Goal: Task Accomplishment & Management: Complete application form

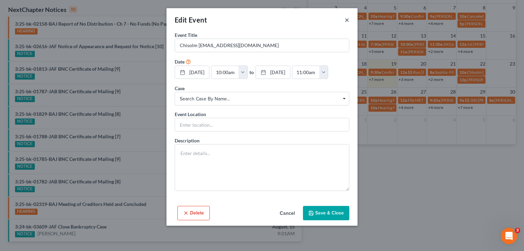
click at [346, 20] on button "×" at bounding box center [347, 20] width 5 height 8
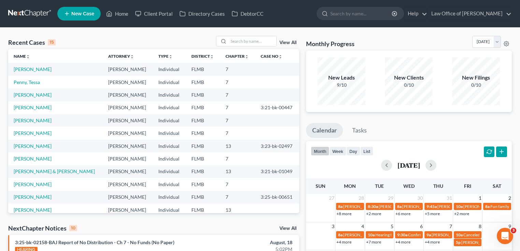
click at [78, 13] on span "New Case" at bounding box center [82, 13] width 23 height 5
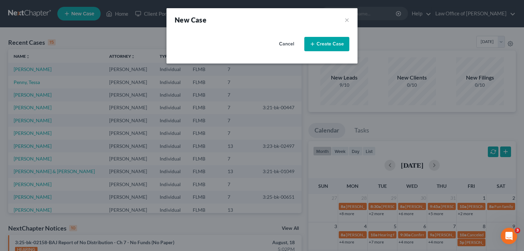
select select "15"
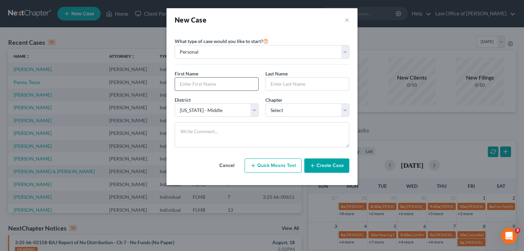
click at [220, 86] on input "text" at bounding box center [216, 83] width 83 height 13
type input "Claire"
type input "Aschmeyer"
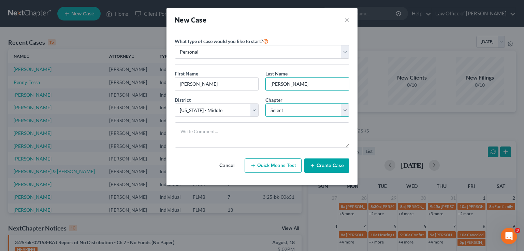
click at [302, 111] on select "Select 7 11 12 13" at bounding box center [308, 110] width 84 height 14
select select "0"
click at [266, 103] on select "Select 7 11 12 13" at bounding box center [308, 110] width 84 height 14
click at [330, 167] on button "Create Case" at bounding box center [326, 165] width 45 height 14
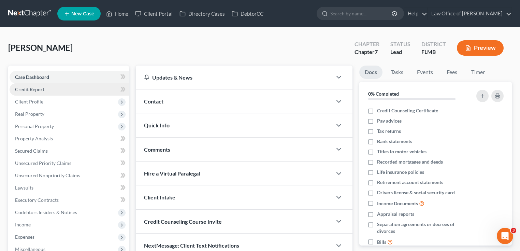
click at [33, 87] on span "Credit Report" at bounding box center [29, 89] width 29 height 6
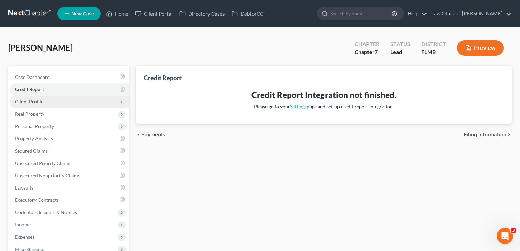
click at [37, 101] on span "Client Profile" at bounding box center [29, 102] width 28 height 6
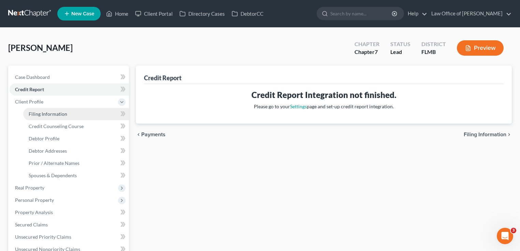
click at [45, 112] on span "Filing Information" at bounding box center [48, 114] width 39 height 6
select select "1"
select select "0"
select select "15"
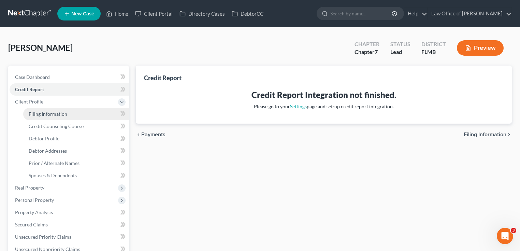
select select "0"
select select "9"
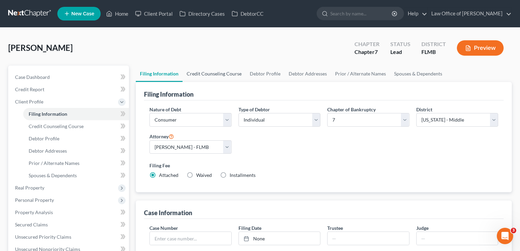
click at [210, 72] on link "Credit Counseling Course" at bounding box center [214, 74] width 63 height 16
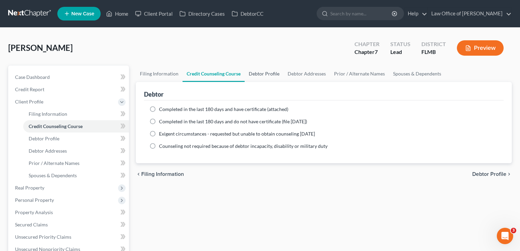
click at [259, 76] on link "Debtor Profile" at bounding box center [264, 74] width 39 height 16
select select "0"
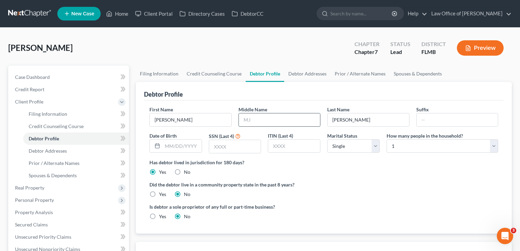
click at [268, 116] on input "text" at bounding box center [280, 119] width 82 height 13
type input "L"
drag, startPoint x: 360, startPoint y: 176, endPoint x: 371, endPoint y: 196, distance: 23.0
click at [365, 186] on ng-include "First Name Claire Middle Name L Last Name Aschmeyer Suffix Date of Birth SSN (L…" at bounding box center [323, 165] width 349 height 119
drag, startPoint x: 322, startPoint y: 167, endPoint x: 311, endPoint y: 164, distance: 11.3
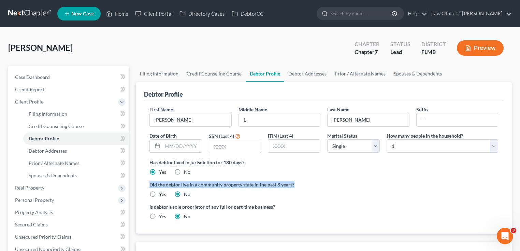
click at [322, 167] on div "Has debtor lived in jurisdiction for 180 days? Yes No Debtor must reside in jur…" at bounding box center [323, 167] width 349 height 17
click at [226, 152] on input "text" at bounding box center [235, 146] width 52 height 13
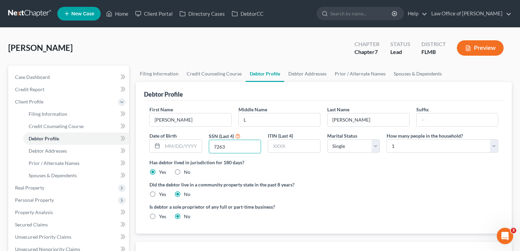
type input "7263"
click at [295, 207] on label "Is debtor a sole proprietor of any full or part-time business?" at bounding box center [234, 206] width 171 height 7
click at [310, 72] on link "Debtor Addresses" at bounding box center [307, 74] width 46 height 16
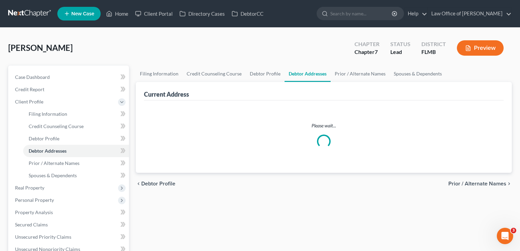
select select "0"
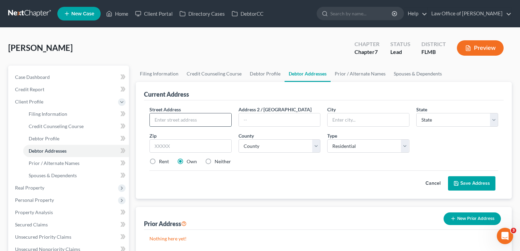
click at [167, 117] on input "text" at bounding box center [191, 119] width 82 height 13
type input "3760 Hunter St"
type input "32205"
type input "Jacksonville"
select select "9"
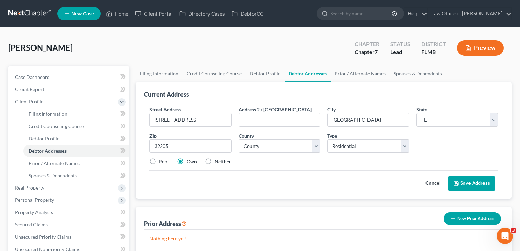
click at [291, 188] on div "Cancel Save Address" at bounding box center [323, 180] width 349 height 20
click at [159, 161] on label "Rent" at bounding box center [164, 161] width 10 height 7
click at [162, 161] on input "Rent" at bounding box center [164, 160] width 4 height 4
radio input "true"
click at [262, 175] on div "Cancel Save Address" at bounding box center [323, 180] width 349 height 20
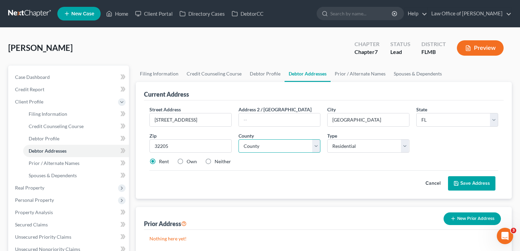
click at [273, 146] on select "County Alachua County Baker County Bay County Bradford County Brevard County Br…" at bounding box center [280, 146] width 82 height 14
select select "14"
click at [239, 139] on select "County Alachua County Baker County Bay County Bradford County Brevard County Br…" at bounding box center [280, 146] width 82 height 14
click at [333, 179] on div "Cancel Save Address" at bounding box center [323, 180] width 349 height 20
click at [471, 183] on button "Save Address" at bounding box center [471, 183] width 47 height 14
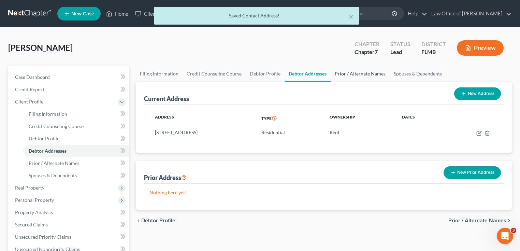
click at [348, 74] on link "Prior / Alternate Names" at bounding box center [360, 74] width 59 height 16
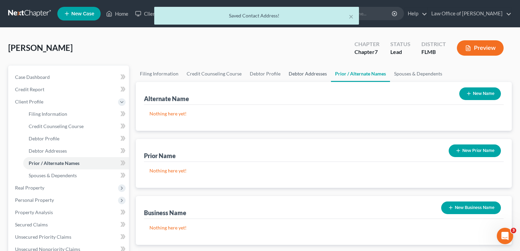
click at [305, 76] on link "Debtor Addresses" at bounding box center [308, 74] width 46 height 16
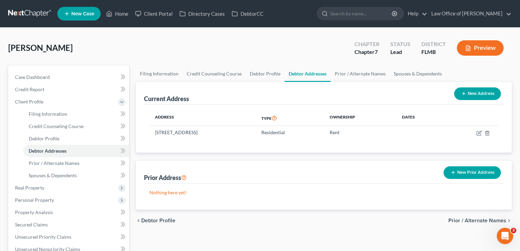
click at [304, 50] on div "Aschmeyer, Claire Upgraded Chapter Chapter 7 Status Lead District FLMB Preview" at bounding box center [260, 51] width 504 height 30
click at [366, 74] on link "Prior / Alternate Names" at bounding box center [360, 74] width 59 height 16
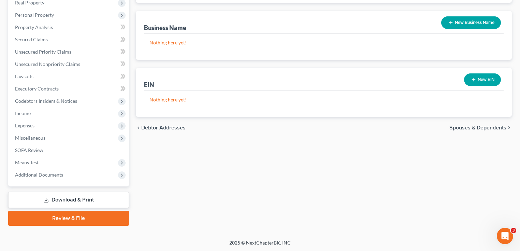
scroll to position [103, 0]
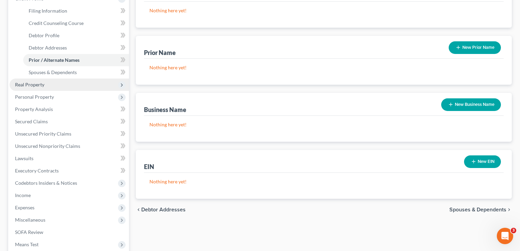
click at [34, 83] on span "Real Property" at bounding box center [29, 85] width 29 height 6
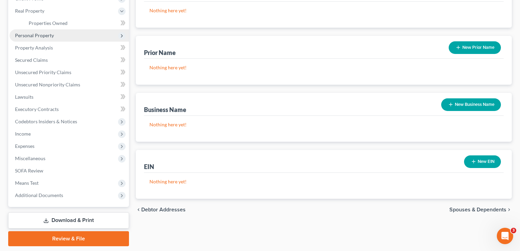
click at [28, 38] on span "Personal Property" at bounding box center [69, 35] width 119 height 12
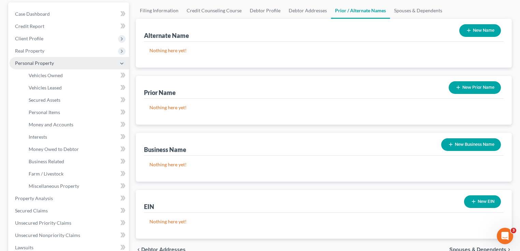
scroll to position [21, 0]
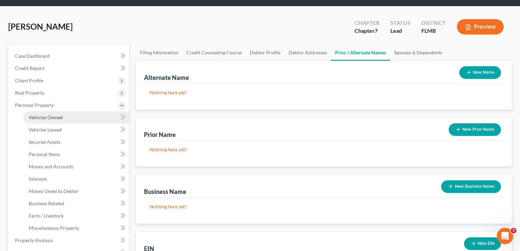
click at [53, 114] on span "Vehicles Owned" at bounding box center [46, 117] width 34 height 6
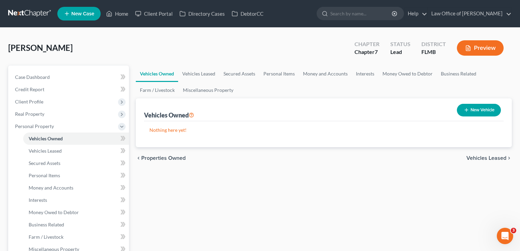
click at [485, 114] on button "New Vehicle" at bounding box center [479, 110] width 44 height 13
select select "0"
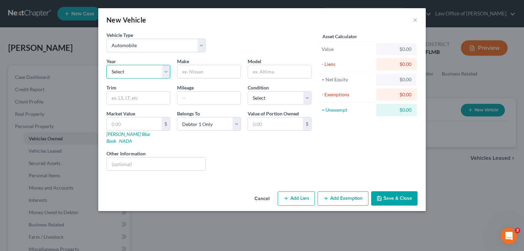
click at [160, 70] on select "Select 2026 2025 2024 2023 2022 2021 2020 2019 2018 2017 2016 2015 2014 2013 20…" at bounding box center [138, 72] width 64 height 14
select select "10"
click at [106, 65] on select "Select 2026 2025 2024 2023 2022 2021 2020 2019 2018 2017 2016 2015 2014 2013 20…" at bounding box center [138, 72] width 64 height 14
click at [218, 69] on input "text" at bounding box center [208, 71] width 63 height 13
type input "Honda"
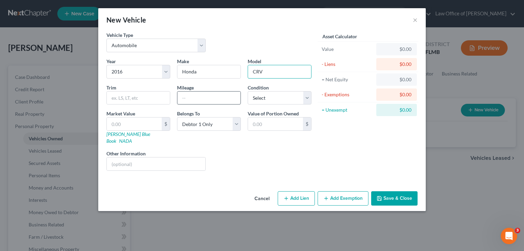
type input "CRV"
click at [195, 96] on input "text" at bounding box center [208, 97] width 63 height 13
type input "42000"
click at [213, 150] on div "Liens Select" at bounding box center [262, 160] width 106 height 21
click at [134, 122] on input "text" at bounding box center [134, 123] width 55 height 13
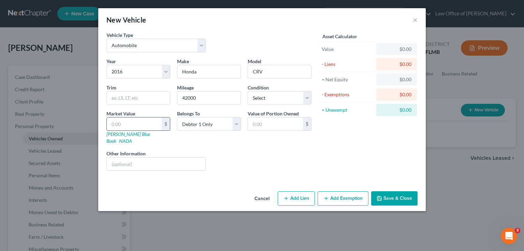
type input "1"
type input "1.00"
type input "13"
type input "13.00"
type input "135"
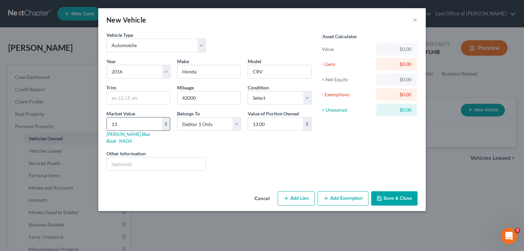
type input "135.00"
type input "1350"
type input "1,350.00"
type input "1,3500"
type input "13,500.00"
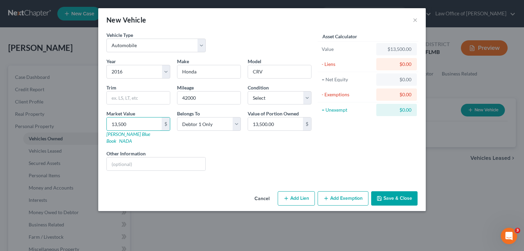
type input "13,500"
click at [291, 177] on div "Vehicle Type Select Automobile Truck Trailer Watercraft Aircraft Motor Home Atv…" at bounding box center [262, 109] width 328 height 157
click at [311, 95] on select "Select Excellent Very Good Good Fair Poor" at bounding box center [280, 98] width 64 height 14
select select "3"
click at [248, 91] on select "Select Excellent Very Good Good Fair Poor" at bounding box center [280, 98] width 64 height 14
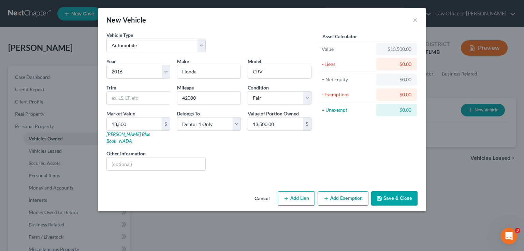
click at [266, 156] on div "Liens Select" at bounding box center [262, 160] width 106 height 21
click at [157, 160] on input "text" at bounding box center [156, 163] width 99 height 13
paste input "VIN: 5J6RM4H51GL123859 Print"
drag, startPoint x: 283, startPoint y: 154, endPoint x: 220, endPoint y: 165, distance: 64.4
click at [282, 154] on div "Liens Select" at bounding box center [262, 160] width 106 height 21
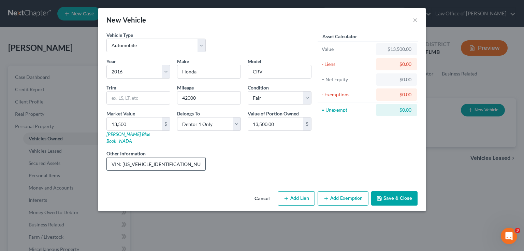
drag, startPoint x: 198, startPoint y: 152, endPoint x: 171, endPoint y: 156, distance: 27.3
click at [171, 157] on input "VIN: 5J6RM4H51GL123859 Print" at bounding box center [156, 163] width 99 height 13
type input "VIN: 5J6RM4H51GL123859"
click at [271, 154] on div "Liens Select" at bounding box center [262, 160] width 106 height 21
click at [334, 191] on button "Add Exemption" at bounding box center [343, 198] width 51 height 14
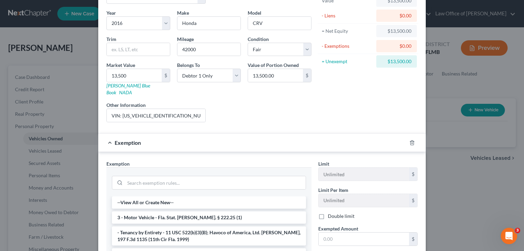
scroll to position [137, 0]
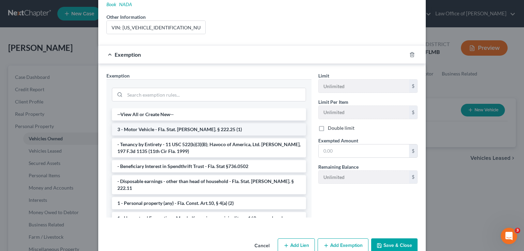
click at [194, 124] on li "3 - Motor Vehicle - Fla. Stat. [PERSON_NAME]. § 222.25 (1)" at bounding box center [209, 129] width 194 height 12
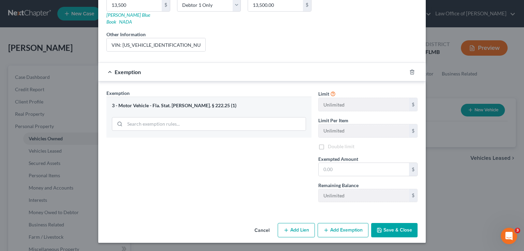
scroll to position [111, 0]
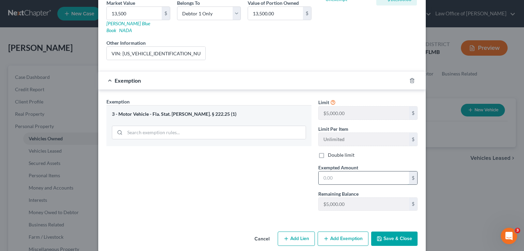
click at [345, 171] on input "text" at bounding box center [364, 177] width 90 height 13
type input "5,000"
click at [337, 232] on button "Add Exemption" at bounding box center [343, 238] width 51 height 14
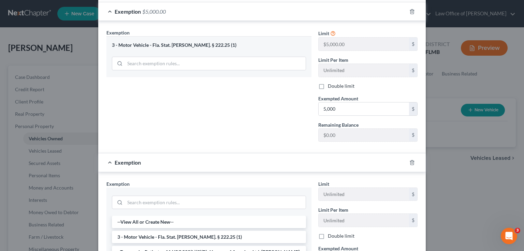
scroll to position [247, 0]
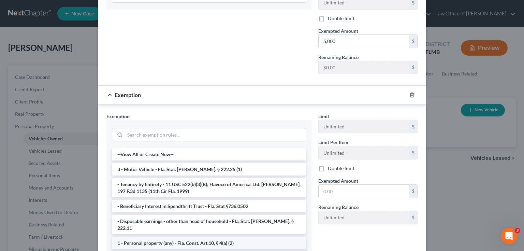
click at [160, 237] on li "1 - Personal property (any) - Fla. Const. Art.10, § 4(a) (2)" at bounding box center [209, 243] width 194 height 12
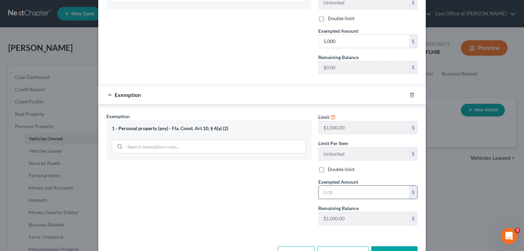
click at [345, 186] on input "text" at bounding box center [364, 192] width 90 height 13
type input "1,000"
click at [331, 246] on button "Add Exemption" at bounding box center [343, 253] width 51 height 14
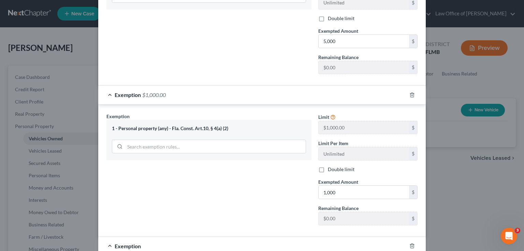
scroll to position [384, 0]
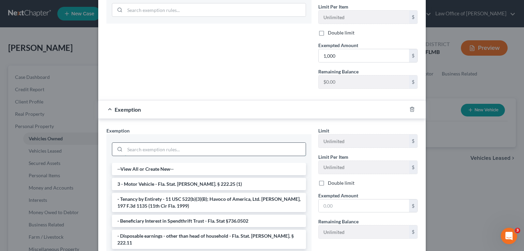
click at [172, 143] on input "search" at bounding box center [215, 149] width 181 height 13
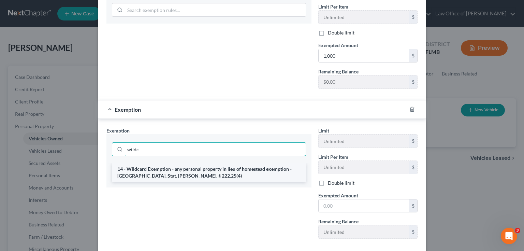
type input "wildc"
click at [163, 163] on li "14 - Wildcard Exemption - any personal property in lieu of homestead exemption …" at bounding box center [209, 172] width 194 height 19
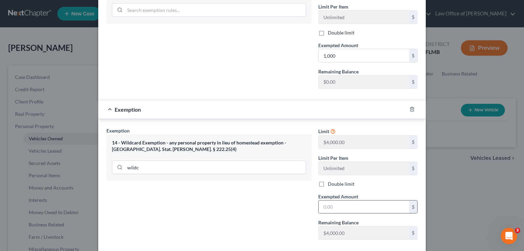
click at [337, 200] on div "$" at bounding box center [367, 207] width 99 height 14
click at [332, 200] on input "text" at bounding box center [364, 206] width 90 height 13
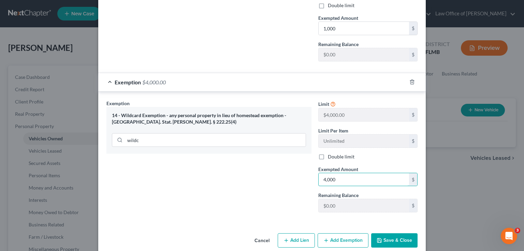
scroll to position [412, 0]
type input "4,000"
click at [403, 232] on button "Save & Close" at bounding box center [394, 239] width 46 height 14
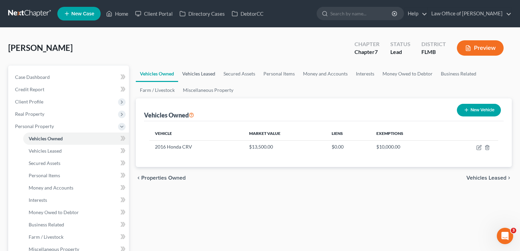
click at [203, 74] on link "Vehicles Leased" at bounding box center [198, 74] width 41 height 16
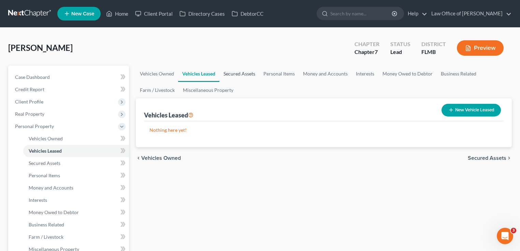
click at [235, 71] on link "Secured Assets" at bounding box center [239, 74] width 40 height 16
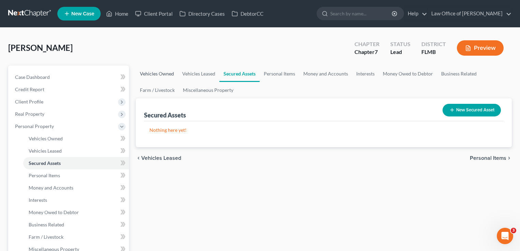
click at [162, 73] on link "Vehicles Owned" at bounding box center [157, 74] width 42 height 16
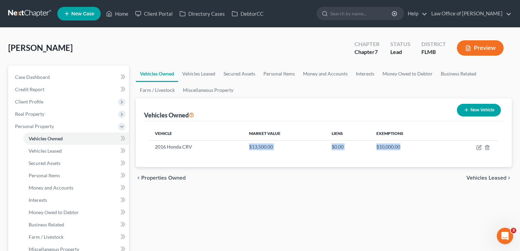
drag, startPoint x: 414, startPoint y: 146, endPoint x: 258, endPoint y: 100, distance: 163.2
click at [240, 142] on tr "2016 Honda CRV $13,500.00 $0.00 $10,000.00" at bounding box center [323, 146] width 349 height 13
click at [262, 86] on ul "Vehicles Owned Vehicles Leased Secured Assets Personal Items Money and Accounts…" at bounding box center [324, 82] width 376 height 33
click at [199, 72] on link "Vehicles Leased" at bounding box center [198, 74] width 41 height 16
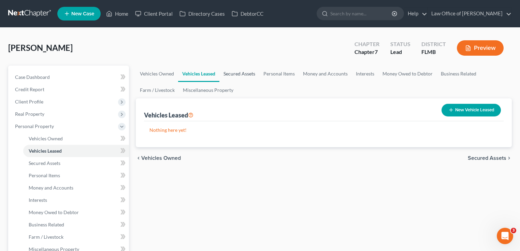
click at [247, 74] on link "Secured Assets" at bounding box center [239, 74] width 40 height 16
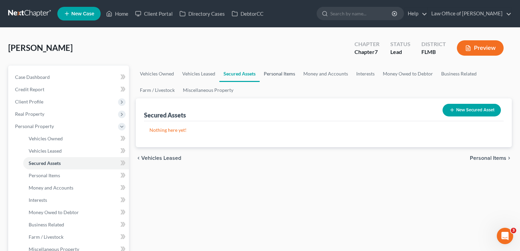
click at [281, 73] on link "Personal Items" at bounding box center [280, 74] width 40 height 16
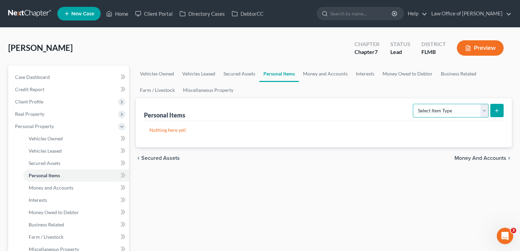
click at [465, 114] on select "Select Item Type Clothing Collectibles Of Value Electronics Firearms Household …" at bounding box center [451, 111] width 76 height 14
click at [422, 93] on ul "Vehicles Owned Vehicles Leased Secured Assets Personal Items Money and Accounts…" at bounding box center [324, 82] width 376 height 33
click at [449, 108] on select "Select Item Type Clothing Collectibles Of Value Electronics Firearms Household …" at bounding box center [451, 111] width 76 height 14
click at [391, 85] on ul "Vehicles Owned Vehicles Leased Secured Assets Personal Items Money and Accounts…" at bounding box center [324, 82] width 376 height 33
click at [468, 111] on select "Select Item Type Clothing Collectibles Of Value Electronics Firearms Household …" at bounding box center [451, 111] width 76 height 14
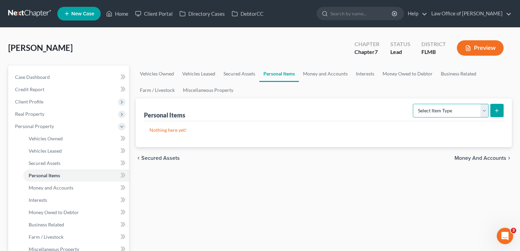
select select "clothing"
click at [414, 104] on select "Select Item Type Clothing Collectibles Of Value Electronics Firearms Household …" at bounding box center [451, 111] width 76 height 14
click at [500, 109] on icon "submit" at bounding box center [496, 110] width 5 height 5
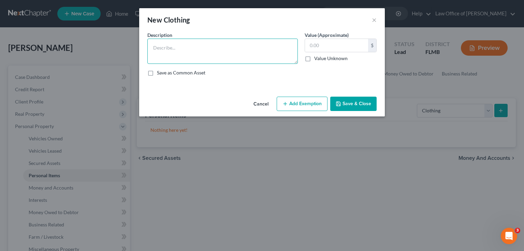
drag, startPoint x: 238, startPoint y: 57, endPoint x: 240, endPoint y: 53, distance: 4.6
click at [238, 57] on textarea at bounding box center [222, 51] width 151 height 25
type textarea "Woman's wardrobe"
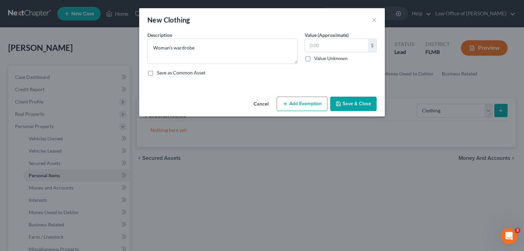
click at [335, 74] on div "Save as Common Asset" at bounding box center [261, 72] width 229 height 7
click at [342, 47] on input "text" at bounding box center [336, 45] width 63 height 13
type input "200"
click at [355, 104] on button "Save & Close" at bounding box center [353, 104] width 46 height 14
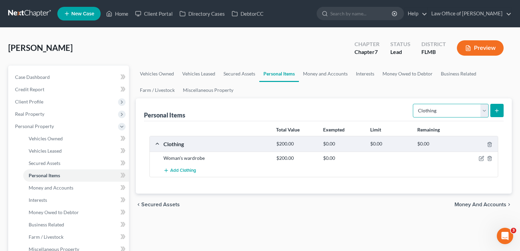
click at [466, 111] on select "Select Item Type Clothing Collectibles Of Value Electronics Firearms Household …" at bounding box center [451, 111] width 76 height 14
click at [414, 104] on select "Select Item Type Clothing Collectibles Of Value Electronics Firearms Household …" at bounding box center [451, 111] width 76 height 14
click at [454, 105] on select "Select Item Type Clothing Collectibles Of Value Electronics Firearms Household …" at bounding box center [451, 111] width 76 height 14
select select "electronics"
click at [414, 104] on select "Select Item Type Clothing Collectibles Of Value Electronics Firearms Household …" at bounding box center [451, 111] width 76 height 14
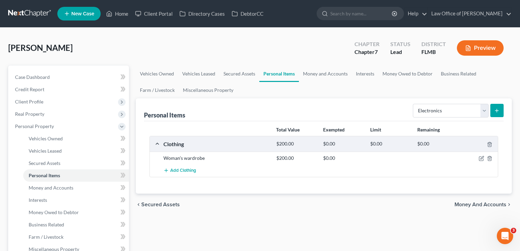
click at [496, 112] on icon "submit" at bounding box center [496, 110] width 5 height 5
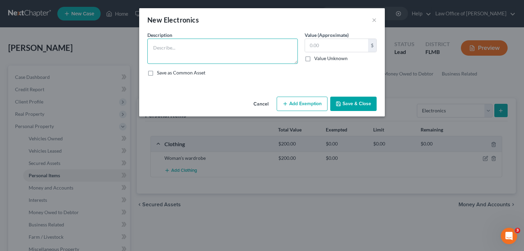
click at [244, 40] on textarea at bounding box center [222, 51] width 151 height 25
type textarea "Cell phone, 2 TVs, laptop computer"
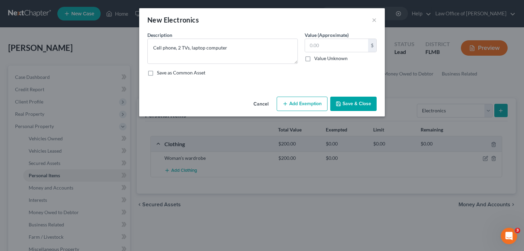
click at [218, 82] on div "An exemption set must first be selected from the Filing Information section. Co…" at bounding box center [262, 62] width 246 height 62
click at [337, 51] on input "text" at bounding box center [336, 45] width 63 height 13
type input "125"
click at [357, 100] on button "Save & Close" at bounding box center [353, 104] width 46 height 14
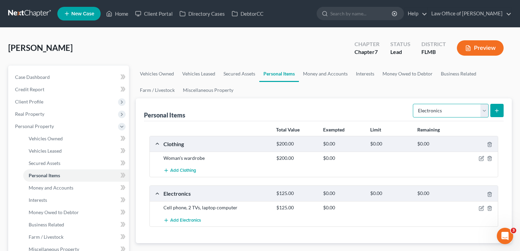
click at [455, 105] on select "Select Item Type Clothing Collectibles Of Value Electronics Firearms Household …" at bounding box center [451, 111] width 76 height 14
select select "household_goods"
click at [414, 104] on select "Select Item Type Clothing Collectibles Of Value Electronics Firearms Household …" at bounding box center [451, 111] width 76 height 14
click at [496, 109] on icon "submit" at bounding box center [496, 110] width 5 height 5
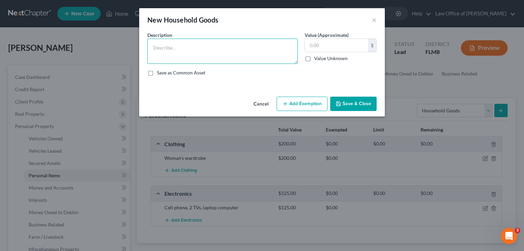
click at [222, 49] on textarea at bounding box center [222, 51] width 151 height 25
click at [196, 48] on textarea "Couch, coffee table, end table, 2 chairs, entertainment center," at bounding box center [222, 51] width 151 height 25
click at [235, 52] on textarea "Couch, coffee table, 2 end table, 2 chairs, entertainment center," at bounding box center [222, 51] width 151 height 25
click at [218, 49] on textarea "Couch, coffee table, 2 end table, 2 chairs, entertainment center," at bounding box center [222, 51] width 151 height 25
click at [290, 48] on textarea "Couch, coffee table, 2 end tables, 2 chairs, entertainment center," at bounding box center [222, 51] width 151 height 25
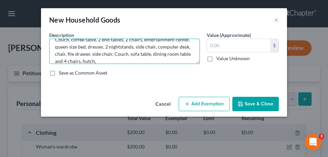
scroll to position [9, 0]
click at [171, 59] on textarea "Couch, coffee table, 2 end tables, 2 chairs, entertainment center, queen size b…" at bounding box center [124, 51] width 151 height 25
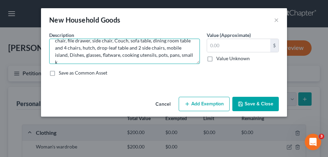
scroll to position [23, 0]
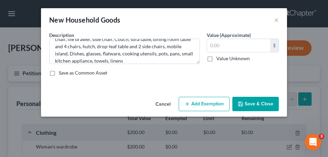
click at [179, 74] on div "Save as Common Asset" at bounding box center [163, 72] width 229 height 7
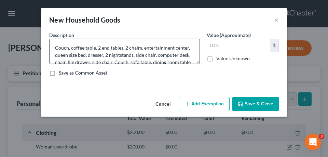
scroll to position [29, 0]
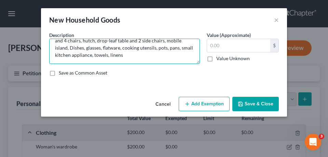
click at [159, 56] on textarea "Couch, coffee table, 2 end tables, 2 chairs, entertainment center, queen size b…" at bounding box center [124, 51] width 151 height 25
click at [159, 57] on textarea "Couch, coffee table, 2 end tables, 2 chairs, entertainment center, queen size b…" at bounding box center [124, 51] width 151 height 25
click at [139, 56] on textarea "Couch, coffee table, 2 end tables, 2 chairs, entertainment center, queen size b…" at bounding box center [124, 51] width 151 height 25
click at [169, 58] on textarea "Couch, coffee table, 2 end tables, 2 chairs, entertainment center, queen size b…" at bounding box center [124, 51] width 151 height 25
type textarea "Couch, coffee table, 2 end tables, 2 chairs, entertainment center, queen size b…"
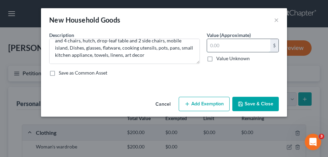
click at [248, 44] on input "text" at bounding box center [238, 45] width 63 height 13
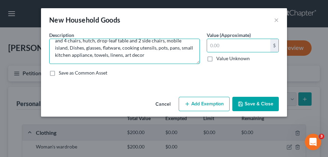
click at [155, 53] on textarea "Couch, coffee table, 2 end tables, 2 chairs, entertainment center, queen size b…" at bounding box center [124, 51] width 151 height 25
drag, startPoint x: 53, startPoint y: 46, endPoint x: 153, endPoint y: 57, distance: 100.6
click at [153, 57] on textarea "Couch, coffee table, 2 end tables, 2 chairs, entertainment center, queen size b…" at bounding box center [124, 51] width 151 height 25
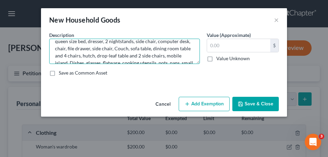
scroll to position [0, 0]
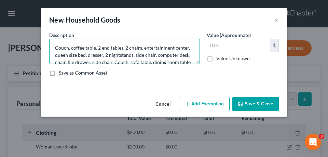
click at [82, 46] on textarea "Couch, coffee table, 2 end tables, 2 chairs, entertainment center, queen size b…" at bounding box center [124, 51] width 151 height 25
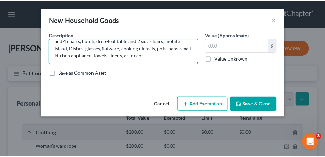
scroll to position [29, 0]
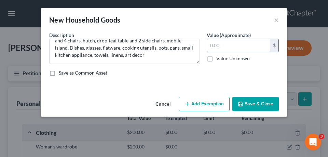
click at [244, 44] on input "text" at bounding box center [238, 45] width 63 height 13
type input "600"
click at [256, 105] on button "Save & Close" at bounding box center [255, 104] width 46 height 14
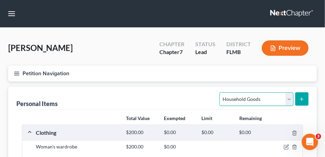
click at [267, 99] on select "Select Item Type Clothing Collectibles Of Value Electronics Firearms Household …" at bounding box center [256, 99] width 74 height 14
select select "jewelry"
click at [220, 92] on select "Select Item Type Clothing Collectibles Of Value Electronics Firearms Household …" at bounding box center [256, 99] width 74 height 14
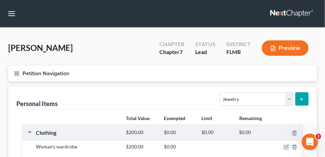
click at [304, 99] on icon "submit" at bounding box center [301, 98] width 5 height 5
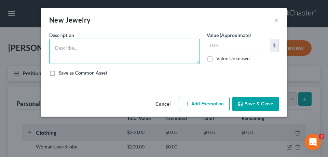
click at [174, 53] on textarea at bounding box center [124, 51] width 151 height 25
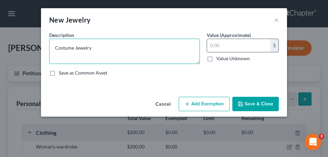
type textarea "Costume Jewelry"
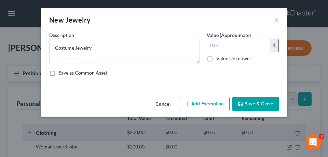
click at [254, 44] on input "text" at bounding box center [238, 45] width 63 height 13
type input "50"
click at [264, 108] on button "Save & Close" at bounding box center [255, 104] width 46 height 14
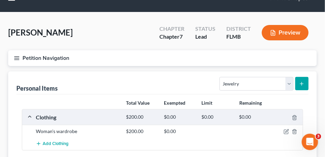
scroll to position [0, 0]
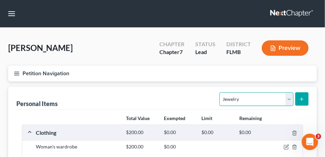
click at [282, 98] on select "Select Item Type Clothing Collectibles Of Value Electronics Firearms Household …" at bounding box center [256, 99] width 74 height 14
select select "other"
click at [220, 92] on select "Select Item Type Clothing Collectibles Of Value Electronics Firearms Household …" at bounding box center [256, 99] width 74 height 14
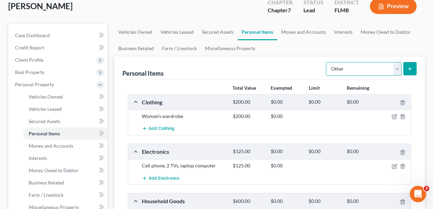
scroll to position [111, 0]
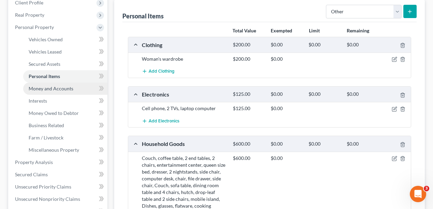
click at [54, 86] on span "Money and Accounts" at bounding box center [51, 89] width 45 height 6
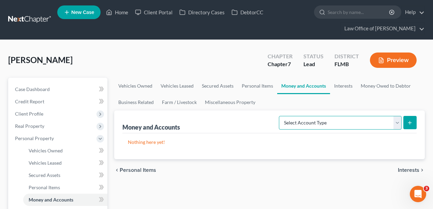
click at [371, 124] on select "Select Account Type Brokerage Cash on Hand Certificates of Deposit Checking Acc…" at bounding box center [340, 123] width 123 height 14
select select "checking"
click at [281, 116] on select "Select Account Type Brokerage Cash on Hand Certificates of Deposit Checking Acc…" at bounding box center [340, 123] width 123 height 14
click at [415, 119] on button "submit" at bounding box center [410, 122] width 13 height 13
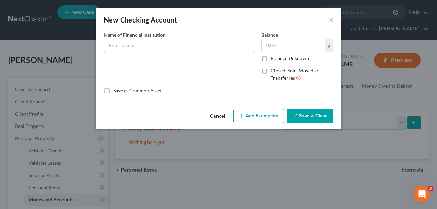
click at [218, 39] on div at bounding box center [179, 46] width 151 height 14
click at [205, 45] on input "text" at bounding box center [179, 45] width 150 height 13
type input "Vystar"
click at [317, 119] on button "Save & Close" at bounding box center [310, 116] width 46 height 14
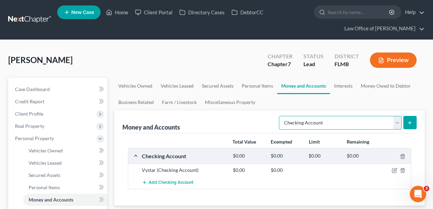
click at [332, 122] on select "Select Account Type Brokerage Cash on Hand Certificates of Deposit Checking Acc…" at bounding box center [340, 123] width 123 height 14
select select "money_market"
click at [281, 116] on select "Select Account Type Brokerage Cash on Hand Certificates of Deposit Checking Acc…" at bounding box center [340, 123] width 123 height 14
click at [409, 127] on button "submit" at bounding box center [410, 122] width 13 height 13
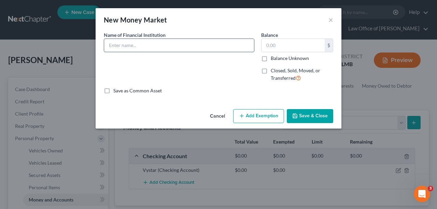
click at [149, 46] on input "text" at bounding box center [179, 45] width 150 height 13
type input "Vystar"
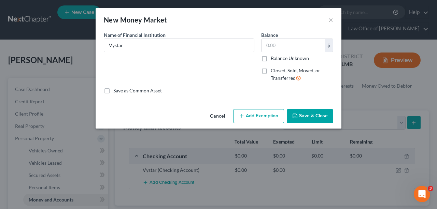
click at [319, 119] on button "Save & Close" at bounding box center [310, 116] width 46 height 14
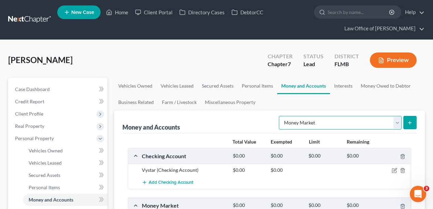
click at [327, 124] on select "Select Account Type Brokerage Cash on Hand Certificates of Deposit Checking Acc…" at bounding box center [340, 123] width 123 height 14
click at [281, 116] on select "Select Account Type Brokerage Cash on Hand Certificates of Deposit Checking Acc…" at bounding box center [340, 123] width 123 height 14
click at [413, 120] on icon "submit" at bounding box center [410, 122] width 5 height 5
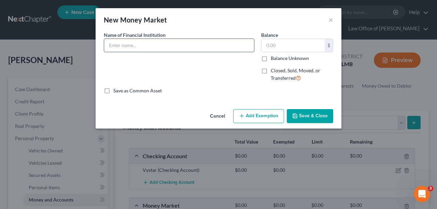
click at [196, 49] on input "text" at bounding box center [179, 45] width 150 height 13
type input "Community First Credit Union"
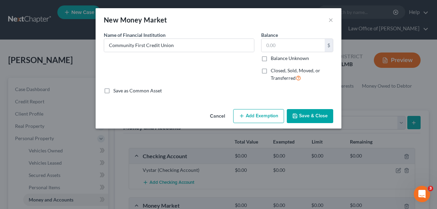
click at [315, 114] on button "Save & Close" at bounding box center [310, 116] width 46 height 14
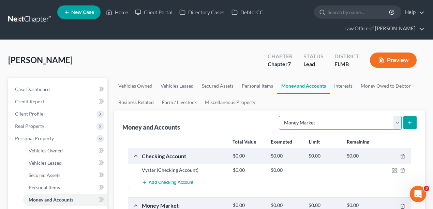
click at [372, 124] on select "Select Account Type Brokerage Cash on Hand Certificates of Deposit Checking Acc…" at bounding box center [340, 123] width 123 height 14
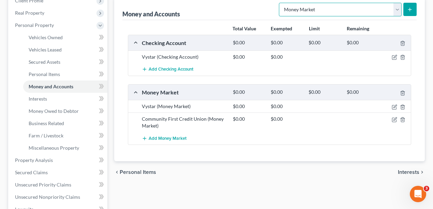
scroll to position [114, 0]
click at [403, 107] on icon "button" at bounding box center [402, 106] width 5 height 5
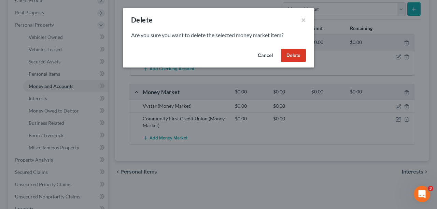
click at [299, 54] on button "Delete" at bounding box center [293, 56] width 25 height 14
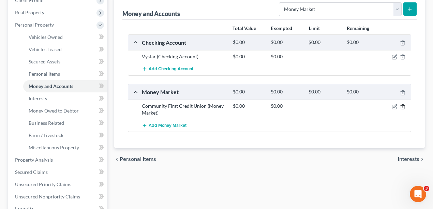
click at [403, 105] on icon "button" at bounding box center [402, 106] width 5 height 5
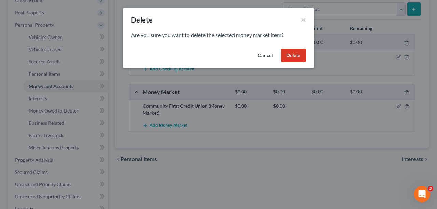
click at [300, 53] on button "Delete" at bounding box center [293, 56] width 25 height 14
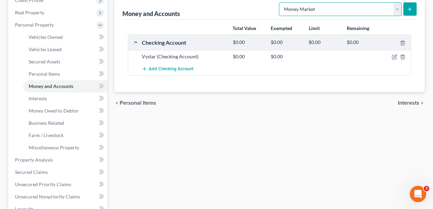
click at [340, 10] on select "Select Account Type Brokerage Cash on Hand Certificates of Deposit Checking Acc…" at bounding box center [340, 9] width 123 height 14
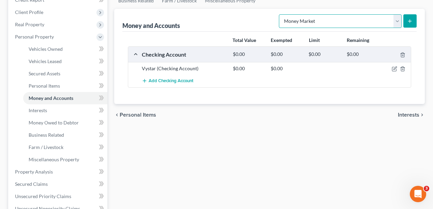
scroll to position [0, 0]
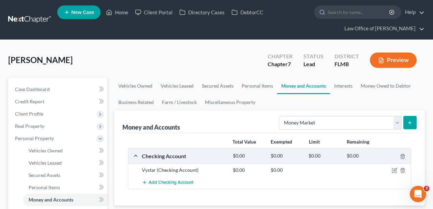
click at [33, 16] on link at bounding box center [30, 20] width 44 height 12
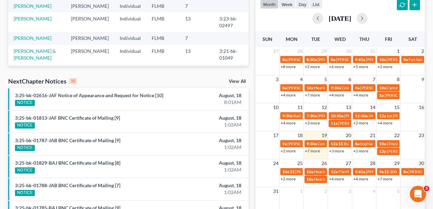
click at [312, 149] on link "+7 more" at bounding box center [312, 150] width 15 height 5
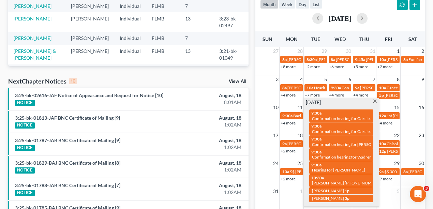
click at [232, 76] on div "Recent Cases 15 View All Name unfold_more expand_more expand_less Attorney unfo…" at bounding box center [128, 110] width 247 height 442
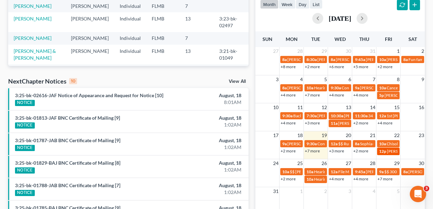
click at [390, 151] on span "Raquel Hall Payment $375 - call first" at bounding box center [424, 151] width 75 height 5
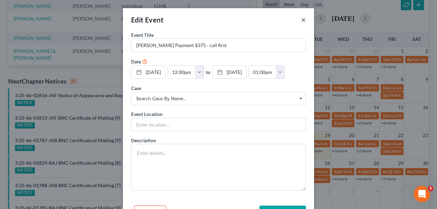
click at [302, 19] on button "×" at bounding box center [303, 20] width 5 height 8
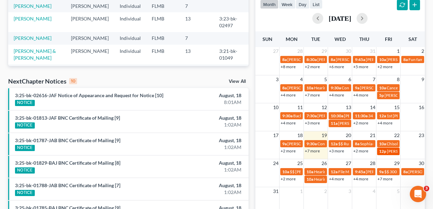
click at [388, 152] on span "[PERSON_NAME] Payment $375 - call first" at bounding box center [424, 151] width 75 height 5
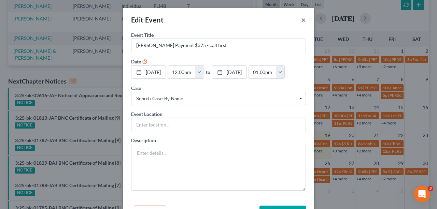
click at [302, 20] on button "×" at bounding box center [303, 20] width 5 height 8
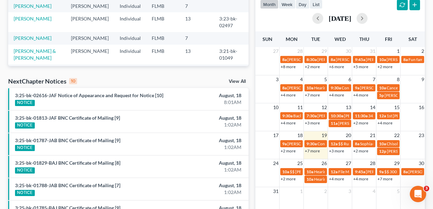
click at [213, 72] on div "Recent Cases 15 View All Name unfold_more expand_more expand_less Attorney unfo…" at bounding box center [128, 110] width 247 height 442
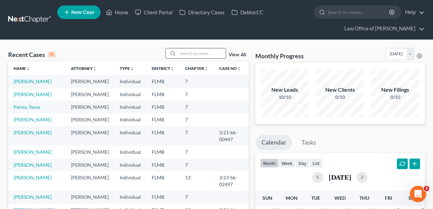
click at [191, 53] on input "search" at bounding box center [202, 53] width 48 height 10
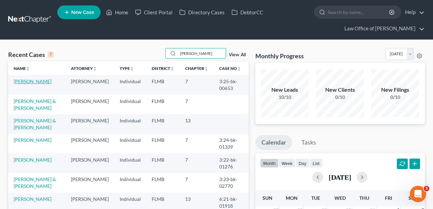
type input "chris"
click at [33, 83] on link "Buckmaster, Christopher" at bounding box center [33, 81] width 38 height 6
select select "2"
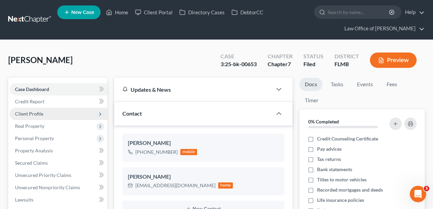
click at [35, 113] on span "Client Profile" at bounding box center [29, 114] width 28 height 6
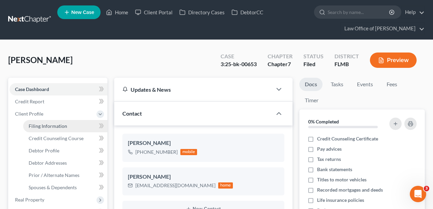
click at [37, 126] on span "Filing Information" at bounding box center [48, 126] width 39 height 6
select select "1"
select select "0"
select select "9"
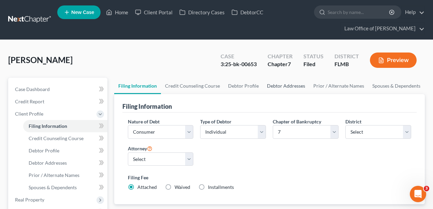
click at [283, 83] on link "Debtor Addresses" at bounding box center [286, 86] width 46 height 16
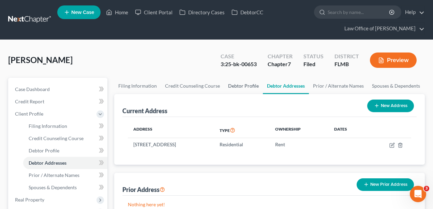
click at [242, 89] on link "Debtor Profile" at bounding box center [243, 86] width 39 height 16
select select "0"
select select "2"
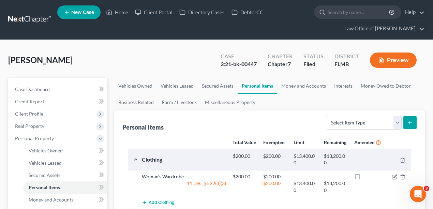
click at [28, 14] on link at bounding box center [30, 20] width 44 height 12
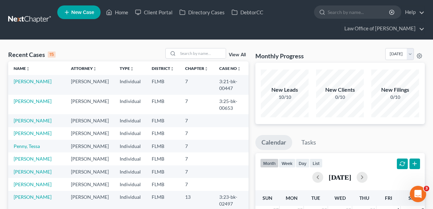
click at [86, 15] on link "New Case" at bounding box center [78, 12] width 43 height 14
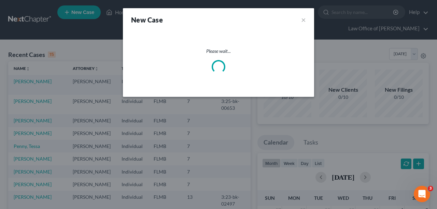
select select "15"
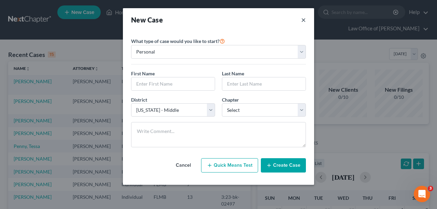
click at [304, 20] on button "×" at bounding box center [303, 20] width 5 height 10
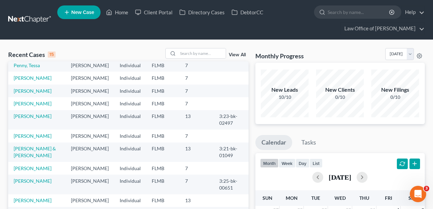
scroll to position [149, 0]
click at [55, 130] on td "[PERSON_NAME]" at bounding box center [36, 136] width 57 height 13
click at [50, 133] on link "[PERSON_NAME]" at bounding box center [33, 136] width 38 height 6
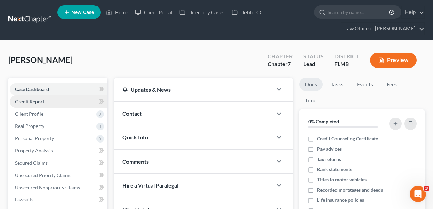
click at [43, 103] on span "Credit Report" at bounding box center [29, 102] width 29 height 6
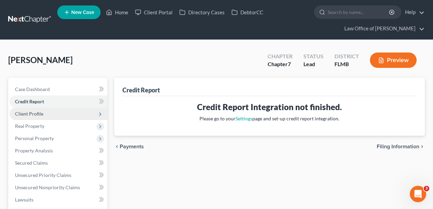
click at [42, 113] on span "Client Profile" at bounding box center [29, 114] width 28 height 6
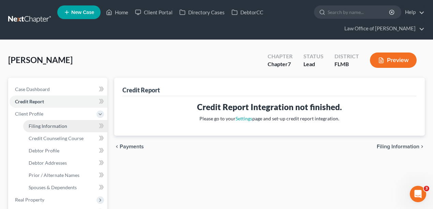
click at [46, 125] on span "Filing Information" at bounding box center [48, 126] width 39 height 6
select select "1"
select select "0"
select select "15"
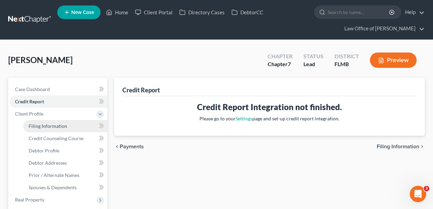
select select "9"
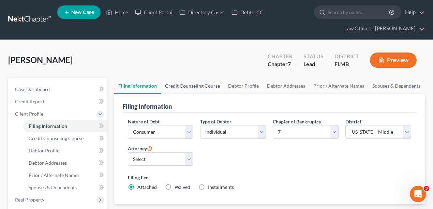
click at [186, 83] on link "Credit Counseling Course" at bounding box center [192, 86] width 63 height 16
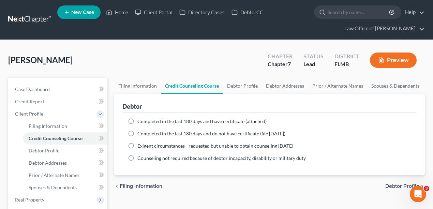
click at [221, 119] on span "Completed in the last 180 days and have certificate (attached)" at bounding box center [202, 121] width 129 height 6
click at [145, 119] on input "Completed in the last 180 days and have certificate (attached)" at bounding box center [142, 120] width 4 height 4
radio input "true"
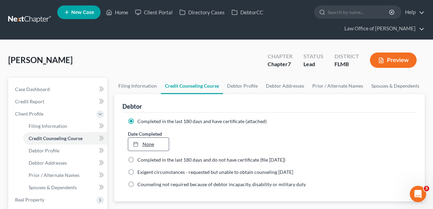
type input "8/19/2025"
click at [152, 142] on link "8/19/2025" at bounding box center [148, 144] width 41 height 13
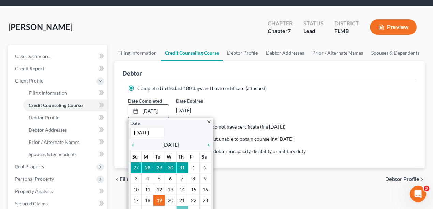
scroll to position [68, 0]
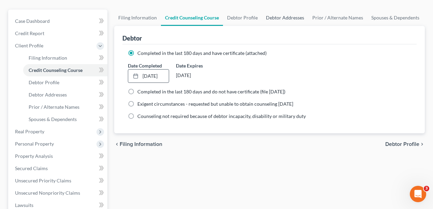
drag, startPoint x: 261, startPoint y: 23, endPoint x: 253, endPoint y: 21, distance: 7.7
click at [262, 23] on link "Debtor Addresses" at bounding box center [285, 18] width 46 height 16
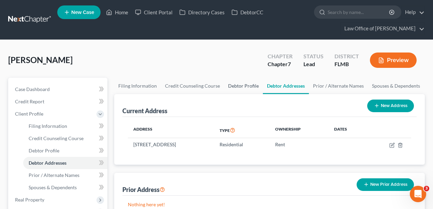
click at [244, 84] on link "Debtor Profile" at bounding box center [243, 86] width 39 height 16
select select "0"
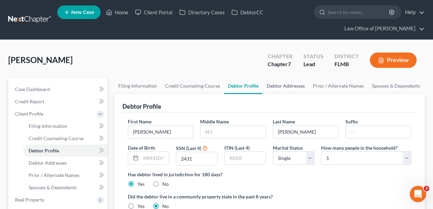
click at [274, 92] on link "Debtor Addresses" at bounding box center [286, 86] width 46 height 16
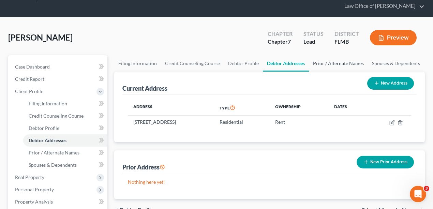
click at [319, 60] on link "Prior / Alternate Names" at bounding box center [338, 63] width 59 height 16
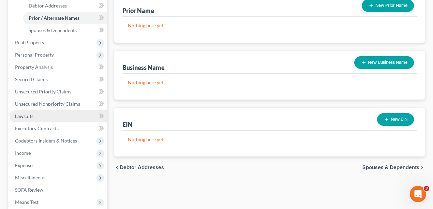
scroll to position [68, 0]
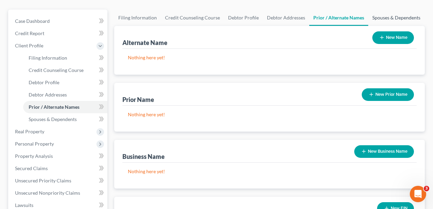
click at [370, 20] on link "Spouses & Dependents" at bounding box center [397, 18] width 56 height 16
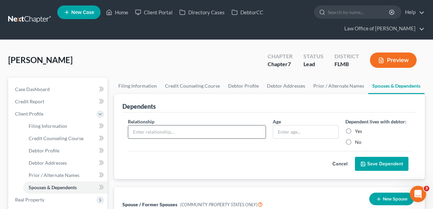
click at [173, 129] on input "text" at bounding box center [197, 132] width 138 height 13
type input "Child"
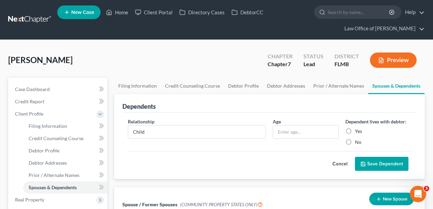
click at [355, 130] on label "Yes" at bounding box center [358, 131] width 7 height 7
click at [358, 130] on input "Yes" at bounding box center [360, 130] width 4 height 4
radio input "true"
click at [362, 167] on button "Save Dependent" at bounding box center [382, 164] width 54 height 14
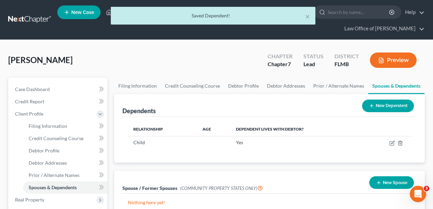
click at [389, 108] on button "New Dependent" at bounding box center [388, 106] width 52 height 13
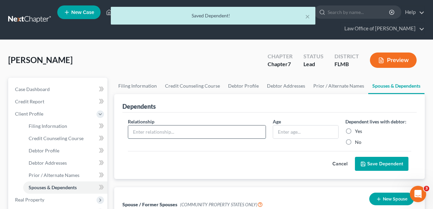
click at [180, 128] on input "text" at bounding box center [197, 132] width 138 height 13
type input "Child"
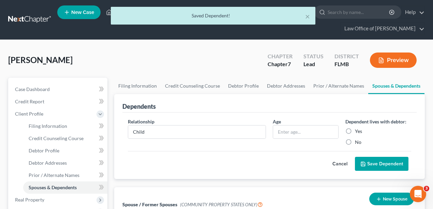
click at [355, 130] on label "Yes" at bounding box center [358, 131] width 7 height 7
click at [358, 130] on input "Yes" at bounding box center [360, 130] width 4 height 4
radio input "true"
click at [381, 158] on button "Save Dependent" at bounding box center [382, 164] width 54 height 14
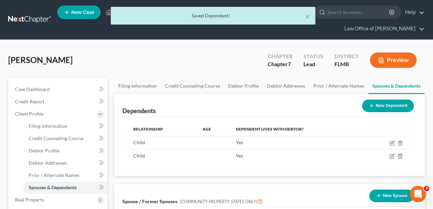
click at [397, 102] on button "New Dependent" at bounding box center [388, 106] width 52 height 13
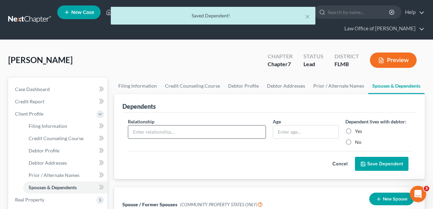
click at [166, 129] on input "text" at bounding box center [197, 132] width 138 height 13
type input "Child"
click at [355, 132] on label "Yes" at bounding box center [358, 131] width 7 height 7
click at [358, 132] on input "Yes" at bounding box center [360, 130] width 4 height 4
radio input "true"
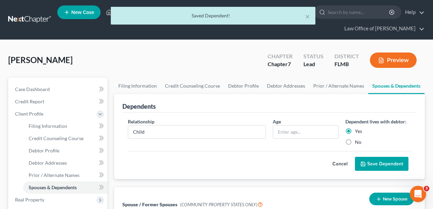
click at [380, 167] on button "Save Dependent" at bounding box center [382, 164] width 54 height 14
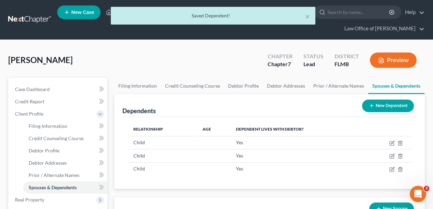
click at [387, 104] on button "New Dependent" at bounding box center [388, 106] width 52 height 13
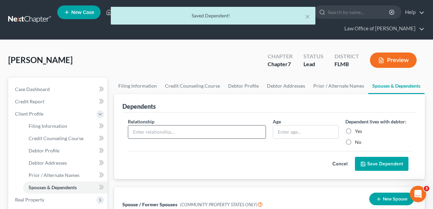
click at [161, 131] on input "text" at bounding box center [197, 132] width 138 height 13
type input "Child"
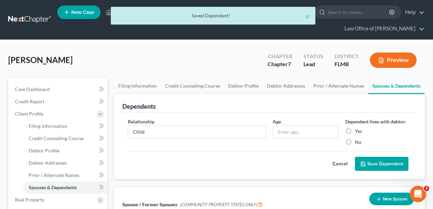
click at [355, 130] on label "Yes" at bounding box center [358, 131] width 7 height 7
click at [358, 130] on input "Yes" at bounding box center [360, 130] width 4 height 4
radio input "true"
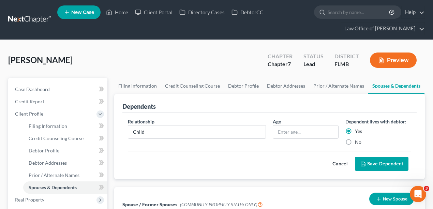
click at [368, 162] on button "Save Dependent" at bounding box center [382, 164] width 54 height 14
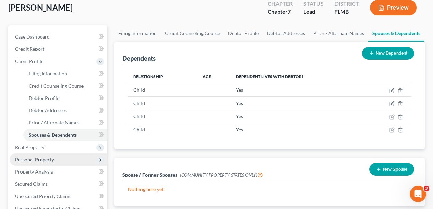
scroll to position [91, 0]
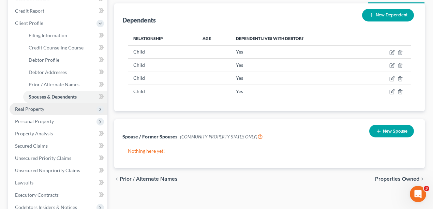
click at [48, 111] on span "Real Property" at bounding box center [59, 109] width 98 height 12
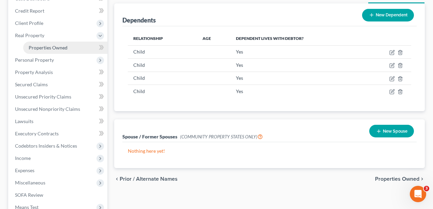
click at [57, 46] on span "Properties Owned" at bounding box center [48, 48] width 39 height 6
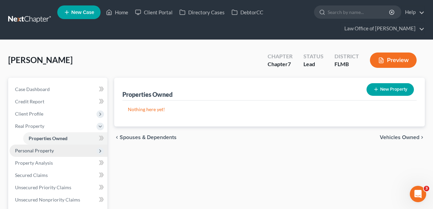
click at [46, 149] on span "Personal Property" at bounding box center [34, 151] width 39 height 6
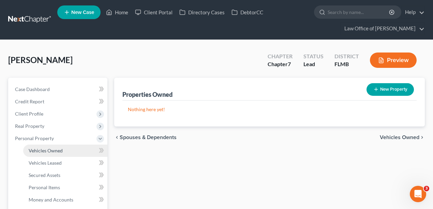
click at [48, 150] on span "Vehicles Owned" at bounding box center [46, 151] width 34 height 6
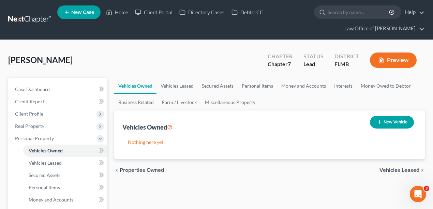
click at [404, 121] on button "New Vehicle" at bounding box center [392, 122] width 44 height 13
select select "0"
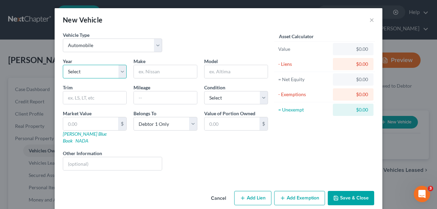
click at [105, 72] on select "Select 2026 2025 2024 2023 2022 2021 2020 2019 2018 2017 2016 2015 2014 2013 20…" at bounding box center [95, 72] width 64 height 14
select select "9"
click at [63, 65] on select "Select 2026 2025 2024 2023 2022 2021 2020 2019 2018 2017 2016 2015 2014 2013 20…" at bounding box center [95, 72] width 64 height 14
click at [144, 76] on input "text" at bounding box center [165, 71] width 63 height 13
type input "Chrysler"
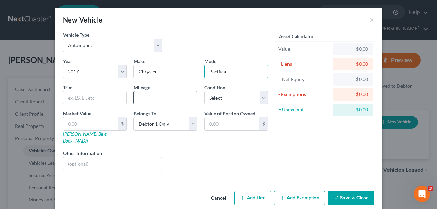
type input "Pacifica"
click at [151, 92] on input "text" at bounding box center [165, 97] width 63 height 13
click at [225, 164] on div "Year Select 2026 2025 2024 2023 2022 2021 2020 2019 2018 2017 2016 2015 2014 20…" at bounding box center [165, 117] width 212 height 118
click at [337, 193] on button "Save & Close" at bounding box center [351, 198] width 46 height 14
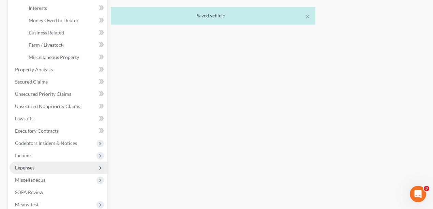
scroll to position [205, 0]
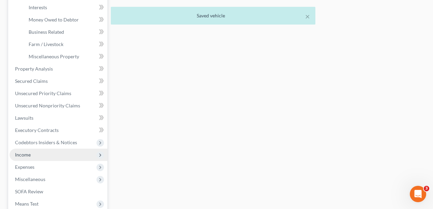
click at [30, 155] on span "Income" at bounding box center [23, 155] width 16 height 6
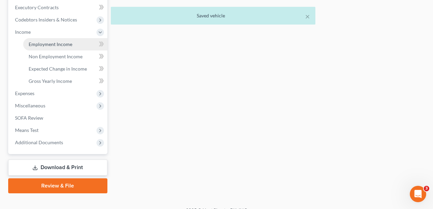
click at [60, 48] on link "Employment Income" at bounding box center [65, 44] width 84 height 12
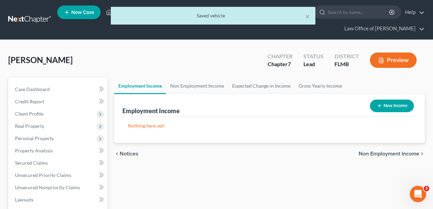
click at [388, 108] on button "New Income" at bounding box center [392, 106] width 44 height 13
select select "0"
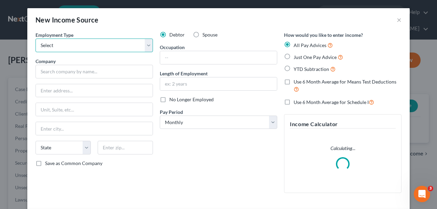
click at [102, 46] on select "Select Full or Part Time Employment Self Employment" at bounding box center [93, 46] width 117 height 14
select select "1"
click at [35, 39] on select "Select Full or Part Time Employment Self Employment" at bounding box center [93, 46] width 117 height 14
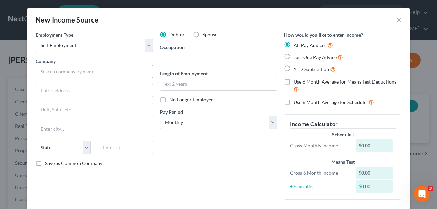
click at [108, 71] on input "text" at bounding box center [93, 72] width 117 height 14
type input "TM-Blue"
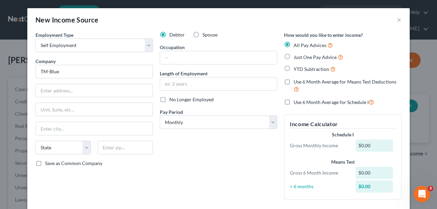
click at [211, 146] on div "Debtor Spouse Occupation Length of Employment No Longer Employed Pay Period * S…" at bounding box center [218, 118] width 124 height 174
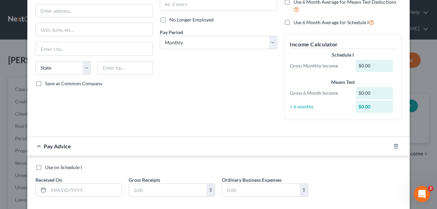
scroll to position [115, 0]
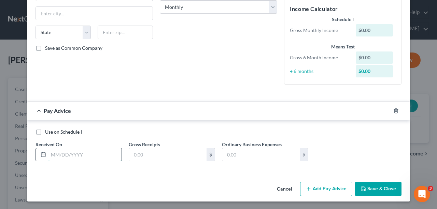
click at [90, 155] on input "text" at bounding box center [84, 154] width 73 height 13
type input "04/1/25"
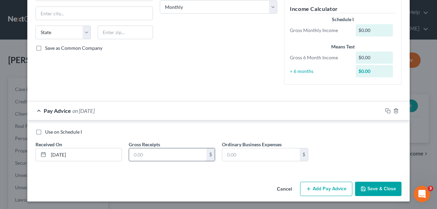
click at [154, 158] on input "text" at bounding box center [167, 154] width 77 height 13
type input "4,708.82"
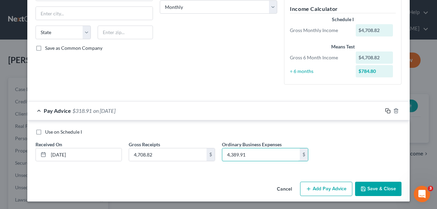
type input "4,389.91"
click at [386, 112] on icon "button" at bounding box center [387, 110] width 5 height 5
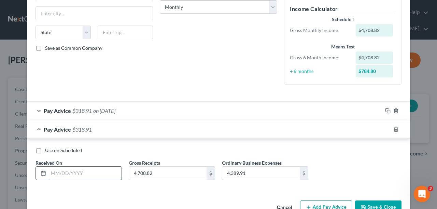
click at [68, 176] on input "text" at bounding box center [84, 173] width 73 height 13
type input "02/01/25"
type input "7,671"
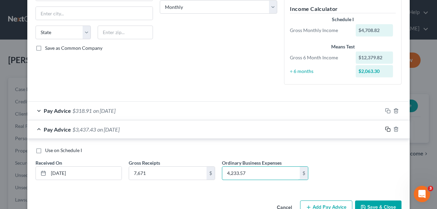
type input "4,233.57"
drag, startPoint x: 385, startPoint y: 128, endPoint x: 381, endPoint y: 128, distance: 4.1
click at [385, 128] on icon "button" at bounding box center [387, 129] width 5 height 5
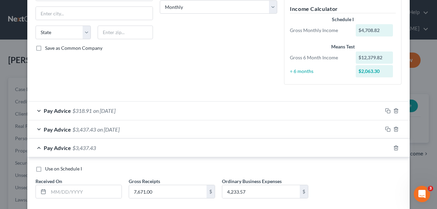
scroll to position [152, 0]
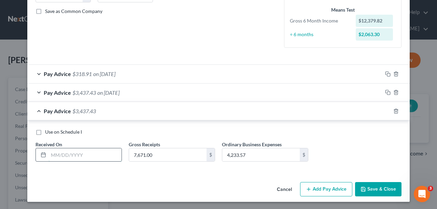
click at [82, 158] on input "text" at bounding box center [84, 154] width 73 height 13
type input "03/01/25"
type input "4,148"
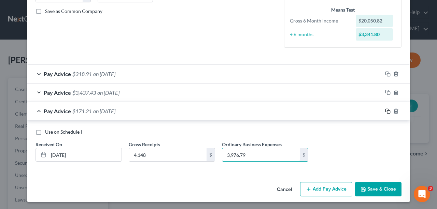
type input "3,976.79"
click at [387, 109] on icon "button" at bounding box center [387, 111] width 5 height 5
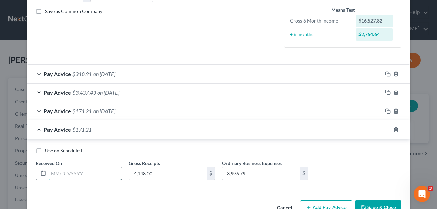
click at [95, 174] on input "text" at bounding box center [84, 173] width 73 height 13
type input "05/01/25"
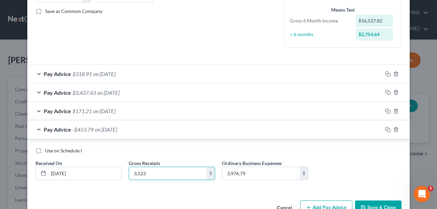
type input "3,523"
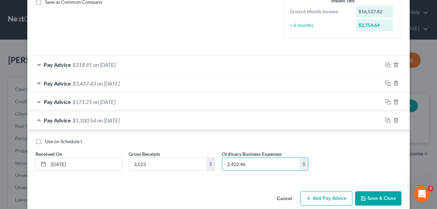
scroll to position [171, 0]
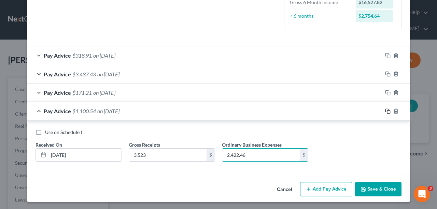
type input "2,422.46"
click at [387, 111] on rect "button" at bounding box center [388, 112] width 3 height 3
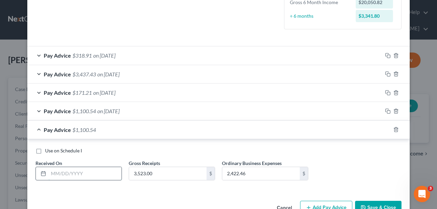
click at [80, 172] on input "text" at bounding box center [84, 173] width 73 height 13
type input "06/01/25"
type input "4,148"
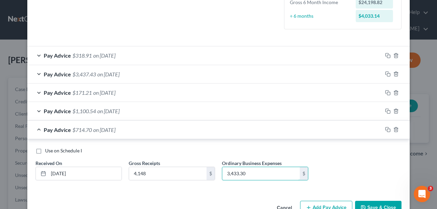
type input "3,433.30"
click at [349, 148] on div "Use on Schedule I" at bounding box center [218, 150] width 366 height 7
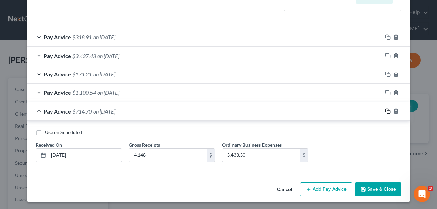
click at [387, 111] on icon "button" at bounding box center [387, 111] width 5 height 5
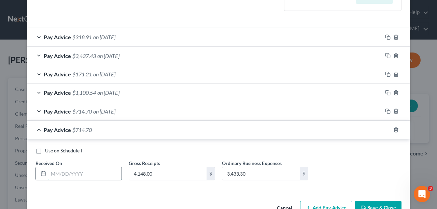
click at [93, 173] on input "text" at bounding box center [84, 173] width 73 height 13
type input "07/01/25"
type input "8,148"
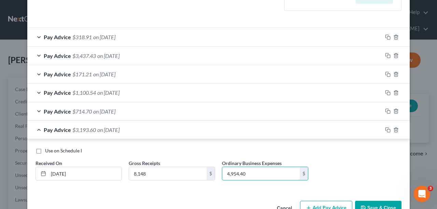
type input "4,954.40"
click at [380, 206] on button "Save & Close" at bounding box center [378, 208] width 46 height 14
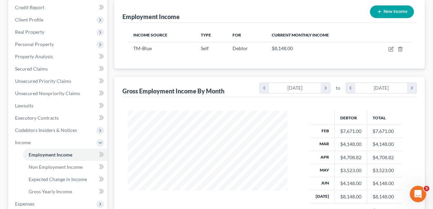
scroll to position [137, 0]
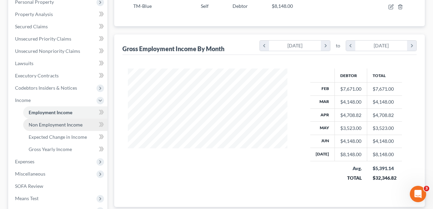
click at [65, 124] on span "Non Employment Income" at bounding box center [56, 125] width 54 height 6
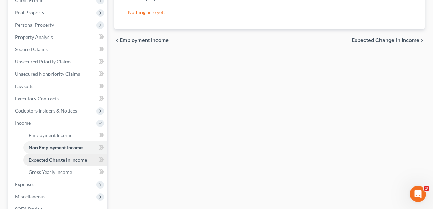
click at [62, 157] on span "Expected Change in Income" at bounding box center [58, 160] width 58 height 6
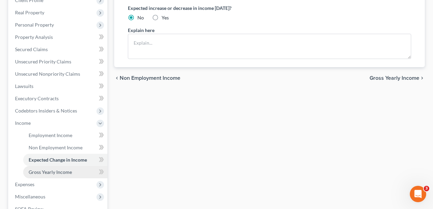
click at [58, 171] on span "Gross Yearly Income" at bounding box center [50, 172] width 43 height 6
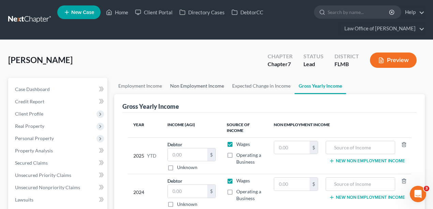
click at [200, 90] on link "Non Employment Income" at bounding box center [197, 86] width 62 height 16
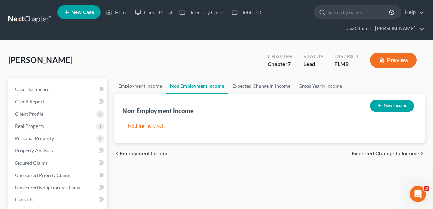
click at [400, 106] on button "New Income" at bounding box center [392, 106] width 44 height 13
select select "0"
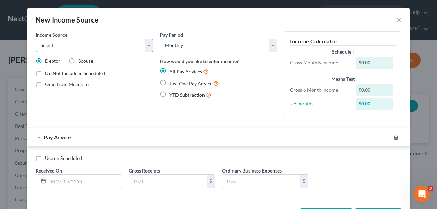
click at [122, 48] on select "Select Unemployment Disability (from employer) Pension Retirement Social Securi…" at bounding box center [93, 46] width 117 height 14
select select "12"
click at [35, 39] on select "Select Unemployment Disability (from employer) Pension Retirement Social Securi…" at bounding box center [93, 46] width 117 height 14
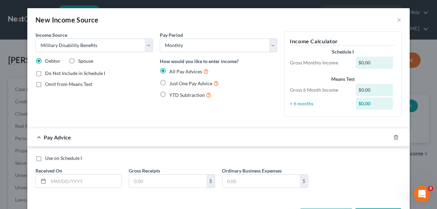
click at [169, 84] on span "Just One Pay Advice" at bounding box center [190, 84] width 43 height 6
click at [172, 84] on input "Just One Pay Advice" at bounding box center [174, 82] width 4 height 4
radio input "true"
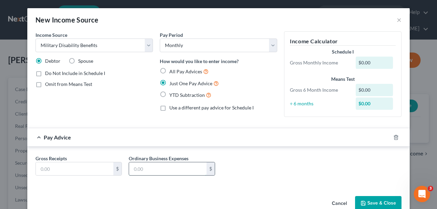
click at [159, 167] on input "text" at bounding box center [167, 168] width 77 height 13
click at [78, 171] on input "text" at bounding box center [74, 168] width 77 height 13
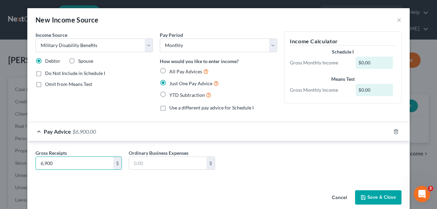
type input "6,900"
click at [198, 180] on div "Gross Receipts 6,900 $ Ordinary Business Expenses $" at bounding box center [218, 161] width 382 height 40
click at [377, 194] on button "Save & Close" at bounding box center [378, 197] width 46 height 14
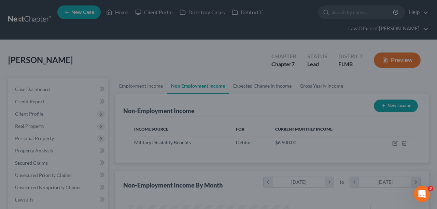
scroll to position [122, 173]
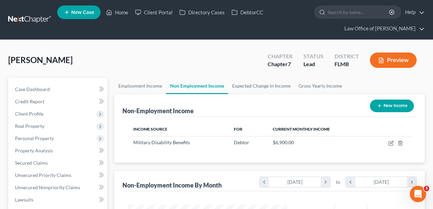
click at [389, 105] on button "New Income" at bounding box center [392, 106] width 44 height 13
select select "0"
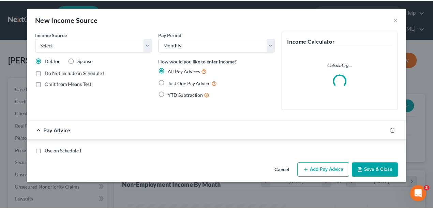
scroll to position [122, 175]
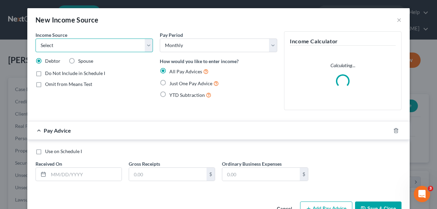
click at [144, 48] on select "Select Unemployment Disability (from employer) Pension Retirement Social Securi…" at bounding box center [93, 46] width 117 height 14
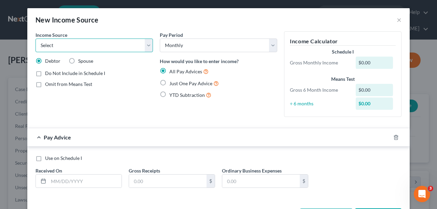
select select "3"
click at [35, 39] on select "Select Unemployment Disability (from employer) Pension Retirement Social Securi…" at bounding box center [93, 46] width 117 height 14
click at [191, 84] on span "Just One Pay Advice" at bounding box center [190, 84] width 43 height 6
click at [176, 84] on input "Just One Pay Advice" at bounding box center [174, 82] width 4 height 4
radio input "true"
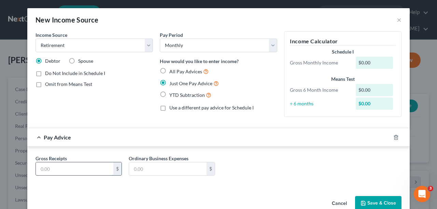
click at [55, 166] on input "text" at bounding box center [74, 168] width 77 height 13
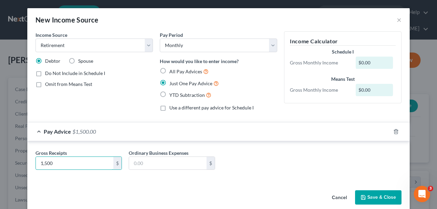
type input "1,500"
click at [154, 176] on div "Gross Receipts 1,500 $ Ordinary Business Expenses $" at bounding box center [218, 161] width 382 height 40
click at [394, 197] on button "Save & Close" at bounding box center [378, 197] width 46 height 14
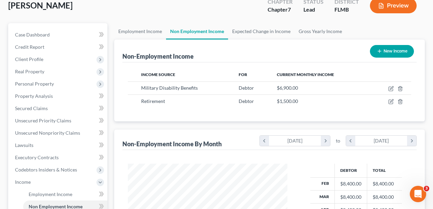
scroll to position [0, 0]
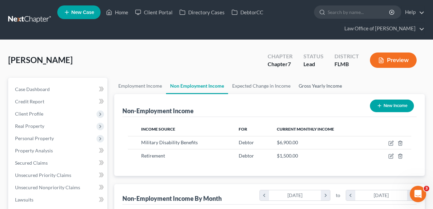
click at [315, 83] on link "Gross Yearly Income" at bounding box center [321, 86] width 52 height 16
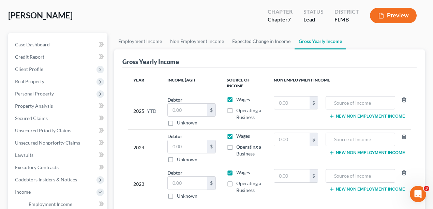
scroll to position [114, 0]
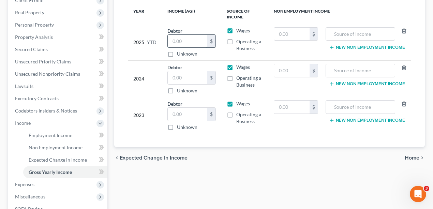
click at [191, 43] on input "text" at bounding box center [188, 41] width 40 height 13
click at [245, 159] on div "chevron_left Expected Change in Income Home chevron_right" at bounding box center [269, 158] width 311 height 22
click at [186, 41] on input "text" at bounding box center [188, 41] width 40 height 13
click at [190, 113] on input "text" at bounding box center [188, 114] width 40 height 13
click at [288, 103] on input "text" at bounding box center [291, 107] width 35 height 13
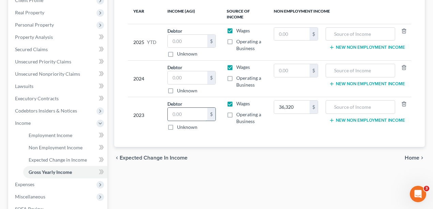
click at [174, 115] on input "text" at bounding box center [188, 114] width 40 height 13
click at [284, 105] on input "057,863" at bounding box center [291, 107] width 35 height 13
click at [282, 104] on input "057,863" at bounding box center [291, 107] width 35 height 13
type input "57,863"
click at [339, 103] on input "text" at bounding box center [361, 107] width 62 height 13
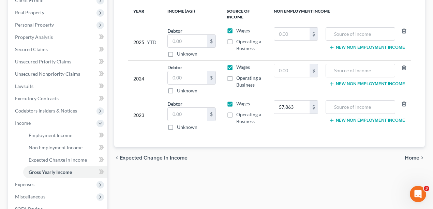
click at [306, 162] on div "chevron_left Expected Change in Income Home chevron_right" at bounding box center [269, 158] width 311 height 22
click at [287, 64] on input "text" at bounding box center [291, 70] width 35 height 13
type input "59,119"
click at [310, 168] on div "Employment Income Non Employment Income Expected Change in Income Gross Yearly …" at bounding box center [270, 124] width 318 height 320
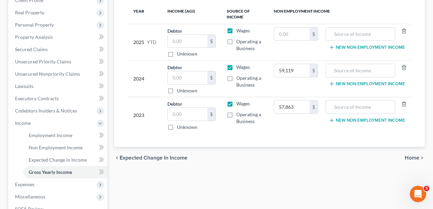
click at [264, 167] on div "Employment Income Non Employment Income Expected Change in Income Gross Yearly …" at bounding box center [270, 124] width 318 height 320
drag, startPoint x: 291, startPoint y: 34, endPoint x: 301, endPoint y: 40, distance: 11.0
click at [292, 34] on input "text" at bounding box center [291, 34] width 35 height 13
type input "55,200"
click at [360, 34] on input "text" at bounding box center [361, 34] width 62 height 13
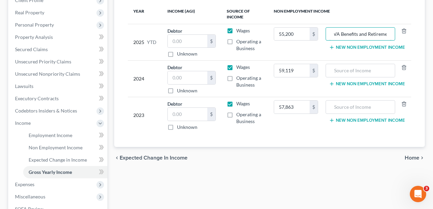
scroll to position [0, 5]
type input "VA Benefits and Retirement"
click at [287, 192] on div "Employment Income Non Employment Income Expected Change in Income Gross Yearly …" at bounding box center [270, 124] width 318 height 320
click at [184, 39] on input "text" at bounding box center [188, 41] width 40 height 13
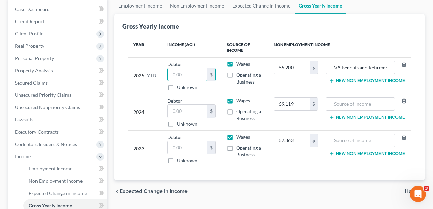
scroll to position [114, 0]
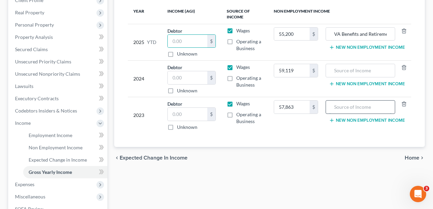
click at [339, 105] on input "text" at bounding box center [361, 107] width 62 height 13
type input "29242"
drag, startPoint x: 356, startPoint y: 103, endPoint x: 333, endPoint y: 102, distance: 22.9
click at [333, 102] on input "29242" at bounding box center [361, 107] width 62 height 13
type input "29242"
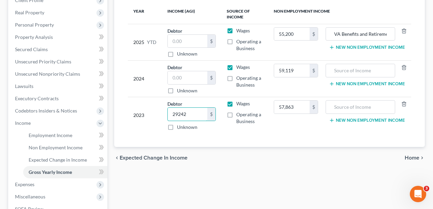
type input "29242"
click at [237, 114] on label "Operating a Business" at bounding box center [250, 118] width 27 height 14
click at [239, 114] on input "Operating a Business" at bounding box center [241, 113] width 4 height 4
checkbox input "true"
click at [237, 77] on label "Operating a Business" at bounding box center [250, 82] width 27 height 14
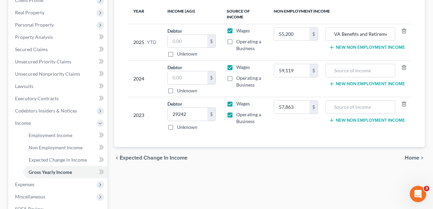
click at [239, 77] on input "Operating a Business" at bounding box center [241, 77] width 4 height 4
checkbox input "true"
click at [237, 66] on label "Wages" at bounding box center [244, 67] width 14 height 7
click at [239, 66] on input "Wages" at bounding box center [241, 66] width 4 height 4
checkbox input "false"
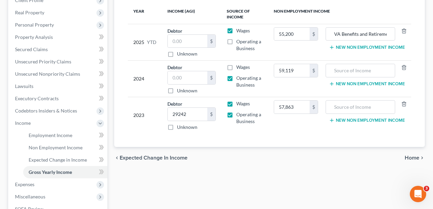
click at [237, 101] on label "Wages" at bounding box center [244, 103] width 14 height 7
click at [239, 101] on input "Wages" at bounding box center [241, 102] width 4 height 4
checkbox input "false"
click at [183, 74] on input "text" at bounding box center [188, 77] width 40 height 13
click at [214, 170] on div "Employment Income Non Employment Income Expected Change in Income Gross Yearly …" at bounding box center [270, 124] width 318 height 320
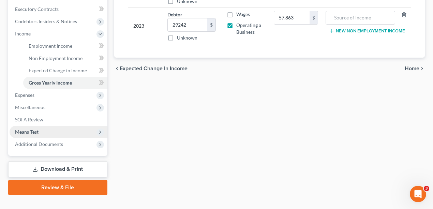
scroll to position [205, 0]
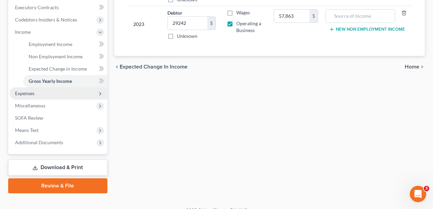
click at [43, 92] on span "Expenses" at bounding box center [59, 93] width 98 height 12
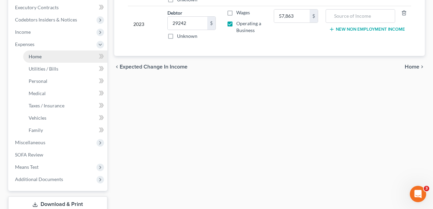
click at [37, 57] on span "Home" at bounding box center [35, 57] width 13 height 6
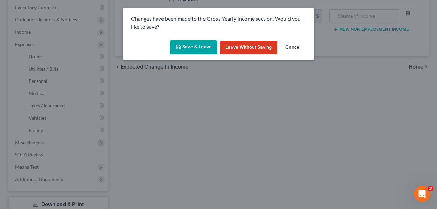
click at [188, 51] on button "Save & Leave" at bounding box center [193, 47] width 47 height 14
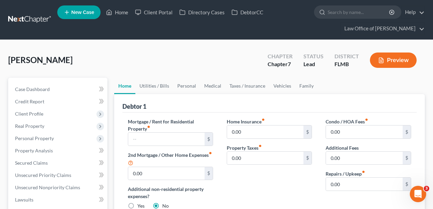
click at [166, 145] on input "text" at bounding box center [166, 139] width 77 height 13
click at [166, 140] on input "text" at bounding box center [166, 139] width 77 height 13
type input "1,950"
click at [199, 110] on div "Debtor 1" at bounding box center [270, 103] width 295 height 18
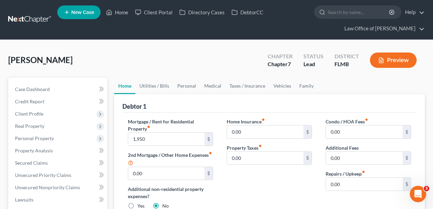
click at [209, 51] on div "Mortimer, Anthony Upgraded Chapter Chapter 7 Status Lead District FLMB Preview" at bounding box center [216, 63] width 417 height 30
click at [239, 61] on div "Mortimer, Anthony Upgraded Chapter Chapter 7 Status Lead District FLMB Preview" at bounding box center [216, 63] width 417 height 30
drag, startPoint x: 162, startPoint y: 58, endPoint x: 154, endPoint y: 63, distance: 9.8
click at [162, 58] on div "Mortimer, Anthony Upgraded Chapter Chapter 7 Status Lead District FLMB Preview" at bounding box center [216, 63] width 417 height 30
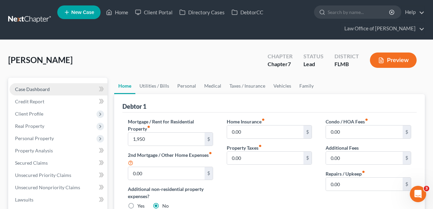
click at [42, 87] on span "Case Dashboard" at bounding box center [32, 89] width 35 height 6
click at [34, 88] on span "Case Dashboard" at bounding box center [32, 89] width 35 height 6
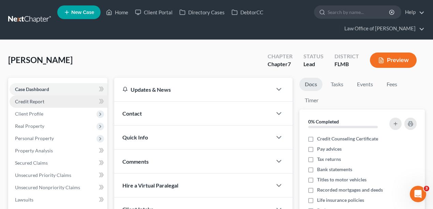
click at [32, 101] on span "Credit Report" at bounding box center [29, 102] width 29 height 6
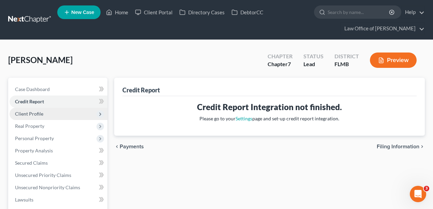
click at [30, 114] on span "Client Profile" at bounding box center [29, 114] width 28 height 6
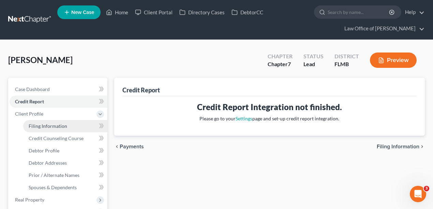
click at [36, 123] on span "Filing Information" at bounding box center [48, 126] width 39 height 6
select select "1"
select select "0"
select select "9"
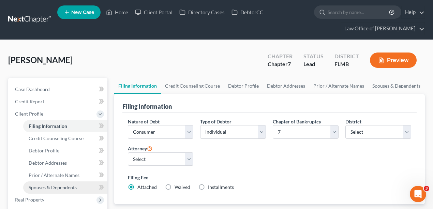
click at [59, 187] on span "Spouses & Dependents" at bounding box center [53, 188] width 48 height 6
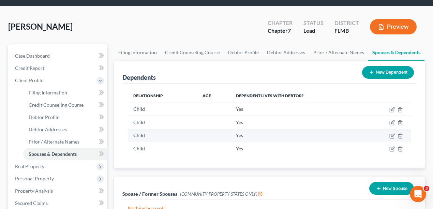
scroll to position [45, 0]
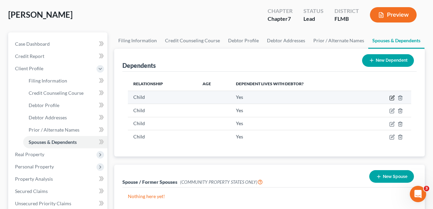
click at [392, 98] on icon "button" at bounding box center [392, 97] width 5 height 5
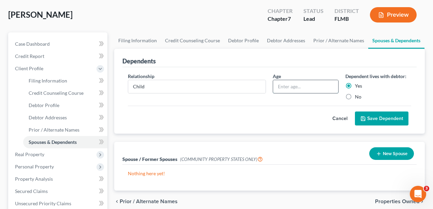
click at [291, 85] on input "text" at bounding box center [305, 86] width 65 height 13
type input "9"
click at [385, 116] on button "Save Dependent" at bounding box center [382, 119] width 54 height 14
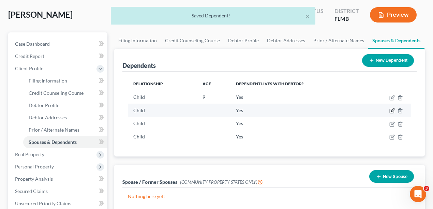
click at [392, 111] on icon "button" at bounding box center [392, 110] width 3 height 3
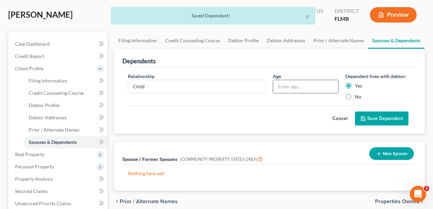
click at [289, 81] on input "text" at bounding box center [305, 86] width 65 height 13
type input "10"
click at [398, 120] on button "Save Dependent" at bounding box center [382, 119] width 54 height 14
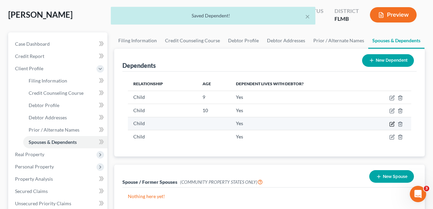
click at [393, 123] on icon "button" at bounding box center [392, 123] width 3 height 3
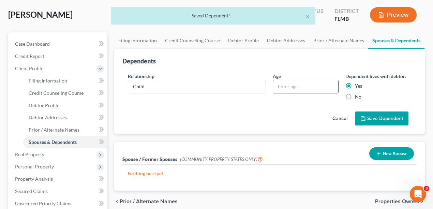
drag, startPoint x: 305, startPoint y: 78, endPoint x: 301, endPoint y: 84, distance: 7.1
click at [303, 82] on div "Age" at bounding box center [306, 87] width 73 height 28
click at [301, 85] on input "text" at bounding box center [305, 86] width 65 height 13
type input "11"
click at [376, 118] on button "Save Dependent" at bounding box center [382, 119] width 54 height 14
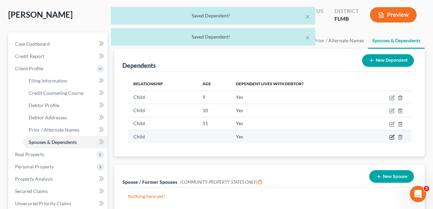
click at [392, 135] on icon "button" at bounding box center [392, 136] width 5 height 5
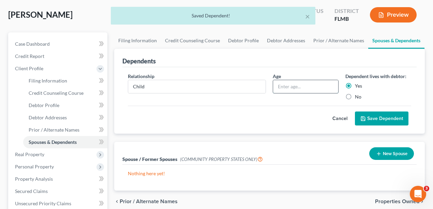
click at [303, 89] on input "text" at bounding box center [305, 86] width 65 height 13
type input "14"
click at [365, 119] on polyline "submit" at bounding box center [363, 120] width 2 height 2
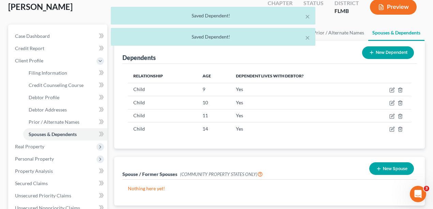
scroll to position [137, 0]
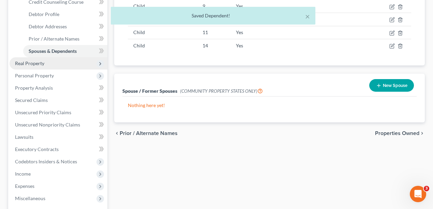
click at [61, 62] on span "Real Property" at bounding box center [59, 63] width 98 height 12
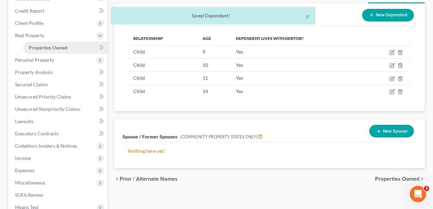
click at [48, 46] on span "Properties Owned" at bounding box center [48, 48] width 39 height 6
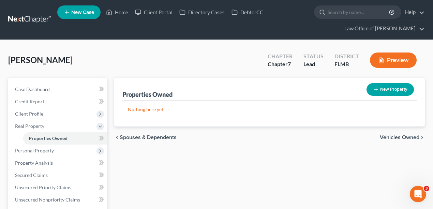
click at [389, 89] on button "New Property" at bounding box center [390, 89] width 47 height 13
select select "9"
select select "0"
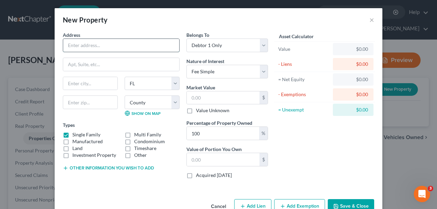
click at [125, 49] on input "text" at bounding box center [121, 45] width 116 height 13
drag, startPoint x: 111, startPoint y: 46, endPoint x: -31, endPoint y: 45, distance: 141.3
click at [0, 45] on html "Home New Case Client Portal Directory Cases DebtorCC Law Office of David Meltze…" at bounding box center [218, 193] width 437 height 387
paste input "6221 Kapolei Pkwy UNIT 407, Ewa Beach, HI 96706"
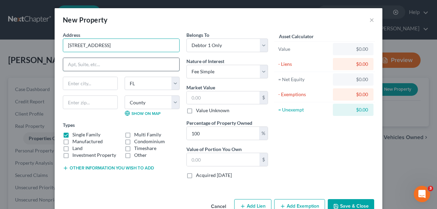
click at [159, 60] on input "text" at bounding box center [121, 64] width 116 height 13
click at [138, 42] on input "91-6221 Kapolei Pkwy UNIT 407, Ewa Beach, HI 96706" at bounding box center [121, 45] width 116 height 13
drag, startPoint x: 134, startPoint y: 45, endPoint x: 117, endPoint y: 46, distance: 17.5
click at [115, 45] on input "91-6221 Kapolei Pkwy UNIT 407, Ewa Beach, HI 96706" at bounding box center [121, 45] width 116 height 13
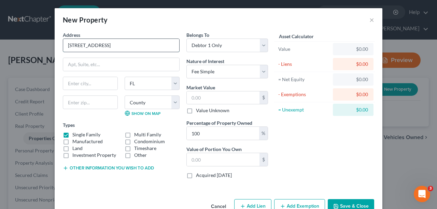
type input "91-6221 Kapolei Pkwy , Ewa Beach, HI 96706"
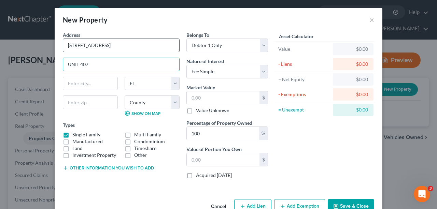
type input "UNIT 407"
drag, startPoint x: 162, startPoint y: 45, endPoint x: 147, endPoint y: 46, distance: 14.8
click at [147, 46] on input "91-6221 Kapolei Pkwy , Ewa Beach, HI 96706" at bounding box center [121, 45] width 116 height 13
type input "91-6221 Kapolei Pkwy , Ewa Beach, HI"
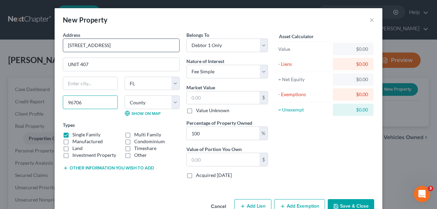
type input "96706"
click at [160, 49] on input "91-6221 Kapolei Pkwy , Ewa Beach, HI" at bounding box center [121, 45] width 116 height 13
type input "Ewa Beach"
select select "12"
click at [157, 64] on input "UNIT 407" at bounding box center [121, 64] width 116 height 13
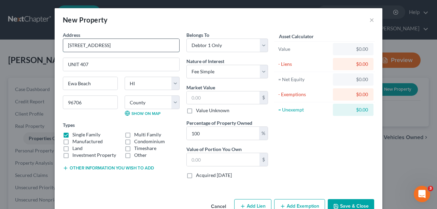
drag, startPoint x: 157, startPoint y: 46, endPoint x: 113, endPoint y: 48, distance: 44.1
click at [113, 48] on input "91-6221 Kapolei Pkwy , Ewa Beach, HI" at bounding box center [121, 45] width 116 height 13
type input "91-6221 Kapolei Pkwy"
click at [143, 101] on select "County Hawaii County Honolulu County Kalawao County Kauai County Maui County" at bounding box center [152, 103] width 55 height 14
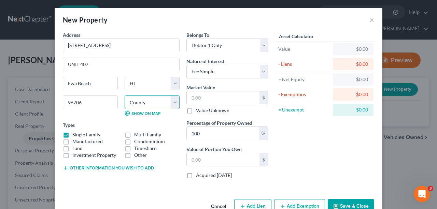
select select "1"
click at [125, 96] on select "County Hawaii County Honolulu County Kalawao County Kauai County Maui County" at bounding box center [152, 103] width 55 height 14
click at [342, 144] on div "Asset Calculator Value $0.00 - Liens $0.00 = Net Equity $0.00 - Exemptions $0.0…" at bounding box center [324, 107] width 106 height 153
click at [225, 95] on input "text" at bounding box center [223, 97] width 73 height 13
click at [256, 133] on input "100" at bounding box center [223, 133] width 72 height 13
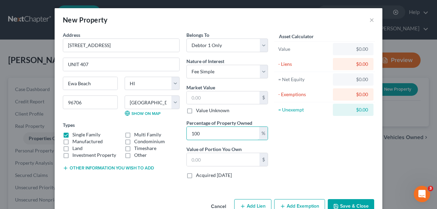
drag, startPoint x: 241, startPoint y: 135, endPoint x: 165, endPoint y: 136, distance: 76.1
click at [165, 136] on div "Address * 91-6221 Kapolei Pkwy UNIT 407 Ewa Beach State AL AK AR AZ CA CO CT DE…" at bounding box center [165, 107] width 212 height 153
type input "50"
drag, startPoint x: 300, startPoint y: 137, endPoint x: 268, endPoint y: 129, distance: 33.3
click at [300, 137] on div "Asset Calculator Value $0.00 - Liens $0.00 = Net Equity $0.00 - Exemptions $0.0…" at bounding box center [324, 107] width 106 height 153
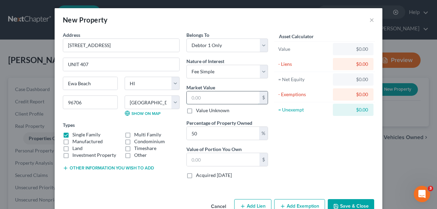
click at [219, 100] on input "text" at bounding box center [223, 97] width 73 height 13
type input "8"
type input "4.00"
type input "82"
type input "41.00"
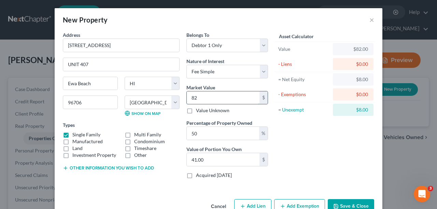
type input "825"
type input "412.50"
type input "8250"
type input "4,125.00"
type input "8,2500"
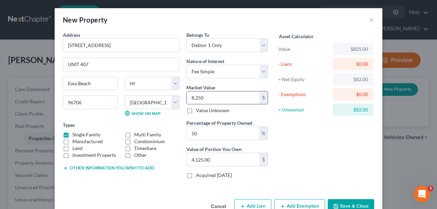
type input "41,250.00"
type input "82,5000"
type input "412,500.00"
type input "825,000"
click at [309, 132] on div "Asset Calculator Value $825,000.00 - Liens $0.00 = Net Equity $825.00 - Exempti…" at bounding box center [324, 107] width 106 height 153
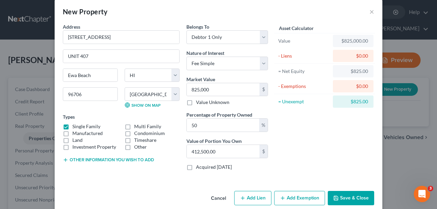
scroll to position [17, 0]
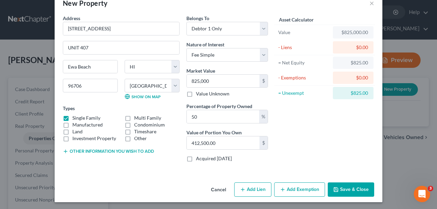
click at [254, 193] on button "Add Lien" at bounding box center [252, 190] width 37 height 14
select select "0"
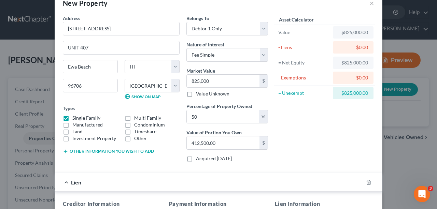
scroll to position [176, 0]
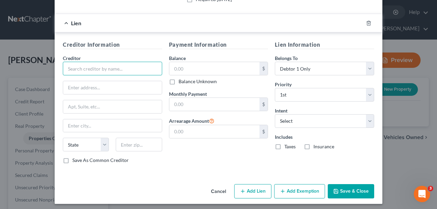
click at [122, 67] on input "text" at bounding box center [112, 69] width 99 height 14
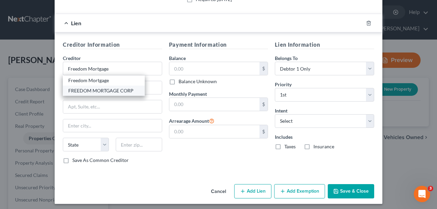
click at [116, 89] on div "FREEDOM MORTGAGE CORP" at bounding box center [103, 90] width 71 height 7
type input "FREEDOM MORTGAGE CORP"
type input "11988 EXIT 5 PKWY"
type input "Fishers"
select select "15"
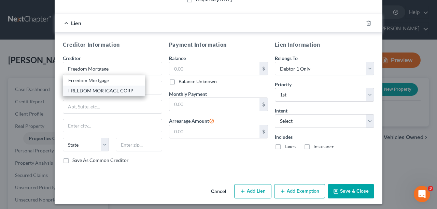
type input "46037"
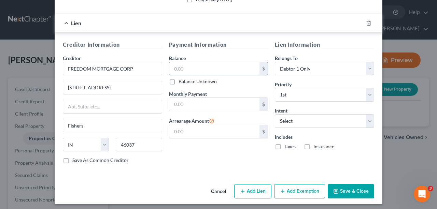
click at [189, 68] on input "text" at bounding box center [214, 68] width 90 height 13
click at [131, 84] on input "11988 EXIT 5 PKWY" at bounding box center [112, 87] width 99 height 13
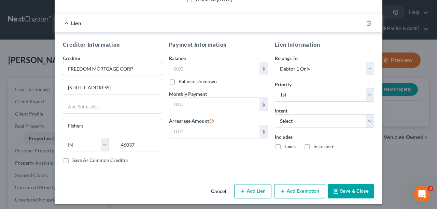
drag, startPoint x: 138, startPoint y: 70, endPoint x: 57, endPoint y: 72, distance: 81.3
click at [57, 72] on div "Creditor Information Creditor * FREEDOM MORTGAGE CORP 11988 EXIT 5 PKWY Fishers…" at bounding box center [219, 103] width 328 height 142
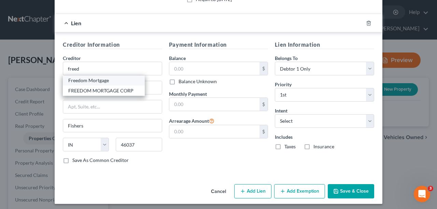
click at [83, 77] on div "Freedom Mortgage" at bounding box center [103, 80] width 71 height 7
type input "Freedom Mortgage"
type input "11988 EXIT 5 PRKWY"
type input "Bldg #4"
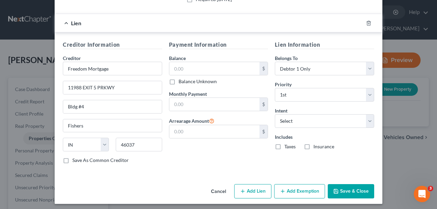
click at [177, 154] on div "Payment Information Balance $ Balance Unknown Balance Undetermined $ Balance Un…" at bounding box center [219, 105] width 106 height 129
click at [194, 65] on input "text" at bounding box center [214, 68] width 90 height 13
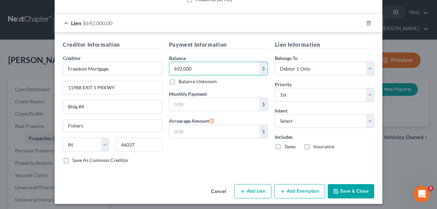
type input "692,000"
click at [193, 169] on div "Creditor Information Creditor * Freedom Mortgage 11988 EXIT 5 PRKWY Bldg #4 Fis…" at bounding box center [219, 103] width 328 height 142
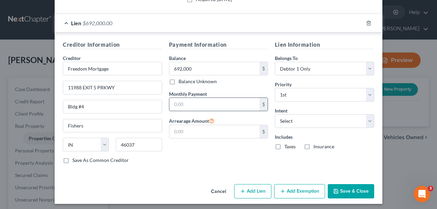
click at [202, 103] on input "text" at bounding box center [214, 104] width 90 height 13
type input "2,080"
click at [209, 156] on div "Payment Information Balance 692,000.00 $ Balance Unknown Balance Undetermined 6…" at bounding box center [219, 105] width 106 height 129
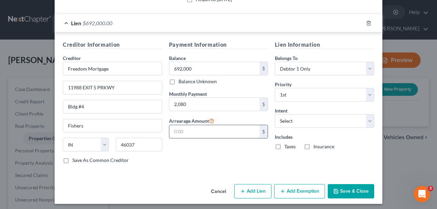
click at [210, 125] on input "text" at bounding box center [214, 131] width 90 height 13
type input "92,000"
click at [203, 155] on div "Payment Information Balance 692,000.00 $ Balance Unknown Balance Undetermined 6…" at bounding box center [219, 105] width 106 height 129
click at [284, 147] on label "Taxes" at bounding box center [289, 146] width 11 height 7
click at [287, 147] on input "Taxes" at bounding box center [289, 145] width 4 height 4
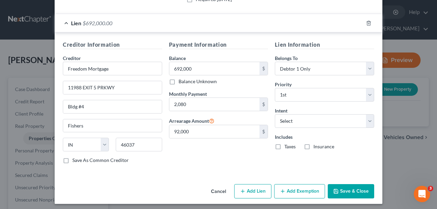
checkbox input "true"
click at [313, 144] on label "Insurance" at bounding box center [323, 146] width 21 height 7
click at [316, 144] on input "Insurance" at bounding box center [318, 145] width 4 height 4
click at [313, 145] on label "Insurance" at bounding box center [323, 146] width 21 height 7
click at [316, 145] on input "Insurance" at bounding box center [318, 145] width 4 height 4
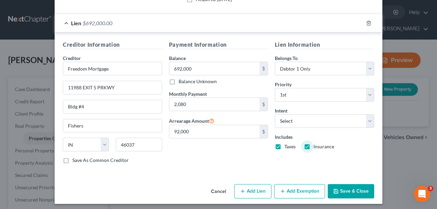
checkbox input "false"
click at [313, 121] on select "Select Surrender Redeem Reaffirm Avoid Other" at bounding box center [324, 121] width 99 height 14
click at [311, 122] on select "Select Surrender Redeem Reaffirm Avoid Other" at bounding box center [324, 121] width 99 height 14
click at [311, 120] on select "Select Surrender Redeem Reaffirm Avoid Other" at bounding box center [324, 121] width 99 height 14
select select "0"
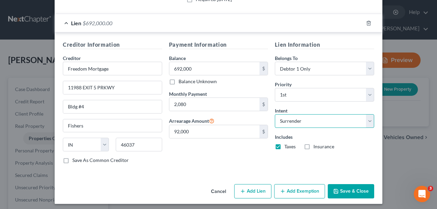
click at [275, 114] on select "Select Surrender Redeem Reaffirm Avoid Other" at bounding box center [324, 121] width 99 height 14
click at [315, 159] on div "Lien Information Belongs To * Select Debtor 1 Only Debtor 2 Only Debtor 1 And D…" at bounding box center [324, 105] width 106 height 129
click at [320, 123] on select "Select Surrender Redeem Reaffirm Avoid Other" at bounding box center [324, 121] width 99 height 14
select select
click at [275, 114] on select "Select Surrender Redeem Reaffirm Avoid Other" at bounding box center [324, 121] width 99 height 14
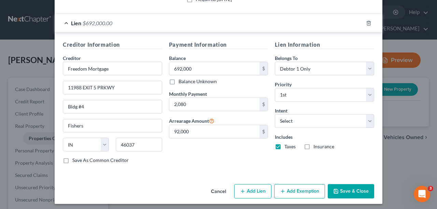
click at [359, 185] on button "Save & Close" at bounding box center [351, 191] width 46 height 14
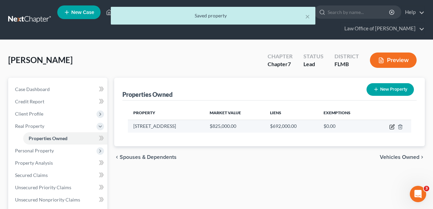
click at [391, 126] on icon "button" at bounding box center [392, 126] width 5 height 5
select select "12"
select select "1"
select select "0"
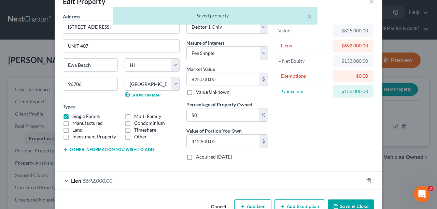
scroll to position [35, 0]
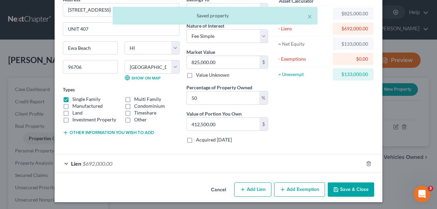
click at [255, 189] on button "Add Lien" at bounding box center [252, 190] width 37 height 14
select select "0"
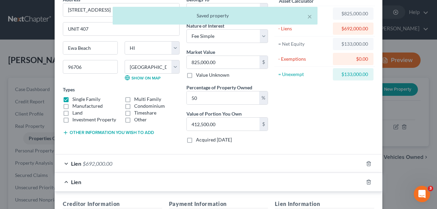
scroll to position [172, 0]
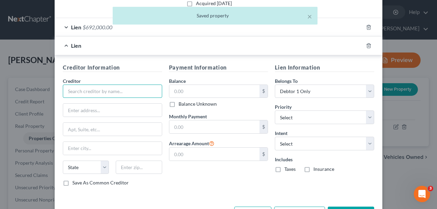
click at [110, 87] on input "text" at bounding box center [112, 92] width 99 height 14
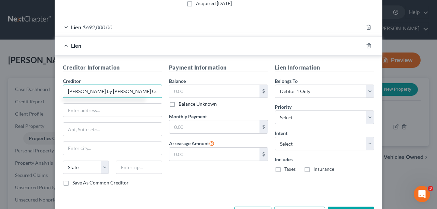
type input "Ewa by Gentry Community Association"
drag, startPoint x: 152, startPoint y: 89, endPoint x: 29, endPoint y: 88, distance: 122.5
click at [29, 88] on div "Edit Property × Address * 91-6221 Kapolei Pkwy UNIT 407 Ewa Beach State AL AK A…" at bounding box center [218, 104] width 437 height 209
click at [115, 110] on input "text" at bounding box center [112, 110] width 99 height 13
paste input "91-1795 Keaunui Dr, Ewa Beach, HI 96706"
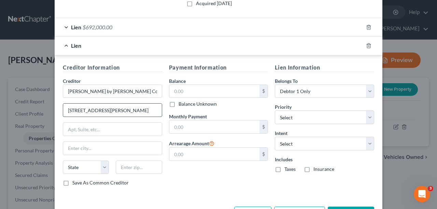
drag, startPoint x: 157, startPoint y: 108, endPoint x: 141, endPoint y: 106, distance: 16.4
click at [141, 106] on input "91-1795 Keaunui Dr, Ewa Beach, HI 96706" at bounding box center [112, 110] width 99 height 13
type input "91-1795 Keaunui Dr, Ewa Beach, HI"
type input "96706"
type input "Ewa Beach"
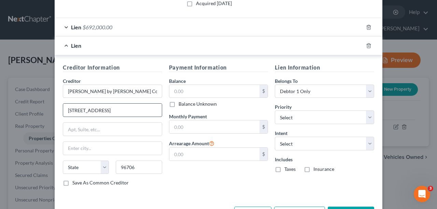
select select "12"
drag, startPoint x: 146, startPoint y: 107, endPoint x: 110, endPoint y: 108, distance: 36.5
click at [110, 108] on input "91-1795 Keaunui Dr, Ewa Beach, HI" at bounding box center [112, 110] width 99 height 13
click at [193, 188] on div "Payment Information Balance $ Balance Unknown Balance Undetermined $ Balance Un…" at bounding box center [219, 127] width 106 height 129
click at [123, 109] on input "91-1795 Keaunui Dr," at bounding box center [112, 110] width 99 height 13
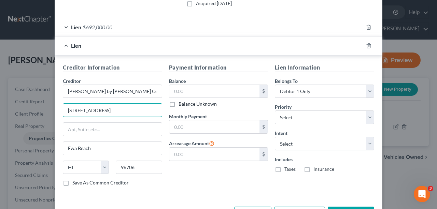
type input "91-1795 Keaunui Dr"
click at [211, 169] on div "Payment Information Balance $ Balance Unknown Balance Undetermined $ Balance Un…" at bounding box center [219, 127] width 106 height 129
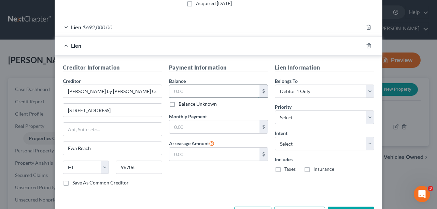
click at [208, 85] on input "text" at bounding box center [214, 91] width 90 height 13
type input "4,500"
click at [228, 188] on div "Payment Information Balance 4,500.00 $ Balance Unknown Balance Undetermined 4,5…" at bounding box center [219, 127] width 106 height 129
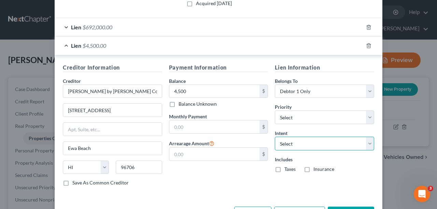
click at [334, 137] on select "Select Surrender Redeem Reaffirm Avoid Other" at bounding box center [324, 144] width 99 height 14
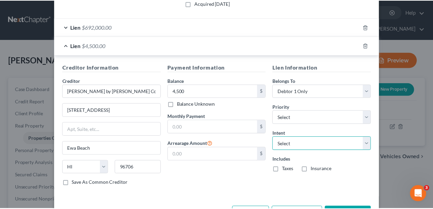
scroll to position [195, 0]
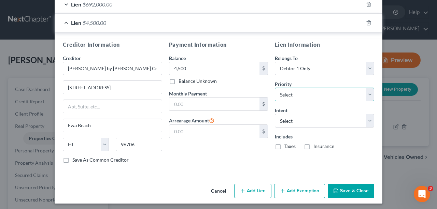
click at [323, 97] on select "Select 1st 2nd 3rd 4th 5th 6th 7th 8th 9th 10th 11th 12th 13th 14th 15th 16th 1…" at bounding box center [324, 95] width 99 height 14
select select "1"
click at [275, 88] on select "Select 1st 2nd 3rd 4th 5th 6th 7th 8th 9th 10th 11th 12th 13th 14th 15th 16th 1…" at bounding box center [324, 95] width 99 height 14
click at [346, 187] on button "Save & Close" at bounding box center [351, 191] width 46 height 14
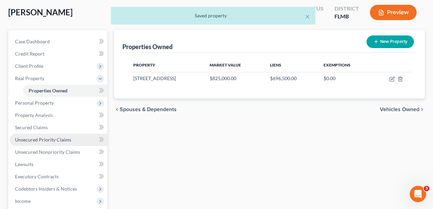
scroll to position [114, 0]
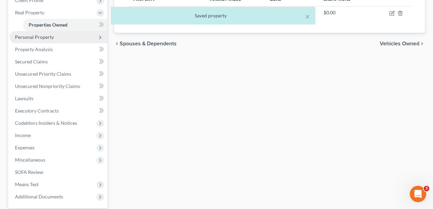
click at [26, 36] on span "Personal Property" at bounding box center [34, 37] width 39 height 6
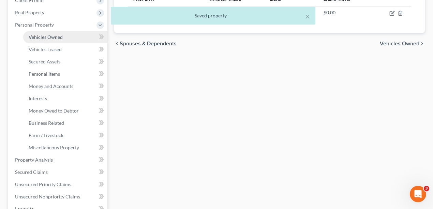
click at [34, 38] on span "Vehicles Owned" at bounding box center [46, 37] width 34 height 6
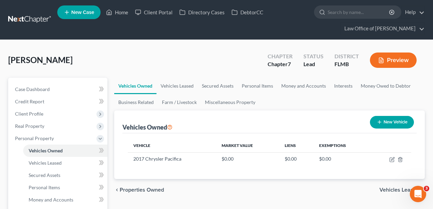
click at [397, 119] on button "New Vehicle" at bounding box center [392, 122] width 44 height 13
select select "0"
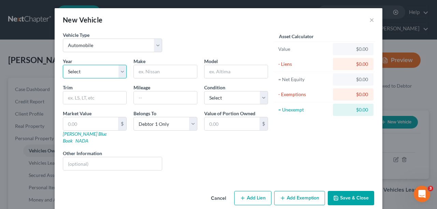
click at [118, 70] on select "Select 2026 2025 2024 2023 2022 2021 2020 2019 2018 2017 2016 2015 2014 2013 20…" at bounding box center [95, 72] width 64 height 14
select select "9"
click at [63, 65] on select "Select 2026 2025 2024 2023 2022 2021 2020 2019 2018 2017 2016 2015 2014 2013 20…" at bounding box center [95, 72] width 64 height 14
click at [149, 71] on input "text" at bounding box center [165, 71] width 63 height 13
type input "Hyundai"
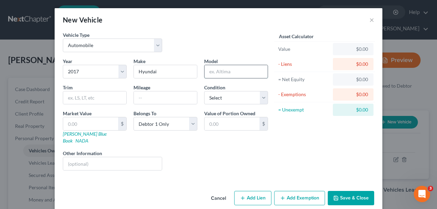
click at [215, 72] on input "text" at bounding box center [235, 71] width 63 height 13
type input "Elantra"
click at [208, 150] on div "Liens Select" at bounding box center [219, 160] width 106 height 21
click at [156, 98] on input "text" at bounding box center [165, 97] width 63 height 13
type input "101000"
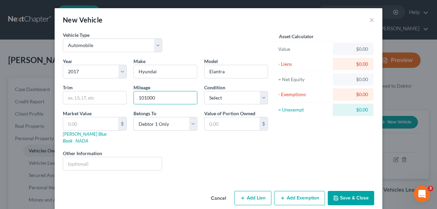
click at [202, 150] on div "Liens Select" at bounding box center [219, 160] width 106 height 21
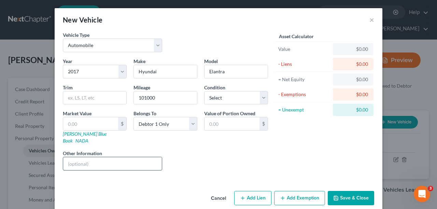
click at [102, 157] on input "text" at bounding box center [112, 163] width 99 height 13
click at [361, 191] on button "Save & Close" at bounding box center [351, 198] width 46 height 14
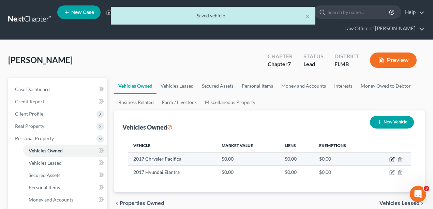
click at [391, 158] on icon "button" at bounding box center [392, 159] width 5 height 5
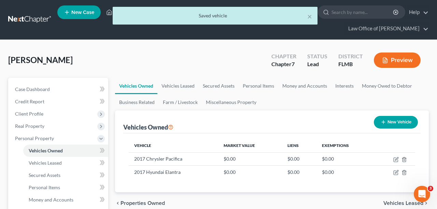
select select "0"
select select "9"
select select "0"
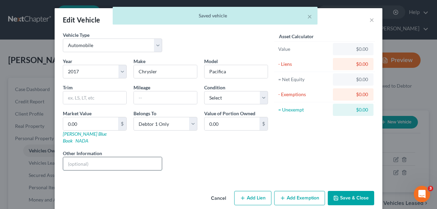
click at [96, 158] on input "text" at bounding box center [112, 163] width 99 height 13
paste input "VIN: 2C4RC1EG5HR729607 Print"
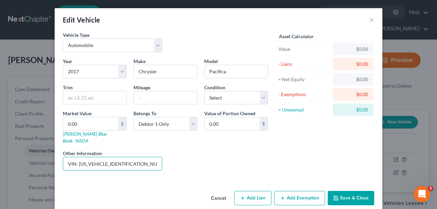
type input "VIN: 2C4RC1EG5HR729607"
click at [355, 191] on button "Save & Close" at bounding box center [351, 198] width 46 height 14
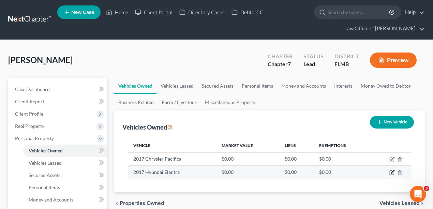
click at [392, 173] on icon "button" at bounding box center [392, 172] width 5 height 5
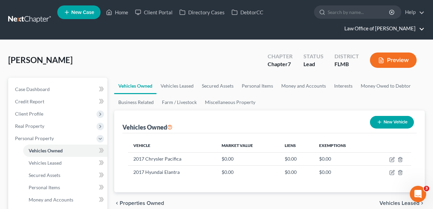
select select "0"
select select "9"
select select "0"
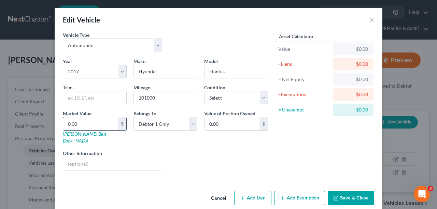
click at [96, 125] on input "0.00" at bounding box center [90, 123] width 55 height 13
type input "5"
type input "5.00"
type input "58"
type input "58.00"
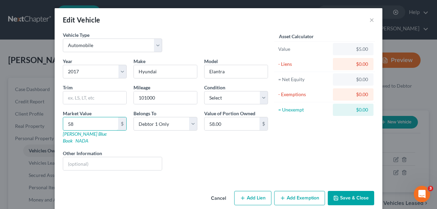
type input "580"
type input "580.00"
type input "58"
type input "58.00"
type input "5"
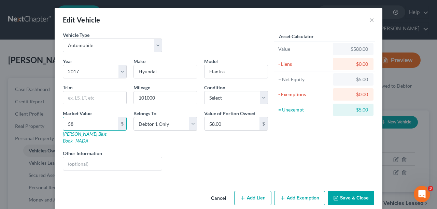
type input "5.00"
type input "4"
type input "4.00"
type input "45"
type input "45.00"
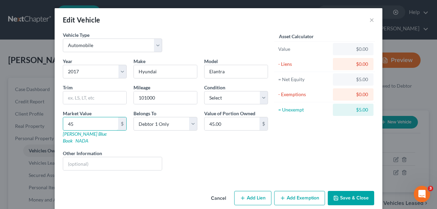
type input "450"
type input "450.00"
type input "4500"
type input "4,500.00"
type input "4,500"
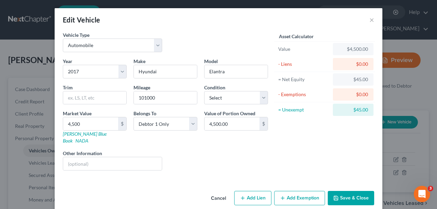
click at [227, 151] on div "Liens Select" at bounding box center [219, 160] width 106 height 21
click at [255, 191] on button "Add Lien" at bounding box center [252, 198] width 37 height 14
select select "0"
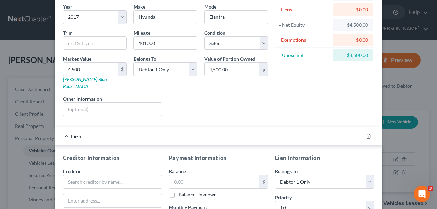
scroll to position [159, 0]
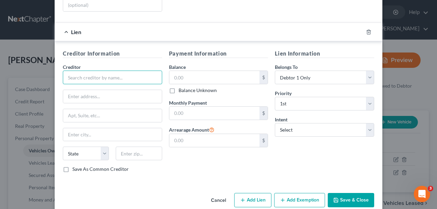
click at [125, 71] on input "text" at bounding box center [112, 78] width 99 height 14
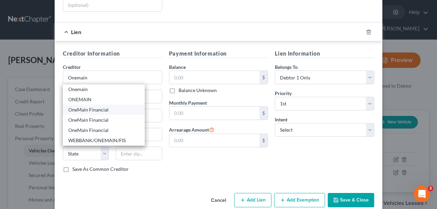
click at [105, 106] on div "OneMain Financial" at bounding box center [103, 109] width 71 height 7
type input "OneMain Financial"
type input "PO BOX 981037"
type input "Boston"
select select "22"
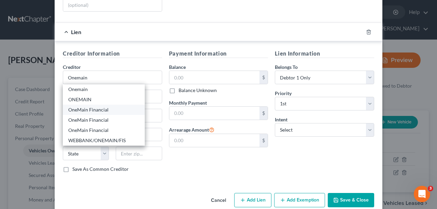
type input "02298-1037"
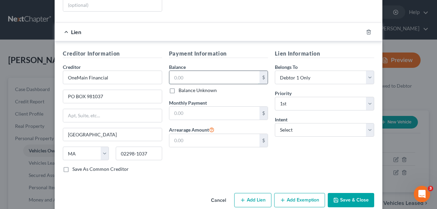
click at [207, 71] on input "text" at bounding box center [214, 77] width 90 height 13
type input "15,000"
click at [299, 147] on div "Lien Information Belongs To * Select Debtor 1 Only Debtor 2 Only Debtor 1 And D…" at bounding box center [324, 113] width 106 height 129
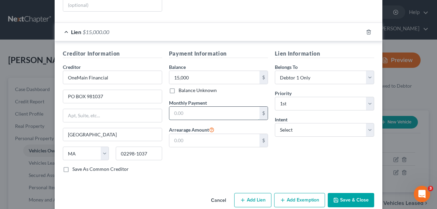
click at [212, 107] on input "text" at bounding box center [214, 113] width 90 height 13
type input "405"
click at [271, 150] on div "Lien Information Belongs To * Select Debtor 1 Only Debtor 2 Only Debtor 1 And D…" at bounding box center [324, 113] width 106 height 129
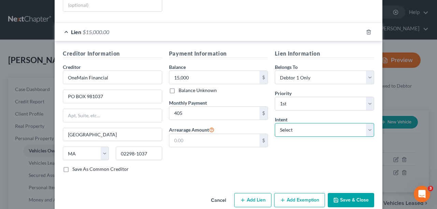
click at [328, 123] on select "Select Surrender Redeem Reaffirm Avoid Other" at bounding box center [324, 130] width 99 height 14
click at [218, 162] on div "Payment Information Balance 15,000.00 $ Balance Unknown Balance Undetermined 15…" at bounding box center [219, 113] width 106 height 129
click at [347, 193] on button "Save & Close" at bounding box center [351, 200] width 46 height 14
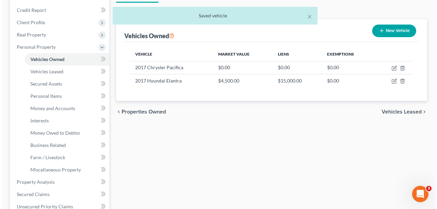
scroll to position [114, 0]
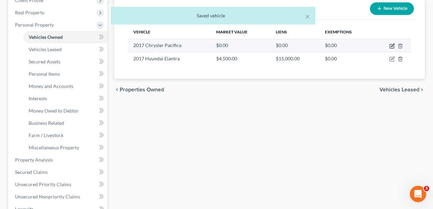
click at [391, 46] on icon "button" at bounding box center [392, 45] width 5 height 5
select select "0"
select select "9"
select select "0"
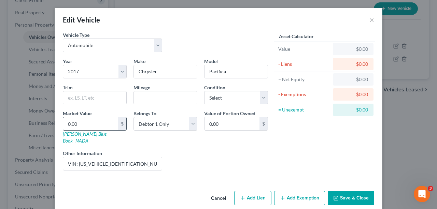
click at [100, 124] on input "0.00" at bounding box center [90, 123] width 55 height 13
type input "87"
type input "87.00"
type input "8"
type input "8.00"
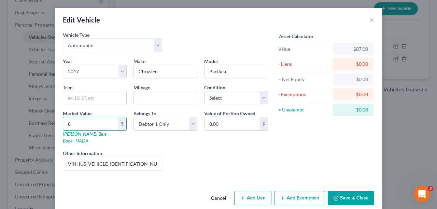
type input "85"
type input "85.00"
type input "850"
type input "850.00"
type input "8500"
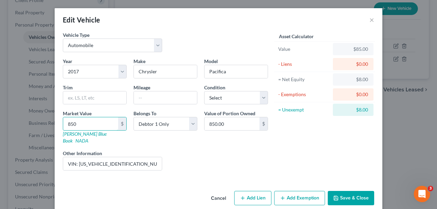
type input "8,500.00"
type input "8,500"
click at [247, 142] on div "Year Select 2026 2025 2024 2023 2022 2021 2020 2019 2018 2017 2016 2015 2014 20…" at bounding box center [165, 117] width 212 height 118
click at [341, 191] on button "Save & Close" at bounding box center [351, 198] width 46 height 14
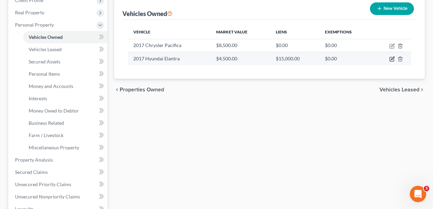
click at [394, 58] on icon "button" at bounding box center [392, 58] width 5 height 5
select select "0"
select select "9"
select select "0"
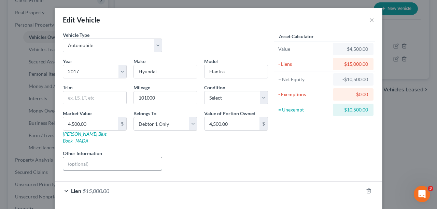
click at [86, 157] on input "text" at bounding box center [112, 163] width 99 height 13
paste input "VIN: 5NPD84LF1HH027823 Print"
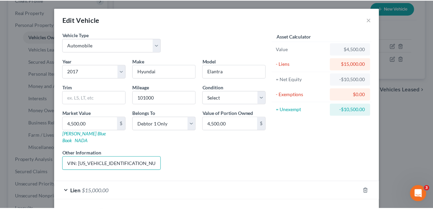
scroll to position [20, 0]
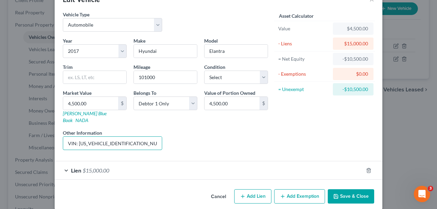
type input "VIN: 5NPD84LF1HH027823"
click at [353, 189] on button "Save & Close" at bounding box center [351, 196] width 46 height 14
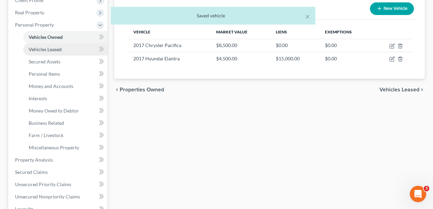
click at [51, 48] on span "Vehicles Leased" at bounding box center [45, 49] width 33 height 6
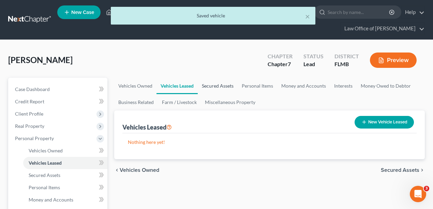
click at [223, 84] on link "Secured Assets" at bounding box center [218, 86] width 40 height 16
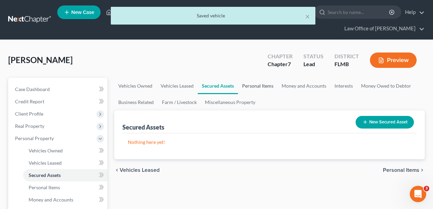
click at [255, 88] on link "Personal Items" at bounding box center [258, 86] width 40 height 16
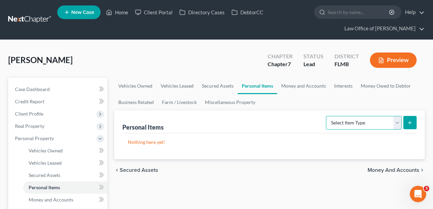
click at [376, 125] on select "Select Item Type Clothing Collectibles Of Value Electronics Firearms Household …" at bounding box center [364, 123] width 76 height 14
select select "clothing"
click at [327, 116] on select "Select Item Type Clothing Collectibles Of Value Electronics Firearms Household …" at bounding box center [364, 123] width 76 height 14
click at [412, 120] on icon "submit" at bounding box center [410, 122] width 5 height 5
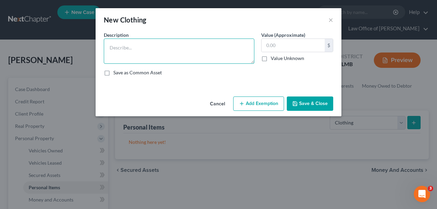
click at [208, 59] on textarea at bounding box center [179, 51] width 151 height 25
type textarea "Men's Wardrobe"
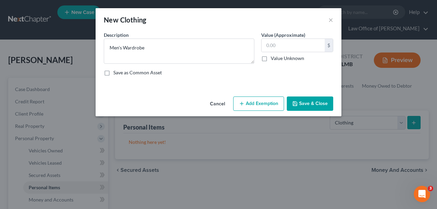
click at [306, 75] on div "Save as Common Asset" at bounding box center [218, 72] width 229 height 7
click at [298, 45] on input "text" at bounding box center [292, 45] width 63 height 13
type input "50"
click at [322, 104] on button "Save & Close" at bounding box center [310, 104] width 46 height 14
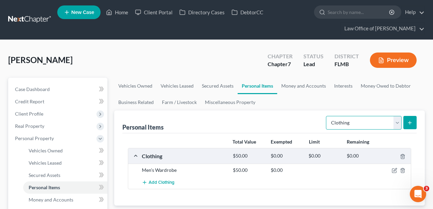
click at [380, 122] on select "Select Item Type Clothing Collectibles Of Value Electronics Firearms Household …" at bounding box center [364, 123] width 76 height 14
select select "electronics"
click at [327, 116] on select "Select Item Type Clothing Collectibles Of Value Electronics Firearms Household …" at bounding box center [364, 123] width 76 height 14
click at [411, 119] on button "submit" at bounding box center [410, 122] width 13 height 13
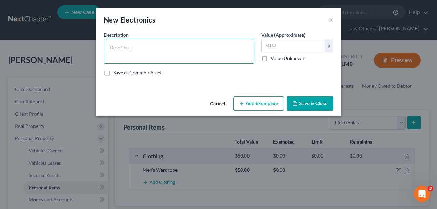
click at [212, 54] on textarea at bounding box center [179, 51] width 151 height 25
click at [106, 48] on textarea "Cell phone, Laptop, 2 tablets," at bounding box center [179, 51] width 151 height 25
click at [110, 47] on textarea "3 Cell phones, Laptop, 2 tablets, 27 in TV," at bounding box center [179, 51] width 151 height 25
click at [206, 48] on textarea "4 Cell phones, Laptop, 2 tablets, 27 in TV," at bounding box center [179, 51] width 151 height 25
click at [252, 49] on textarea "4 Cell phones, Laptop, 2 tablets, 27 in TV, VR headset, printer" at bounding box center [179, 51] width 151 height 25
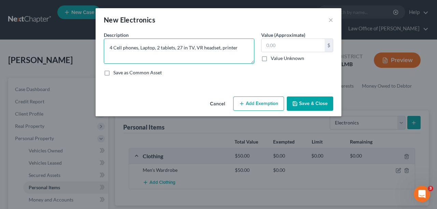
type textarea "4 Cell phones, Laptop, 2 tablets, 27 in TV, VR headset, printer"
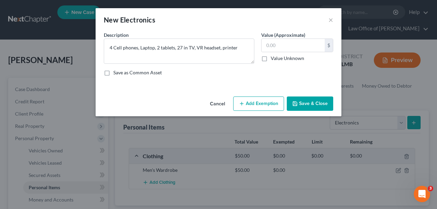
click at [225, 74] on div "Save as Common Asset" at bounding box center [218, 72] width 229 height 7
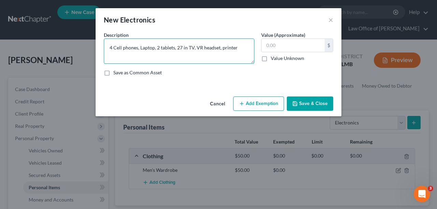
click at [234, 50] on textarea "4 Cell phones, Laptop, 2 tablets, 27 in TV, VR headset, printer" at bounding box center [179, 51] width 151 height 25
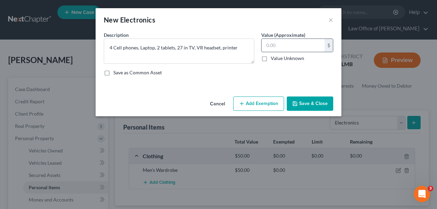
click at [309, 45] on input "text" at bounding box center [292, 45] width 63 height 13
type input "440"
click at [323, 109] on button "Save & Close" at bounding box center [310, 104] width 46 height 14
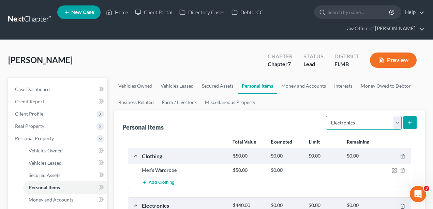
click at [370, 124] on select "Select Item Type Clothing Collectibles Of Value Electronics Firearms Household …" at bounding box center [364, 123] width 76 height 14
select select "household_goods"
click at [327, 116] on select "Select Item Type Clothing Collectibles Of Value Electronics Firearms Household …" at bounding box center [364, 123] width 76 height 14
click at [410, 123] on icon "submit" at bounding box center [410, 122] width 5 height 5
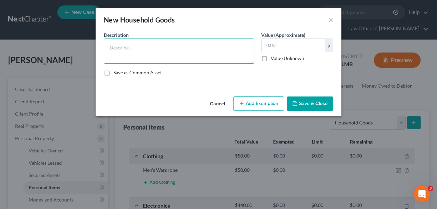
click at [141, 55] on textarea at bounding box center [179, 51] width 151 height 25
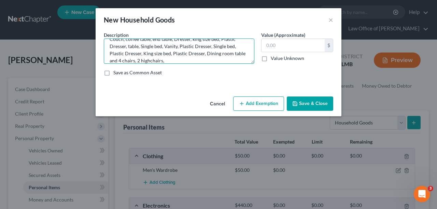
scroll to position [14, 0]
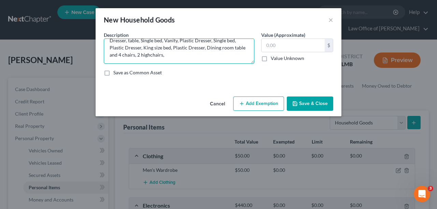
drag, startPoint x: 163, startPoint y: 59, endPoint x: 142, endPoint y: 58, distance: 21.5
click at [141, 58] on textarea "Couch, coffee table, end table, Dresser, king size bed, Plastic Dresser, table,…" at bounding box center [179, 51] width 151 height 25
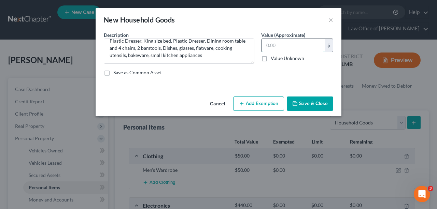
click at [311, 46] on input "text" at bounding box center [292, 45] width 63 height 13
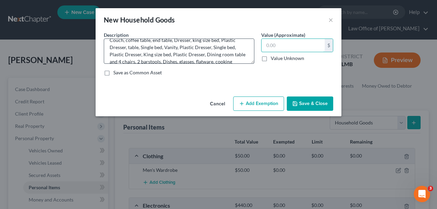
scroll to position [0, 0]
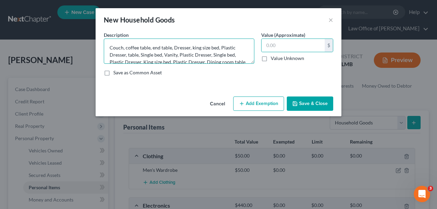
click at [208, 52] on textarea "Couch, coffee table, end table, Dresser, king size bed, Plastic Dresser, table,…" at bounding box center [179, 51] width 151 height 25
drag, startPoint x: 211, startPoint y: 56, endPoint x: 111, endPoint y: 53, distance: 99.4
click at [111, 53] on textarea "Couch, coffee table, end table, Dresser, king size bed, Plastic Dresser, table,…" at bounding box center [179, 51] width 151 height 25
click at [120, 51] on textarea "Couch, coffee table, end table, Dresser, king size bed, Plastic Dresser, table,…" at bounding box center [179, 51] width 151 height 25
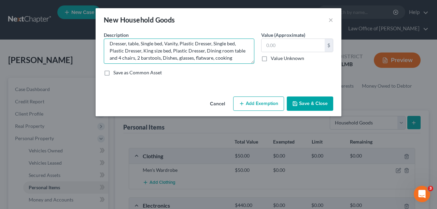
scroll to position [21, 0]
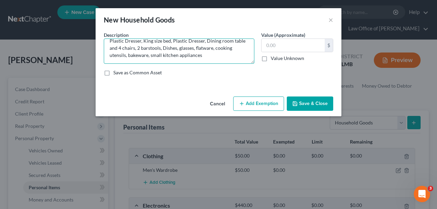
click at [224, 54] on textarea "Couch, coffee table, end table, Dresser, king size bed, Plastic Dresser, table,…" at bounding box center [179, 51] width 151 height 25
type textarea "Couch, coffee table, end table, Dresser, king size bed, Plastic Dresser, table,…"
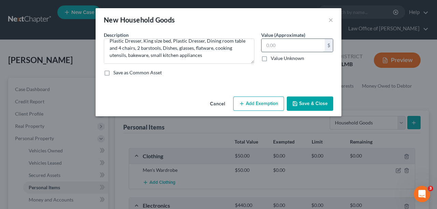
click at [286, 43] on input "text" at bounding box center [292, 45] width 63 height 13
type input "400"
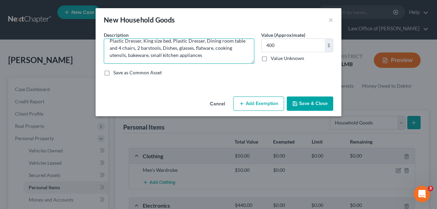
click at [235, 54] on textarea "Couch, coffee table, end table, Dresser, king size bed, Plastic Dresser, table,…" at bounding box center [179, 51] width 151 height 25
type textarea "Couch, coffee table, end table, Dresser, king size bed, Plastic Dresser, table,…"
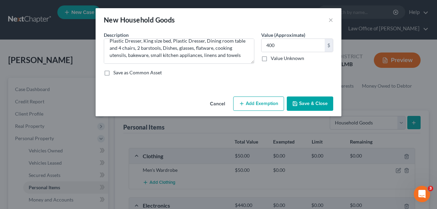
click at [313, 103] on button "Save & Close" at bounding box center [310, 104] width 46 height 14
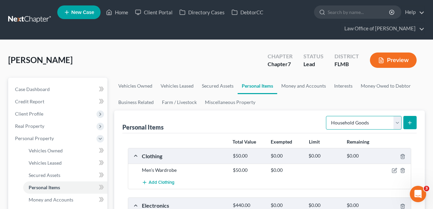
click at [356, 128] on select "Select Item Type Clothing Collectibles Of Value Electronics Firearms Household …" at bounding box center [364, 123] width 76 height 14
select select "other"
click at [327, 116] on select "Select Item Type Clothing Collectibles Of Value Electronics Firearms Household …" at bounding box center [364, 123] width 76 height 14
click at [412, 125] on button "submit" at bounding box center [410, 122] width 13 height 13
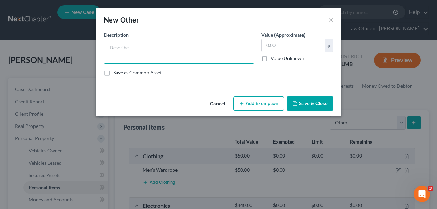
click at [177, 57] on textarea at bounding box center [179, 51] width 151 height 25
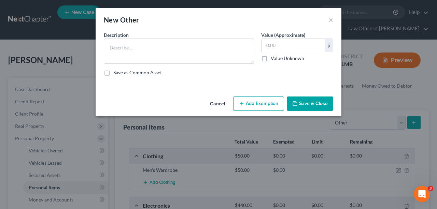
click at [334, 18] on div "New Other ×" at bounding box center [219, 19] width 246 height 23
click at [328, 20] on div "New Other ×" at bounding box center [219, 19] width 246 height 23
click at [331, 18] on button "×" at bounding box center [330, 20] width 5 height 8
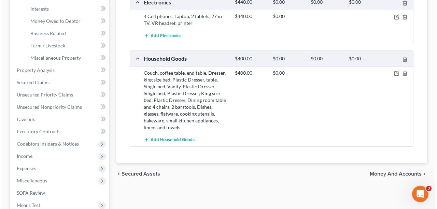
scroll to position [205, 0]
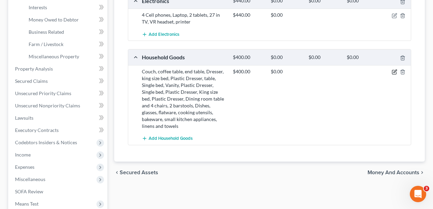
click at [395, 70] on icon "button" at bounding box center [394, 71] width 5 height 5
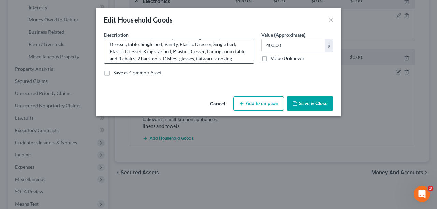
scroll to position [21, 0]
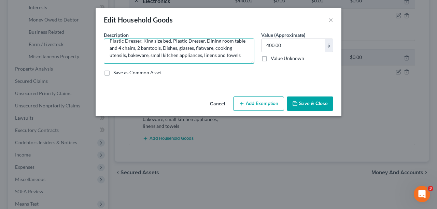
click at [241, 56] on textarea "Couch, coffee table, end table, Dresser, king size bed, Plastic Dresser, table,…" at bounding box center [179, 51] width 151 height 25
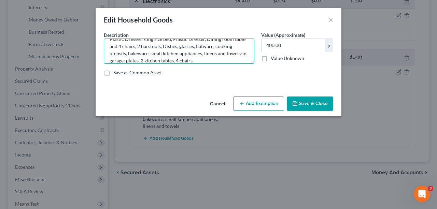
click at [205, 61] on textarea "Couch, coffee table, end table, Dresser, king size bed, Plastic Dresser, table,…" at bounding box center [179, 51] width 151 height 25
click at [222, 62] on textarea "Couch, coffee table, end table, Dresser, king size bed, Plastic Dresser, table,…" at bounding box center [179, 51] width 151 height 25
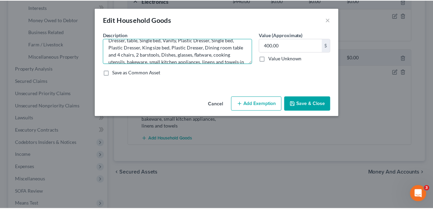
scroll to position [29, 0]
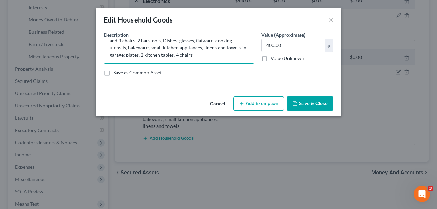
type textarea "Couch, coffee table, end table, Dresser, king size bed, Plastic Dresser, table,…"
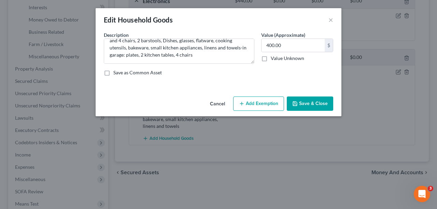
click at [328, 108] on button "Save & Close" at bounding box center [310, 104] width 46 height 14
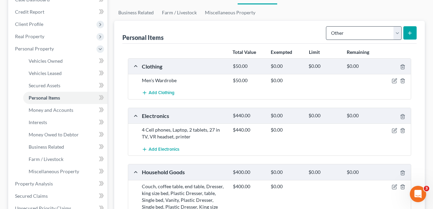
scroll to position [23, 0]
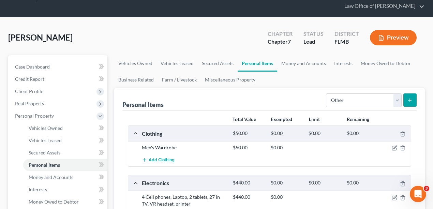
click at [411, 99] on icon "submit" at bounding box center [410, 100] width 5 height 5
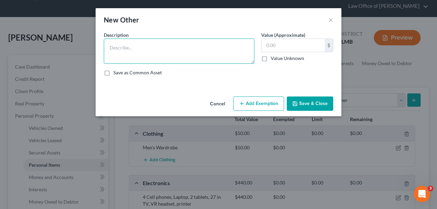
click at [146, 60] on textarea at bounding box center [179, 51] width 151 height 25
type textarea "r"
type textarea "miscellaneous lawn equipment"
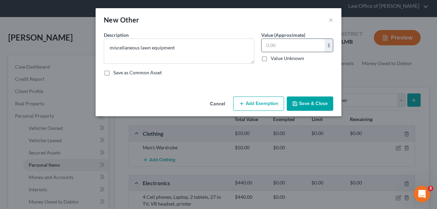
click at [279, 44] on input "text" at bounding box center [292, 45] width 63 height 13
type input "75"
click at [316, 105] on button "Save & Close" at bounding box center [310, 104] width 46 height 14
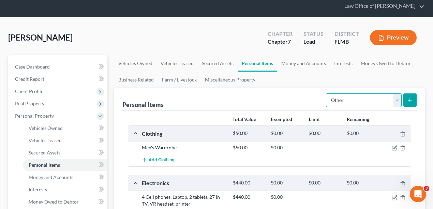
click at [365, 101] on select "Select Item Type Clothing Collectibles Of Value Electronics Firearms Household …" at bounding box center [364, 101] width 76 height 14
click at [304, 77] on ul "Vehicles Owned Vehicles Leased Secured Assets Personal Items Money and Accounts…" at bounding box center [269, 71] width 311 height 33
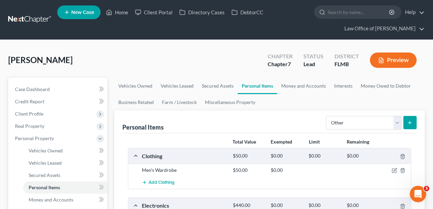
scroll to position [0, 0]
click at [306, 83] on link "Money and Accounts" at bounding box center [303, 86] width 53 height 16
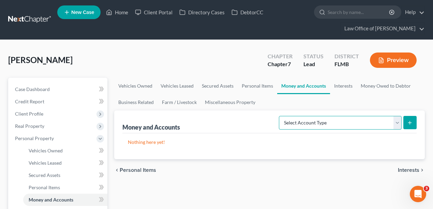
click at [379, 123] on select "Select Account Type Brokerage Cash on Hand Certificates of Deposit Checking Acc…" at bounding box center [340, 123] width 123 height 14
select select "checking"
click at [281, 116] on select "Select Account Type Brokerage Cash on Hand Certificates of Deposit Checking Acc…" at bounding box center [340, 123] width 123 height 14
click at [410, 123] on line "submit" at bounding box center [410, 123] width 3 height 0
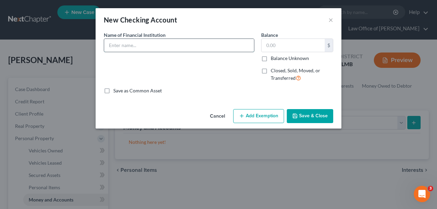
click at [198, 44] on input "text" at bounding box center [179, 45] width 150 height 13
type input "First Hawaiian Bank"
click at [326, 116] on button "Save & Close" at bounding box center [310, 116] width 46 height 14
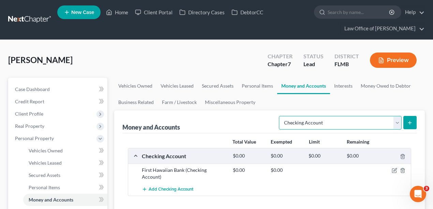
click at [330, 120] on select "Select Account Type Brokerage Cash on Hand Certificates of Deposit Checking Acc…" at bounding box center [340, 123] width 123 height 14
select select "savings"
click at [281, 116] on select "Select Account Type Brokerage Cash on Hand Certificates of Deposit Checking Acc…" at bounding box center [340, 123] width 123 height 14
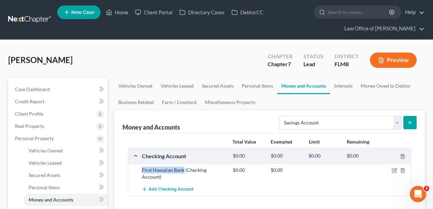
drag, startPoint x: 142, startPoint y: 170, endPoint x: 184, endPoint y: 171, distance: 41.7
click at [184, 171] on div "First Hawaiian Bank (Checking Account)" at bounding box center [184, 174] width 91 height 14
copy div "First Hawaiian Bank"
click at [411, 124] on icon "submit" at bounding box center [410, 122] width 5 height 5
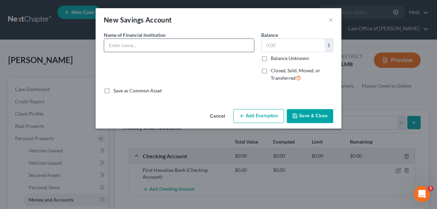
click at [200, 46] on input "text" at bounding box center [179, 45] width 150 height 13
paste input "First Hawaiian Bank"
type input "First Hawaiian Bank"
click at [306, 115] on button "Save & Close" at bounding box center [310, 116] width 46 height 14
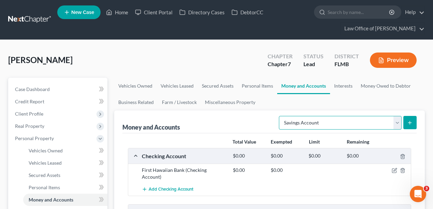
click at [333, 120] on select "Select Account Type Brokerage Cash on Hand Certificates of Deposit Checking Acc…" at bounding box center [340, 123] width 123 height 14
select select "checking"
click at [281, 116] on select "Select Account Type Brokerage Cash on Hand Certificates of Deposit Checking Acc…" at bounding box center [340, 123] width 123 height 14
click at [407, 117] on button "submit" at bounding box center [410, 122] width 13 height 13
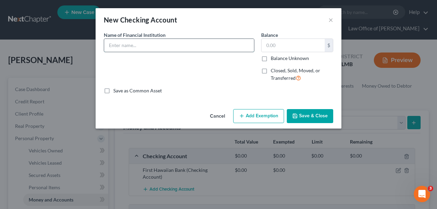
click at [174, 49] on input "text" at bounding box center [179, 45] width 150 height 13
type input "American Savings Bank"
click at [332, 18] on button "×" at bounding box center [330, 20] width 5 height 8
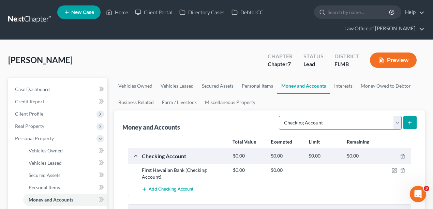
click at [344, 119] on select "Select Account Type Brokerage Cash on Hand Certificates of Deposit Checking Acc…" at bounding box center [340, 123] width 123 height 14
click at [281, 116] on select "Select Account Type Brokerage Cash on Hand Certificates of Deposit Checking Acc…" at bounding box center [340, 123] width 123 height 14
click at [410, 123] on line "submit" at bounding box center [410, 123] width 3 height 0
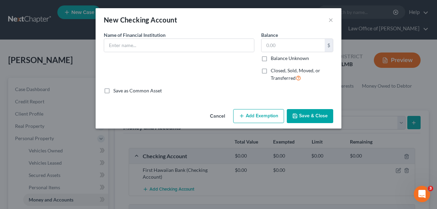
click at [168, 38] on div "Name of Financial Institution *" at bounding box center [179, 41] width 151 height 21
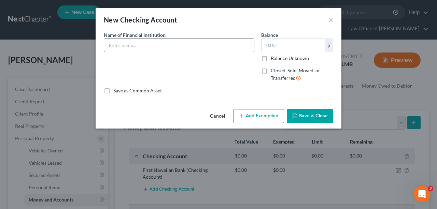
click at [168, 43] on input "text" at bounding box center [179, 45] width 150 height 13
click at [139, 44] on input "text" at bounding box center [179, 45] width 150 height 13
type input "Wells Fargo"
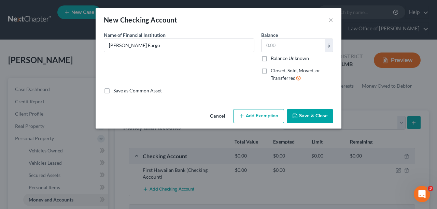
click at [311, 114] on button "Save & Close" at bounding box center [310, 116] width 46 height 14
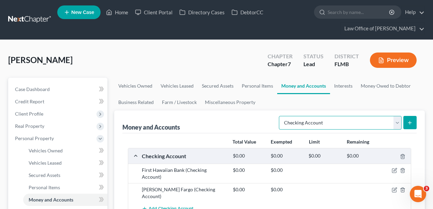
click at [349, 124] on select "Select Account Type Brokerage Cash on Hand Certificates of Deposit Checking Acc…" at bounding box center [340, 123] width 123 height 14
click at [336, 98] on ul "Vehicles Owned Vehicles Leased Secured Assets Personal Items Money and Accounts…" at bounding box center [269, 94] width 311 height 33
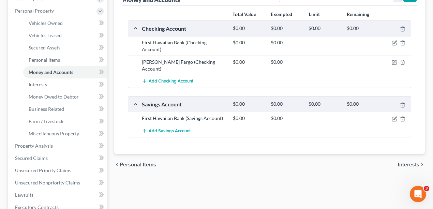
scroll to position [68, 0]
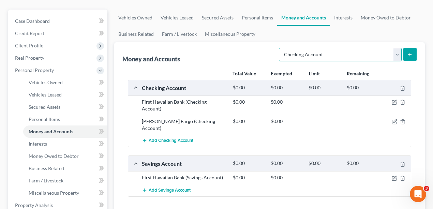
click at [355, 52] on select "Select Account Type Brokerage Cash on Hand Certificates of Deposit Checking Acc…" at bounding box center [340, 55] width 123 height 14
click at [346, 34] on ul "Vehicles Owned Vehicles Leased Secured Assets Personal Items Money and Accounts…" at bounding box center [269, 26] width 311 height 33
click at [343, 18] on link "Interests" at bounding box center [343, 18] width 27 height 16
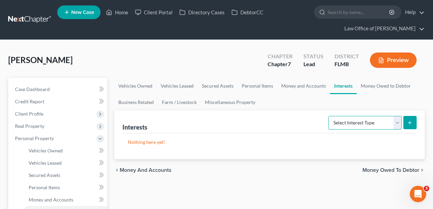
click at [363, 118] on select "Select Interest Type 401K Annuity Bond Education IRA Government Bond Government…" at bounding box center [365, 123] width 73 height 14
select select "ira"
click at [330, 116] on select "Select Interest Type 401K Annuity Bond Education IRA Government Bond Government…" at bounding box center [365, 123] width 73 height 14
click at [412, 121] on icon "submit" at bounding box center [410, 122] width 5 height 5
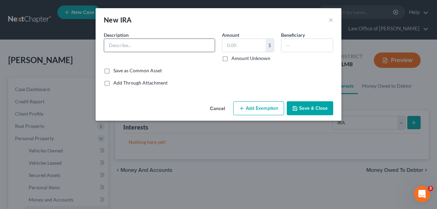
click at [153, 45] on input "text" at bounding box center [159, 45] width 111 height 13
type input "U"
click at [154, 45] on input "text" at bounding box center [159, 45] width 111 height 13
type input "Victory Capital"
click at [239, 44] on input "text" at bounding box center [243, 45] width 43 height 13
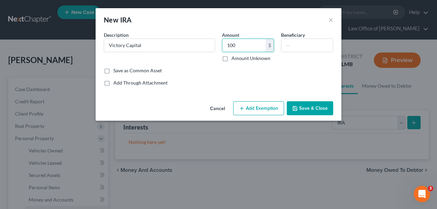
type input "100"
click at [256, 111] on button "Add Exemption" at bounding box center [258, 108] width 51 height 14
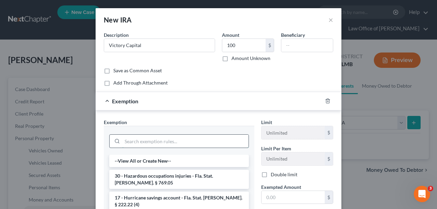
click at [165, 144] on input "search" at bounding box center [185, 141] width 126 height 13
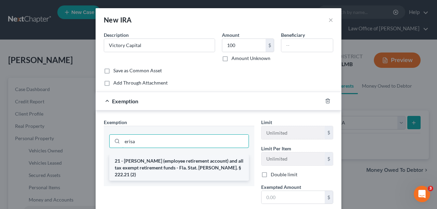
type input "erisa"
click at [159, 164] on li "21 - ERISA (employee retirement account) and all tax exempt retirement funds - …" at bounding box center [179, 168] width 140 height 26
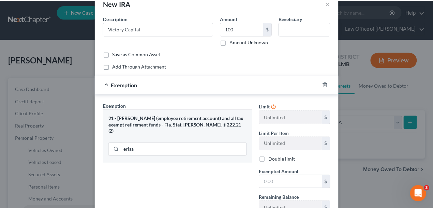
scroll to position [70, 0]
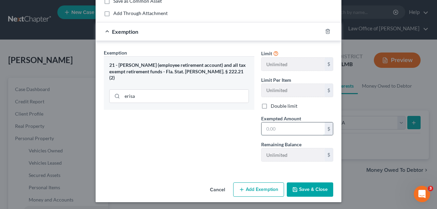
click at [289, 125] on input "text" at bounding box center [292, 129] width 63 height 13
type input "100"
click at [244, 143] on div "Exemption Set must be selected for CA. Exemption * 21 - ERISA (employee retirem…" at bounding box center [178, 108] width 157 height 118
click at [317, 186] on button "Save & Close" at bounding box center [310, 190] width 46 height 14
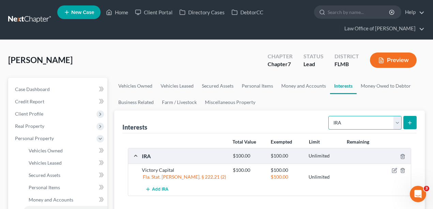
click at [359, 117] on select "Select Interest Type 401K Annuity Bond Education IRA Government Bond Government…" at bounding box center [365, 123] width 73 height 14
click at [246, 38] on nav "Home New Case Client Portal Directory Cases DebtorCC Law Office of David Meltze…" at bounding box center [216, 20] width 433 height 40
click at [295, 83] on link "Money and Accounts" at bounding box center [303, 86] width 53 height 16
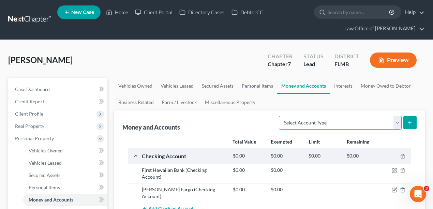
click at [372, 122] on select "Select Account Type Brokerage Cash on Hand Certificates of Deposit Checking Acc…" at bounding box center [340, 123] width 123 height 14
select select "brokerage"
click at [281, 116] on select "Select Account Type Brokerage Cash on Hand Certificates of Deposit Checking Acc…" at bounding box center [340, 123] width 123 height 14
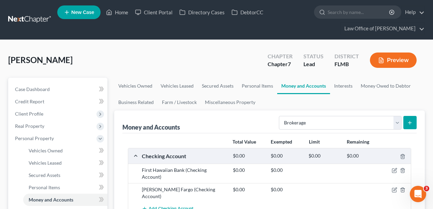
click at [411, 119] on button "submit" at bounding box center [410, 122] width 13 height 13
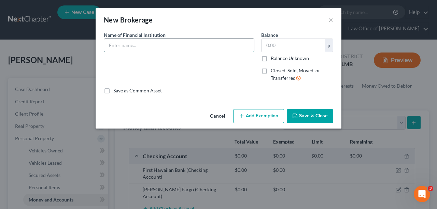
drag, startPoint x: 198, startPoint y: 43, endPoint x: 210, endPoint y: 42, distance: 11.6
click at [198, 43] on input "text" at bounding box center [179, 45] width 150 height 13
type input "Putnam Investments"
click at [309, 48] on input "text" at bounding box center [292, 45] width 63 height 13
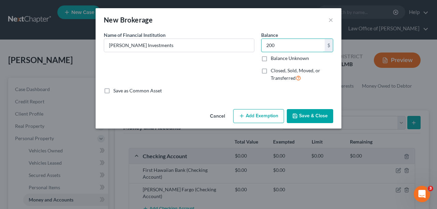
type input "200"
click at [311, 116] on button "Save & Close" at bounding box center [310, 116] width 46 height 14
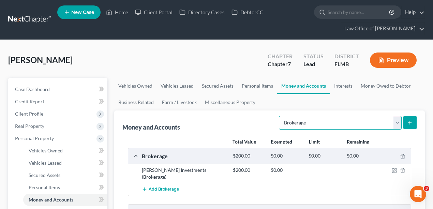
click at [354, 124] on select "Select Account Type Brokerage Cash on Hand Certificates of Deposit Checking Acc…" at bounding box center [340, 123] width 123 height 14
click at [348, 83] on link "Interests" at bounding box center [343, 86] width 27 height 16
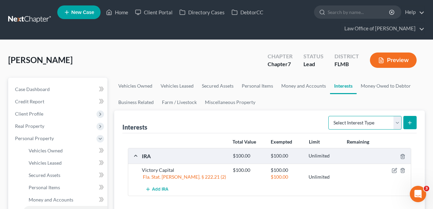
click at [367, 125] on select "Select Interest Type 401K Annuity Bond Education IRA Government Bond Government…" at bounding box center [365, 123] width 73 height 14
select select "incorporated_business"
click at [330, 116] on select "Select Interest Type 401K Annuity Bond Education IRA Government Bond Government…" at bounding box center [365, 123] width 73 height 14
click at [412, 118] on button "submit" at bounding box center [410, 122] width 13 height 13
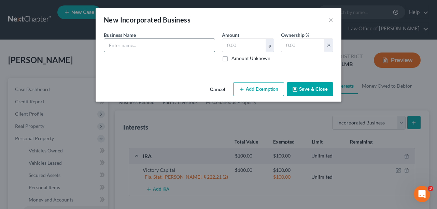
click at [182, 49] on input "text" at bounding box center [159, 45] width 111 height 13
type input "TM-Blue LLC"
click at [302, 51] on input "text" at bounding box center [302, 45] width 43 height 13
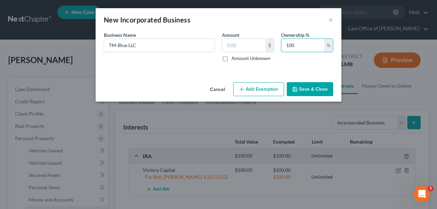
type input "100"
click at [311, 73] on div "An exemption set must first be selected from the Filing Information section. Bu…" at bounding box center [219, 55] width 246 height 48
click at [212, 77] on div "An exemption set must first be selected from the Filing Information section. Bu…" at bounding box center [219, 55] width 246 height 48
click at [304, 86] on button "Save & Close" at bounding box center [310, 89] width 46 height 14
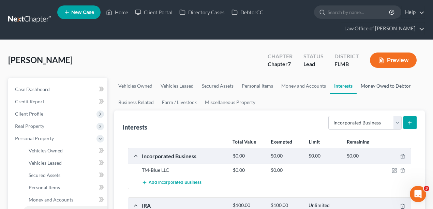
click at [357, 87] on link "Money Owed to Debtor" at bounding box center [386, 86] width 58 height 16
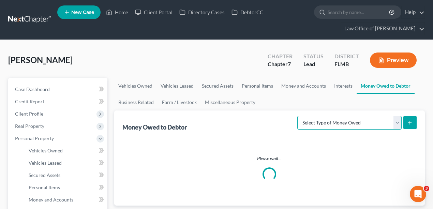
click at [389, 123] on select "Select Type of Money Owed Accounts Receivable Alimony Child Support Claims Agai…" at bounding box center [350, 123] width 104 height 14
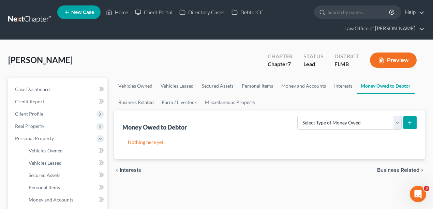
click at [218, 56] on div "Mortimer, Anthony Upgraded Chapter Chapter 7 Status Lead District FLMB Preview" at bounding box center [216, 63] width 417 height 30
click at [134, 103] on link "Business Related" at bounding box center [136, 102] width 44 height 16
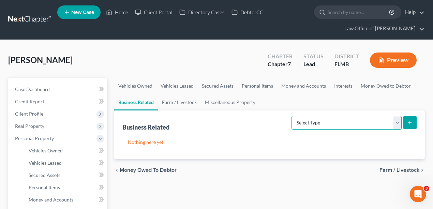
click at [373, 122] on select "Select Type Customer Lists Franchises Inventory Licenses Machinery Office Equip…" at bounding box center [347, 123] width 110 height 14
click at [354, 100] on ul "Vehicles Owned Vehicles Leased Secured Assets Personal Items Money and Accounts…" at bounding box center [269, 94] width 311 height 33
click at [171, 102] on link "Farm / Livestock" at bounding box center [179, 102] width 43 height 16
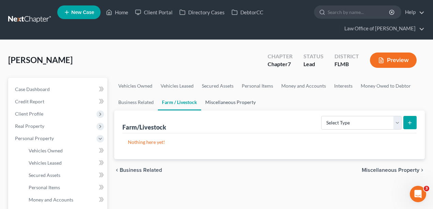
click at [217, 103] on link "Miscellaneous Property" at bounding box center [230, 102] width 59 height 16
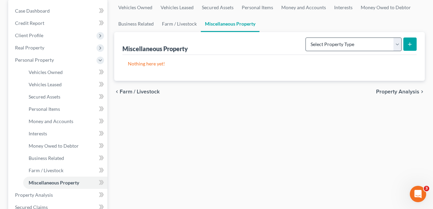
scroll to position [23, 0]
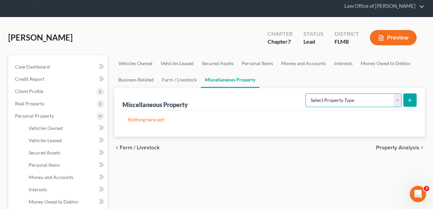
click at [330, 102] on select "Select Property Type Assigned for Creditor Benefit Within 1 Year Holding for An…" at bounding box center [354, 101] width 96 height 14
click at [338, 100] on select "Select Property Type Assigned for Creditor Benefit Within 1 Year Holding for An…" at bounding box center [354, 101] width 96 height 14
select select "stored_within_1_year"
click at [306, 94] on select "Select Property Type Assigned for Creditor Benefit Within 1 Year Holding for An…" at bounding box center [354, 101] width 96 height 14
click at [412, 98] on icon "submit" at bounding box center [410, 100] width 5 height 5
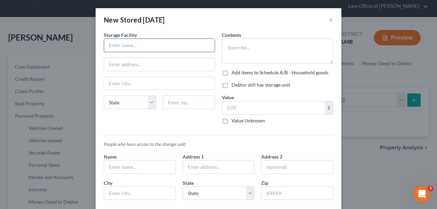
click at [143, 48] on input "text" at bounding box center [159, 45] width 111 height 13
click at [325, 21] on div "New Stored Within 1 Year ×" at bounding box center [219, 19] width 246 height 23
click at [330, 20] on button "×" at bounding box center [330, 20] width 5 height 8
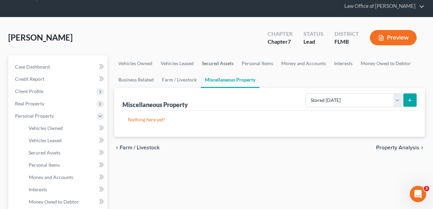
click at [225, 60] on link "Secured Assets" at bounding box center [218, 63] width 40 height 16
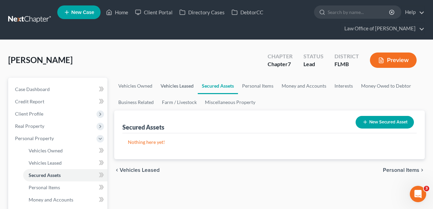
click at [170, 83] on link "Vehicles Leased" at bounding box center [177, 86] width 41 height 16
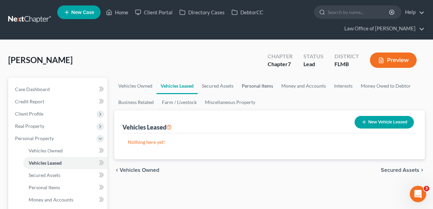
click at [253, 84] on link "Personal Items" at bounding box center [258, 86] width 40 height 16
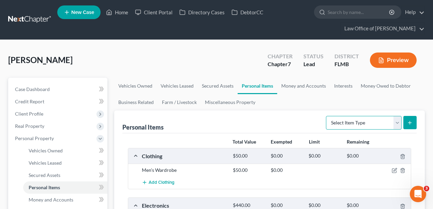
click at [389, 122] on select "Select Item Type Clothing Collectibles Of Value Electronics Firearms Household …" at bounding box center [364, 123] width 76 height 14
select select "sports_and_hobby_equipment"
click at [327, 116] on select "Select Item Type Clothing Collectibles Of Value Electronics Firearms Household …" at bounding box center [364, 123] width 76 height 14
click at [413, 122] on icon "submit" at bounding box center [410, 122] width 5 height 5
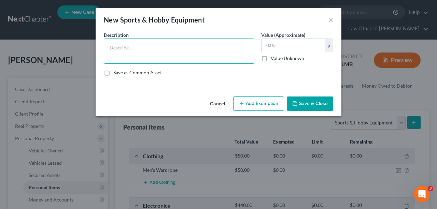
click at [156, 51] on textarea at bounding box center [179, 51] width 151 height 25
click at [181, 50] on textarea "Guitar" at bounding box center [179, 51] width 151 height 25
type textarea "Guitar-Gibson"
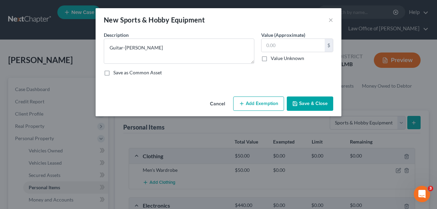
click at [326, 101] on button "Save & Close" at bounding box center [310, 104] width 46 height 14
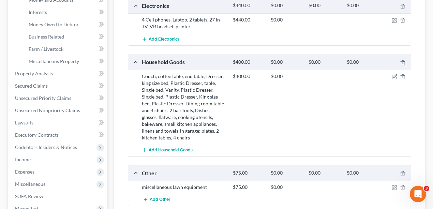
scroll to position [149, 0]
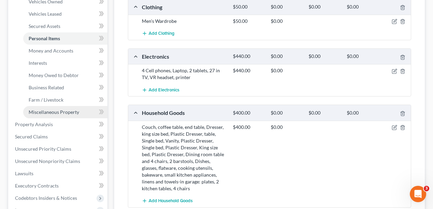
click at [74, 110] on span "Miscellaneous Property" at bounding box center [54, 112] width 51 height 6
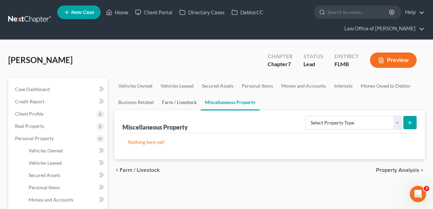
click at [173, 102] on link "Farm / Livestock" at bounding box center [179, 102] width 43 height 16
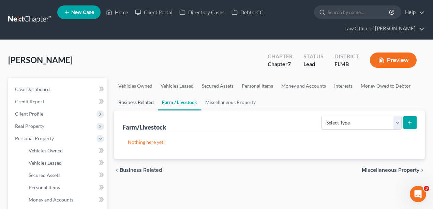
click at [125, 103] on link "Business Related" at bounding box center [136, 102] width 44 height 16
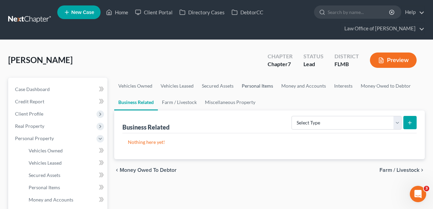
click at [254, 84] on link "Personal Items" at bounding box center [258, 86] width 40 height 16
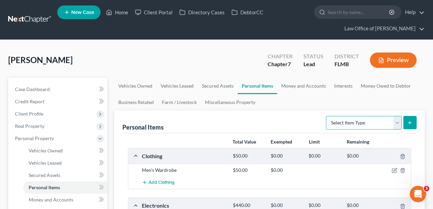
click at [369, 121] on select "Select Item Type Clothing Collectibles Of Value Electronics Firearms Household …" at bounding box center [364, 123] width 76 height 14
select select "collectibles_of_value"
click at [327, 116] on select "Select Item Type Clothing Collectibles Of Value Electronics Firearms Household …" at bounding box center [364, 123] width 76 height 14
click at [408, 123] on icon "submit" at bounding box center [410, 122] width 5 height 5
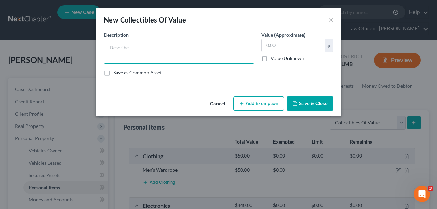
drag, startPoint x: 177, startPoint y: 54, endPoint x: 180, endPoint y: 48, distance: 6.7
click at [177, 53] on textarea at bounding box center [179, 51] width 151 height 25
type textarea "coin collection"
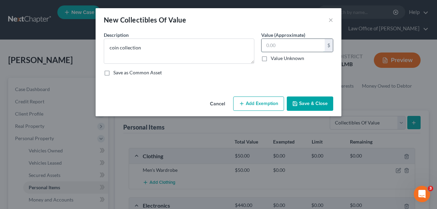
click at [295, 45] on input "text" at bounding box center [292, 45] width 63 height 13
drag, startPoint x: 305, startPoint y: 49, endPoint x: 231, endPoint y: 50, distance: 73.7
click at [231, 50] on div "Description * coin collection Value (Approximate) 200.00 $ Value Unknown Balanc…" at bounding box center [218, 56] width 236 height 50
type input "1"
type input "50"
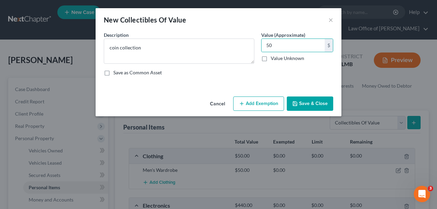
click at [320, 104] on button "Save & Close" at bounding box center [310, 104] width 46 height 14
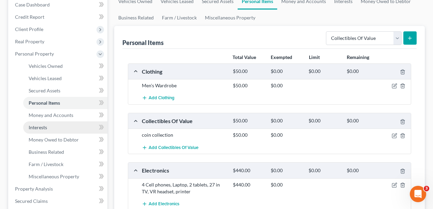
scroll to position [244, 0]
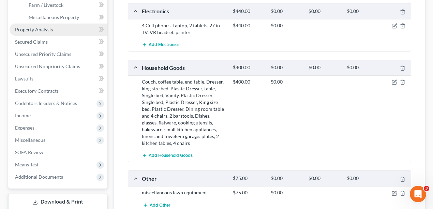
click at [46, 29] on span "Property Analysis" at bounding box center [34, 30] width 38 height 6
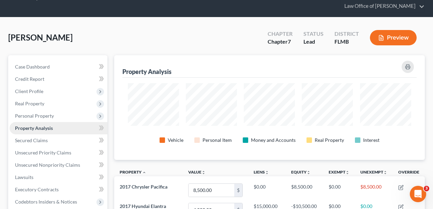
scroll to position [91, 0]
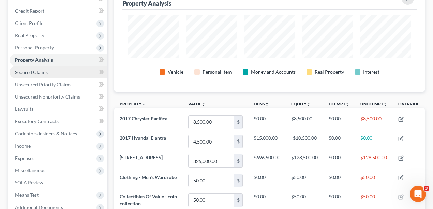
click at [33, 74] on link "Secured Claims" at bounding box center [59, 72] width 98 height 12
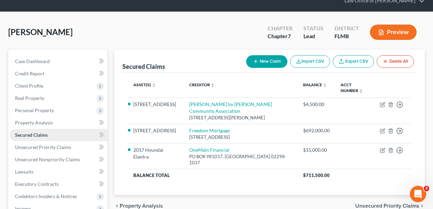
scroll to position [91, 0]
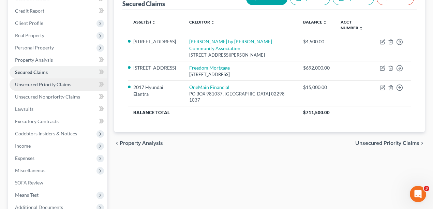
click at [48, 85] on span "Unsecured Priority Claims" at bounding box center [43, 85] width 56 height 6
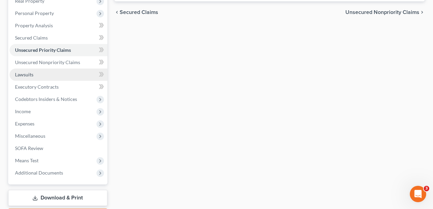
scroll to position [137, 0]
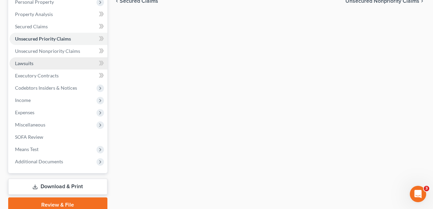
click at [29, 60] on span "Lawsuits" at bounding box center [24, 63] width 18 height 6
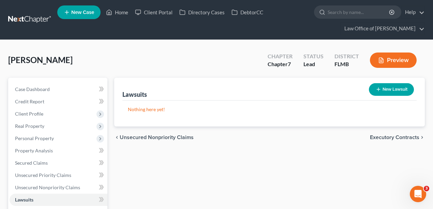
click at [377, 85] on button "New Lawsuit" at bounding box center [391, 89] width 45 height 13
select select "0"
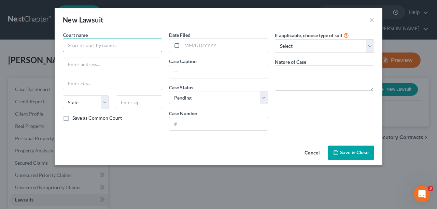
click at [141, 46] on input "text" at bounding box center [112, 46] width 99 height 14
drag, startPoint x: 158, startPoint y: 46, endPoint x: -38, endPoint y: 38, distance: 196.1
click at [0, 38] on html "Home New Case Client Portal Directory Cases DebtorCC Law Office of David Meltze…" at bounding box center [218, 187] width 437 height 375
type input "Circuit Court of the First Circuit State of Hawaii"
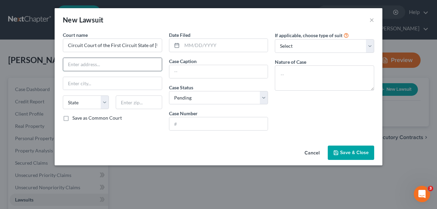
click at [83, 68] on input "text" at bounding box center [112, 64] width 99 height 13
paste input "777 Punchbowl Street Honolulu HI 96813-5093"
drag, startPoint x: 158, startPoint y: 65, endPoint x: 130, endPoint y: 62, distance: 27.4
click at [130, 62] on input "777 Punchbowl Street Honolulu HI 96813-5093" at bounding box center [112, 64] width 99 height 13
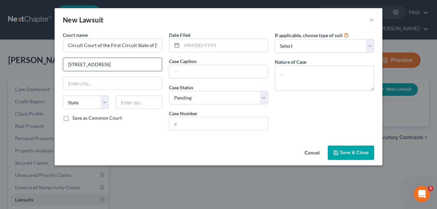
type input "777 Punchbowl Street Honolulu HI"
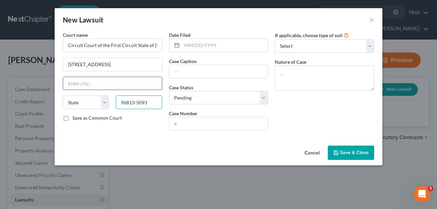
scroll to position [0, 0]
type input "96813-5093"
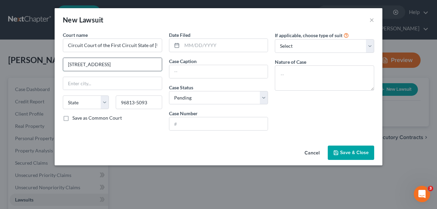
drag, startPoint x: 147, startPoint y: 63, endPoint x: 114, endPoint y: 66, distance: 33.9
click at [114, 66] on input "777 Punchbowl Street Honolulu HI" at bounding box center [112, 64] width 99 height 13
click at [132, 84] on input "text" at bounding box center [112, 83] width 99 height 13
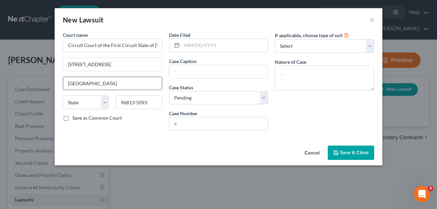
type input "Honolulu"
select select "12"
click at [147, 64] on input "777 Punchbowl Street Honolulu HI" at bounding box center [112, 64] width 99 height 13
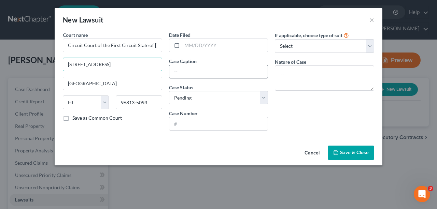
type input "777 Punchbowl Street"
click at [194, 72] on input "text" at bounding box center [218, 71] width 99 height 13
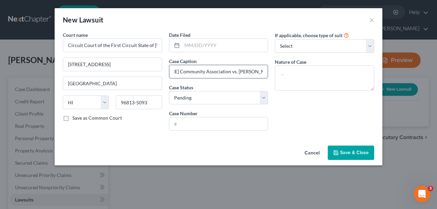
scroll to position [0, 52]
type input "EWA by Gentry Community Association vs. Anthony Mortimer, et al."
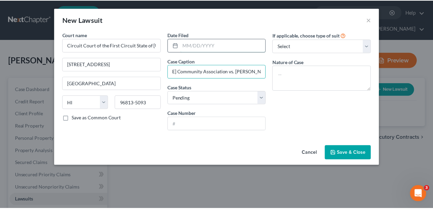
scroll to position [0, 0]
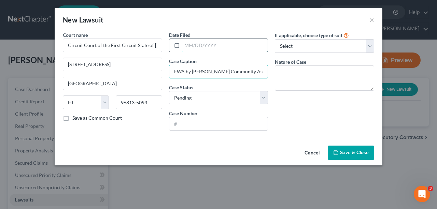
click at [242, 45] on input "text" at bounding box center [225, 45] width 86 height 13
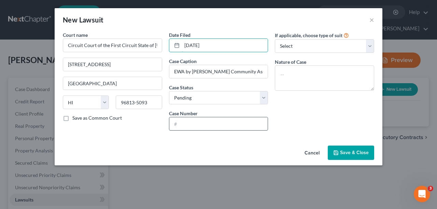
type input "07/14/2025"
click at [231, 123] on input "text" at bounding box center [218, 123] width 99 height 13
type input "1CCV-2500001137"
click at [252, 143] on div "Cancel Save & Close" at bounding box center [219, 154] width 328 height 23
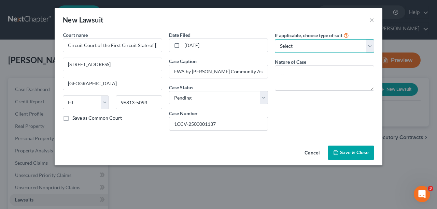
drag, startPoint x: 331, startPoint y: 48, endPoint x: 329, endPoint y: 51, distance: 4.0
click at [331, 48] on select "Select Repossession Garnishment Foreclosure Attached, Seized, Or Levied Other" at bounding box center [324, 46] width 99 height 14
click at [296, 130] on div "If applicable, choose type of suit Select Repossession Garnishment Foreclosure …" at bounding box center [324, 83] width 106 height 105
click at [314, 64] on div "Nature of Case" at bounding box center [324, 74] width 99 height 32
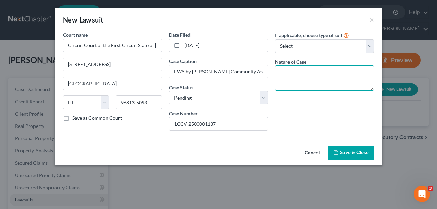
click at [312, 78] on textarea at bounding box center [324, 78] width 99 height 25
type textarea "HOA Foreclosure"
click at [332, 119] on div "If applicable, choose type of suit Select Repossession Garnishment Foreclosure …" at bounding box center [324, 83] width 106 height 105
click at [352, 150] on span "Save & Close" at bounding box center [354, 153] width 29 height 6
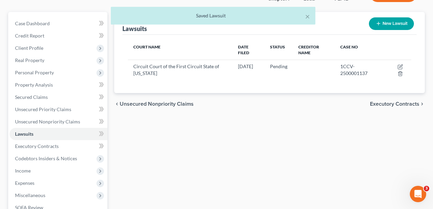
scroll to position [114, 0]
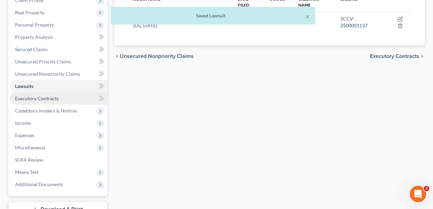
click at [35, 93] on link "Executory Contracts" at bounding box center [59, 98] width 98 height 12
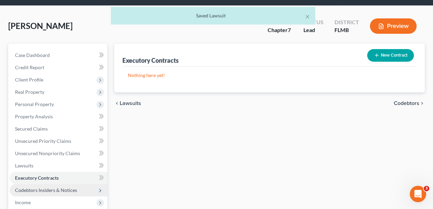
scroll to position [137, 0]
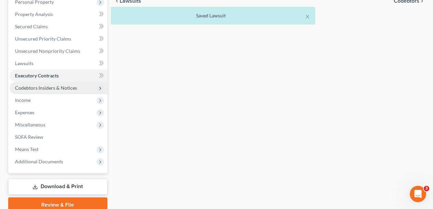
click at [34, 87] on span "Codebtors Insiders & Notices" at bounding box center [46, 88] width 62 height 6
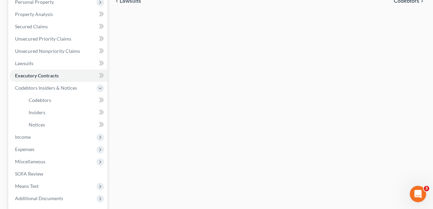
click at [167, 109] on div "Executory Contracts New Contract Nothing here yet! chevron_left Lawsuits Codebt…" at bounding box center [270, 95] width 318 height 308
click at [26, 137] on span "Income" at bounding box center [23, 137] width 16 height 6
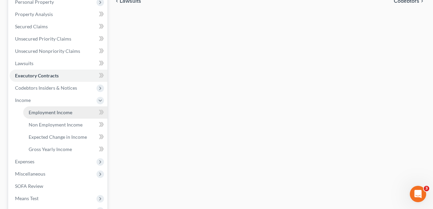
click at [59, 112] on span "Employment Income" at bounding box center [51, 113] width 44 height 6
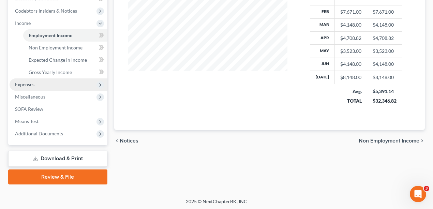
scroll to position [214, 0]
click at [54, 83] on span "Expenses" at bounding box center [59, 84] width 98 height 12
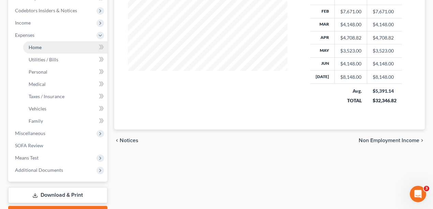
click at [36, 44] on span "Home" at bounding box center [35, 47] width 13 height 6
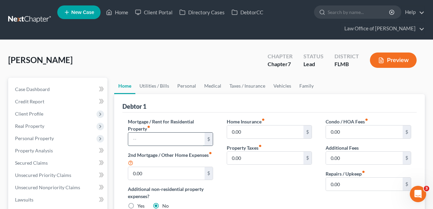
click at [165, 139] on input "text" at bounding box center [166, 139] width 77 height 13
type input "4"
click at [169, 140] on input "1,950" at bounding box center [166, 139] width 77 height 13
type input "1,950"
click at [272, 181] on div "Home Insurance fiber_manual_record 0.00 $ Property Taxes fiber_manual_record 0.…" at bounding box center [269, 166] width 99 height 97
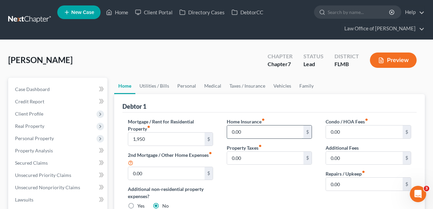
click at [287, 133] on input "0.00" at bounding box center [265, 132] width 77 height 13
type input "28"
click at [341, 90] on ul "Home Utilities / Bills Personal Medical Taxes / Insurance Vehicles Family" at bounding box center [269, 86] width 311 height 16
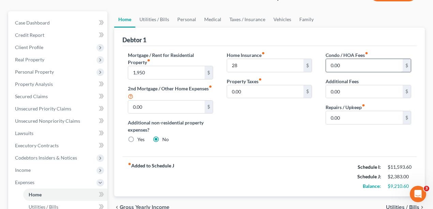
scroll to position [68, 0]
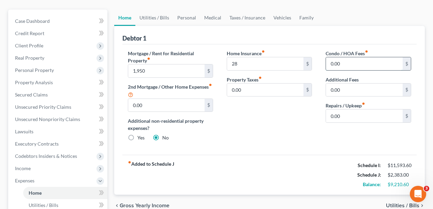
click at [365, 64] on input "0.00" at bounding box center [364, 63] width 77 height 13
drag, startPoint x: 271, startPoint y: 135, endPoint x: 277, endPoint y: 130, distance: 8.0
click at [271, 135] on div "Home Insurance fiber_manual_record 28 $ Property Taxes fiber_manual_record 0.00…" at bounding box center [269, 98] width 99 height 97
click at [356, 114] on input "0.00" at bounding box center [364, 116] width 77 height 13
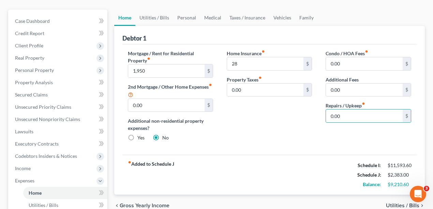
click at [294, 117] on div "Home Insurance fiber_manual_record 28 $ Property Taxes fiber_manual_record 0.00…" at bounding box center [269, 98] width 99 height 97
click at [369, 112] on input "0.00" at bounding box center [364, 116] width 77 height 13
click at [294, 138] on div "Home Insurance fiber_manual_record 28 $ Property Taxes fiber_manual_record 0.00…" at bounding box center [269, 98] width 99 height 97
click at [348, 117] on input "60" at bounding box center [364, 116] width 77 height 13
type input "150"
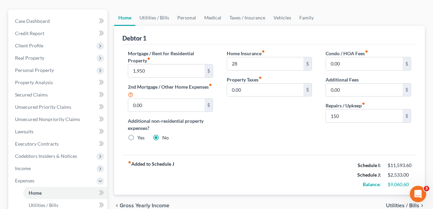
click at [294, 118] on div "Home Insurance fiber_manual_record 28 $ Property Taxes fiber_manual_record 0.00…" at bounding box center [269, 98] width 99 height 97
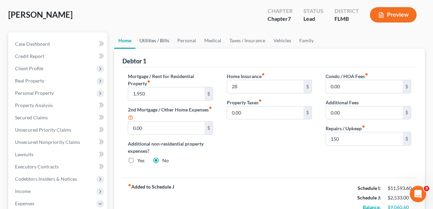
click at [155, 41] on link "Utilities / Bills" at bounding box center [154, 40] width 38 height 16
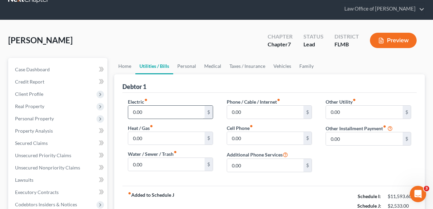
scroll to position [68, 0]
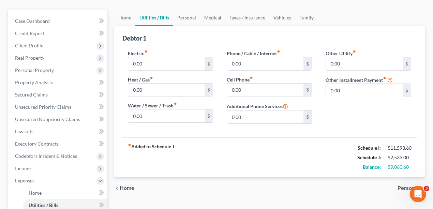
click at [167, 70] on div "Electric fiber_manual_record 0.00 $ Heat / Gas fiber_manual_record 0.00 $ Water…" at bounding box center [170, 90] width 99 height 80
click at [165, 65] on input "0.00" at bounding box center [166, 63] width 77 height 13
type input "260"
click at [190, 144] on div "fiber_manual_record Added to Schedule J Schedule I: $11,593.60 Schedule J: $2,7…" at bounding box center [270, 158] width 295 height 40
click at [173, 120] on input "0.00" at bounding box center [166, 116] width 77 height 13
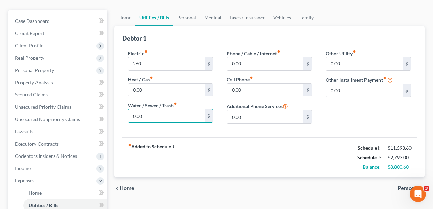
click at [224, 145] on div "fiber_manual_record Added to Schedule J Schedule I: $11,593.60 Schedule J: $2,7…" at bounding box center [270, 158] width 295 height 40
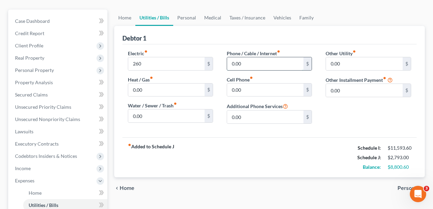
click at [259, 62] on input "0.00" at bounding box center [265, 63] width 77 height 13
type input "260"
click at [253, 154] on div "fiber_manual_record Added to Schedule J Schedule I: $11,593.60 Schedule J: $3,0…" at bounding box center [270, 158] width 295 height 40
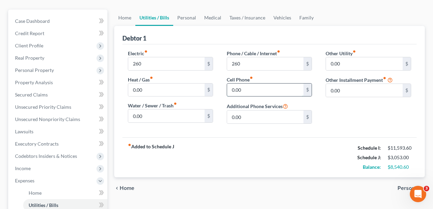
click at [259, 94] on input "0.00" at bounding box center [265, 90] width 77 height 13
click at [275, 88] on input "0.00" at bounding box center [265, 90] width 77 height 13
drag, startPoint x: 275, startPoint y: 88, endPoint x: 195, endPoint y: 82, distance: 80.1
click at [195, 82] on div "Electric fiber_manual_record 260 $ Heat / Gas fiber_manual_record 0.00 $ Water …" at bounding box center [270, 90] width 298 height 80
type input "280"
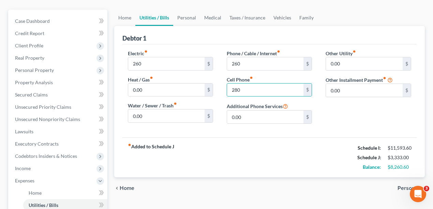
drag, startPoint x: 250, startPoint y: 150, endPoint x: 253, endPoint y: 144, distance: 6.1
click at [250, 150] on div "fiber_manual_record Added to Schedule J Schedule I: $11,593.60 Schedule J: $3,3…" at bounding box center [270, 158] width 295 height 40
click at [268, 113] on input "0.00" at bounding box center [265, 117] width 77 height 13
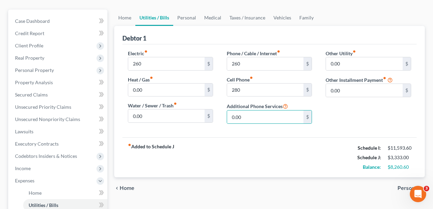
click at [365, 110] on div "Other Utility fiber_manual_record 0.00 $ Other Installment Payment fiber_manual…" at bounding box center [368, 90] width 99 height 80
click at [342, 118] on div "Other Utility fiber_manual_record 0.00 $ Other Installment Payment fiber_manual…" at bounding box center [368, 90] width 99 height 80
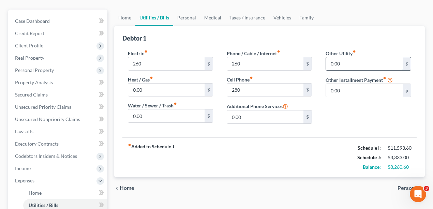
click at [356, 59] on input "0.00" at bounding box center [364, 63] width 77 height 13
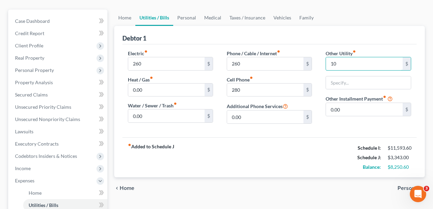
type input "10"
click at [342, 122] on div "Other Utility fiber_manual_record 10 $ Other Installment Payment fiber_manual_r…" at bounding box center [368, 90] width 99 height 80
click at [353, 78] on input "text" at bounding box center [368, 82] width 85 height 13
type input "Security System"
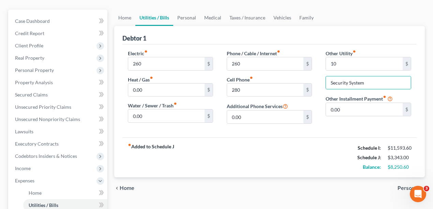
click at [337, 149] on div "fiber_manual_record Added to Schedule J Schedule I: $11,593.60 Schedule J: $3,3…" at bounding box center [270, 158] width 295 height 40
click at [182, 20] on link "Personal" at bounding box center [186, 18] width 27 height 16
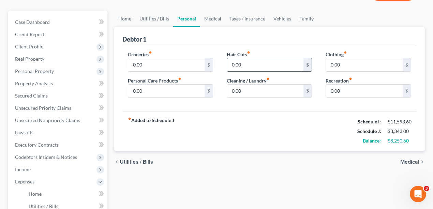
scroll to position [68, 0]
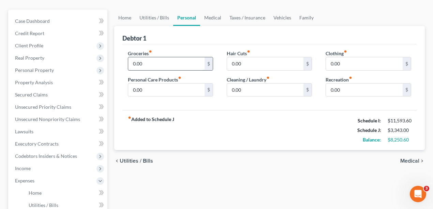
click at [170, 60] on input "0.00" at bounding box center [166, 63] width 77 height 13
drag, startPoint x: 206, startPoint y: 176, endPoint x: 204, endPoint y: 165, distance: 12.2
click at [206, 176] on div "Home Utilities / Bills Personal Medical Taxes / Insurance Vehicles Family Debto…" at bounding box center [270, 188] width 318 height 357
click at [173, 66] on input "0.00" at bounding box center [166, 63] width 77 height 13
type input "1,400"
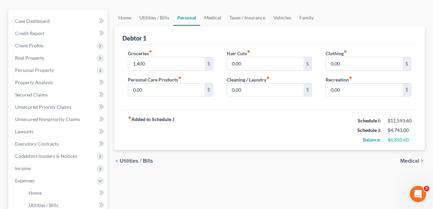
click at [203, 117] on div "fiber_manual_record Added to Schedule J Schedule I: $11,593.60 Schedule J: $4,7…" at bounding box center [270, 130] width 295 height 40
click at [149, 84] on input "0.00" at bounding box center [166, 90] width 77 height 13
type input "100"
click at [200, 108] on div "Groceries fiber_manual_record 1,400 $ Personal Care Products fiber_manual_recor…" at bounding box center [270, 77] width 295 height 66
click at [254, 67] on input "0.00" at bounding box center [265, 63] width 77 height 13
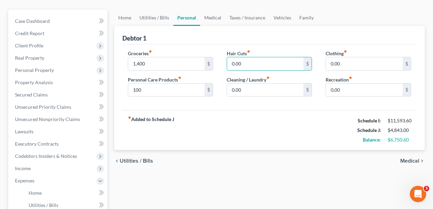
click at [271, 132] on div "fiber_manual_record Added to Schedule J Schedule I: $11,593.60 Schedule J: $4,8…" at bounding box center [270, 130] width 295 height 40
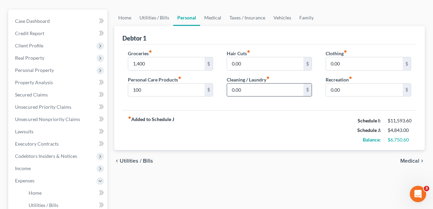
click at [271, 91] on input "0.00" at bounding box center [265, 90] width 77 height 13
type input "25"
click at [274, 132] on div "fiber_manual_record Added to Schedule J Schedule I: $11,593.60 Schedule J: $4,8…" at bounding box center [270, 130] width 295 height 40
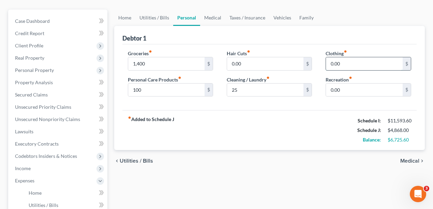
click at [366, 59] on input "0.00" at bounding box center [364, 63] width 77 height 13
click at [374, 33] on div "Debtor 1" at bounding box center [270, 35] width 295 height 18
click at [366, 66] on input "0.00" at bounding box center [364, 63] width 77 height 13
drag, startPoint x: 368, startPoint y: 63, endPoint x: 241, endPoint y: 76, distance: 127.3
click at [241, 76] on div "Groceries fiber_manual_record 1,400 $ Personal Care Products fiber_manual_recor…" at bounding box center [270, 76] width 298 height 53
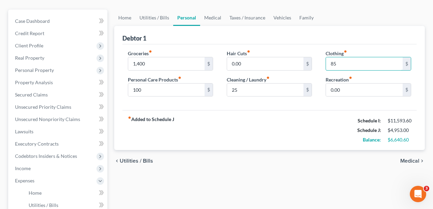
type input "85"
click at [317, 122] on div "fiber_manual_record Added to Schedule J Schedule I: $11,593.60 Schedule J: $4,9…" at bounding box center [270, 130] width 295 height 40
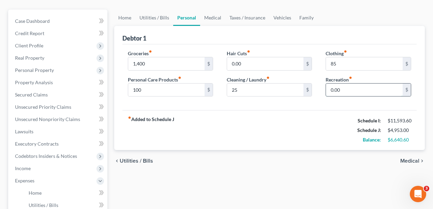
click at [347, 89] on input "0.00" at bounding box center [364, 90] width 77 height 13
type input "1,200"
click at [280, 122] on div "fiber_manual_record Added to Schedule J Schedule I: $11,593.60 Schedule J: $6,1…" at bounding box center [270, 130] width 295 height 40
click at [156, 17] on link "Utilities / Bills" at bounding box center [154, 18] width 38 height 16
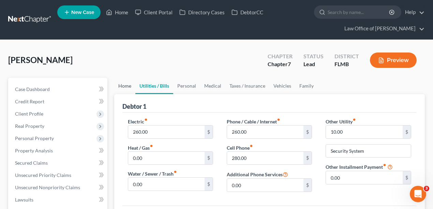
click at [115, 87] on link "Home" at bounding box center [124, 86] width 21 height 16
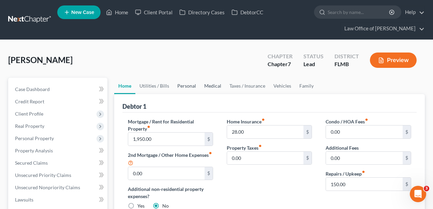
drag, startPoint x: 185, startPoint y: 84, endPoint x: 200, endPoint y: 87, distance: 15.0
click at [185, 84] on link "Personal" at bounding box center [186, 86] width 27 height 16
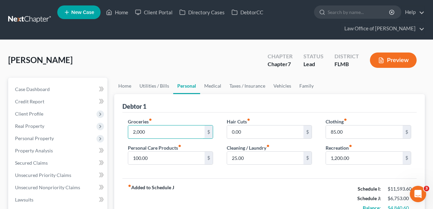
type input "2,000"
drag, startPoint x: 218, startPoint y: 119, endPoint x: 437, endPoint y: 180, distance: 227.0
click at [228, 120] on div "Groceries fiber_manual_record 2,000 $ Personal Care Products fiber_manual_recor…" at bounding box center [270, 144] width 298 height 53
click at [324, 191] on div "fiber_manual_record Added to Schedule J Schedule I: $11,593.60 Schedule J: $6,7…" at bounding box center [270, 198] width 295 height 40
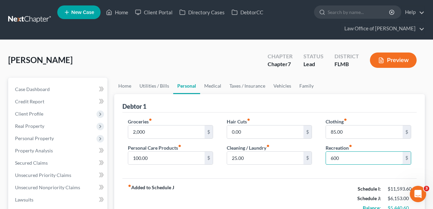
type input "600"
click at [239, 177] on div "Groceries fiber_manual_record 2,000 $ Personal Care Products fiber_manual_recor…" at bounding box center [270, 146] width 295 height 66
click at [211, 85] on link "Medical" at bounding box center [212, 86] width 25 height 16
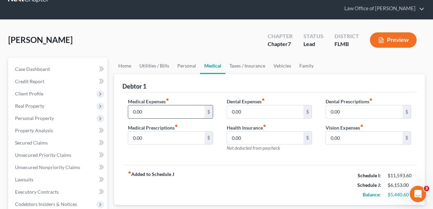
scroll to position [45, 0]
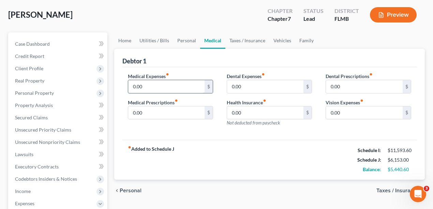
click at [175, 82] on input "0.00" at bounding box center [166, 86] width 77 height 13
type input "7"
type input "638"
click at [197, 136] on div "Medical Expenses fiber_manual_record 638 $ Medical Prescriptions fiber_manual_r…" at bounding box center [270, 103] width 295 height 73
click at [180, 117] on input "0.00" at bounding box center [166, 112] width 77 height 13
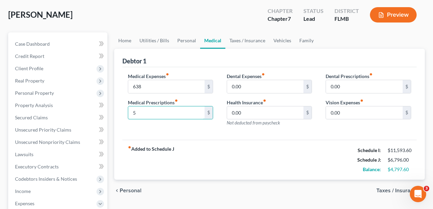
type input "5"
drag, startPoint x: 204, startPoint y: 142, endPoint x: 196, endPoint y: 141, distance: 8.3
click at [203, 141] on div "fiber_manual_record Added to Schedule J Schedule I: $11,593.60 Schedule J: $6,7…" at bounding box center [270, 160] width 295 height 40
click at [284, 111] on input "0.00" at bounding box center [265, 112] width 77 height 13
click at [319, 166] on div "fiber_manual_record Added to Schedule J Schedule I: $11,593.60 Schedule J: $6,7…" at bounding box center [270, 160] width 295 height 40
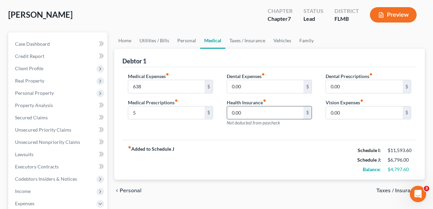
click at [290, 107] on input "0.00" at bounding box center [265, 112] width 77 height 13
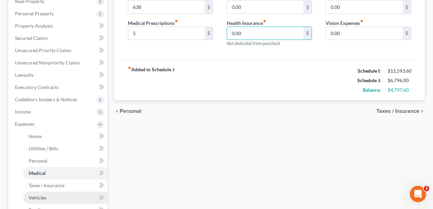
scroll to position [182, 0]
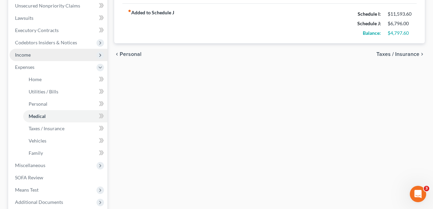
click at [31, 55] on span "Income" at bounding box center [59, 55] width 98 height 12
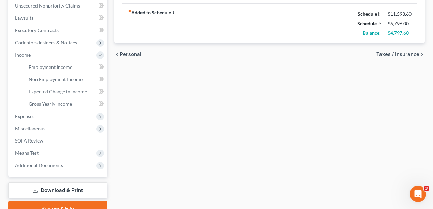
scroll to position [68, 0]
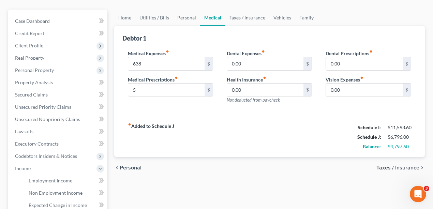
click at [258, 185] on div "Home Utilities / Bills Personal Medical Taxes / Insurance Vehicles Family Debto…" at bounding box center [270, 170] width 318 height 320
click at [231, 129] on div "fiber_manual_record Added to Schedule J Schedule I: $11,593.60 Schedule J: $6,7…" at bounding box center [270, 137] width 295 height 40
click at [351, 98] on div "Dental Prescriptions fiber_manual_record 0.00 $ Vision Expenses fiber_manual_re…" at bounding box center [368, 79] width 99 height 59
click at [353, 94] on input "0.00" at bounding box center [364, 90] width 77 height 13
type input "15"
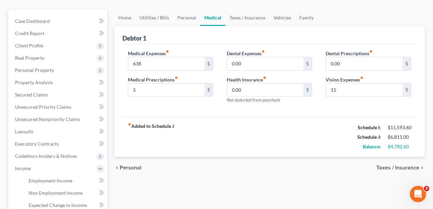
click at [300, 111] on div "Medical Expenses fiber_manual_record 638 $ Medical Prescriptions fiber_manual_r…" at bounding box center [270, 80] width 295 height 73
click at [238, 19] on link "Taxes / Insurance" at bounding box center [248, 18] width 44 height 16
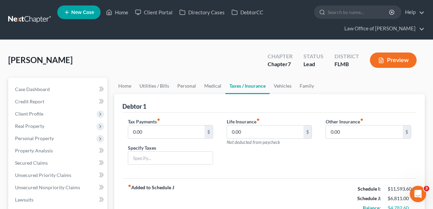
drag, startPoint x: 208, startPoint y: 108, endPoint x: 202, endPoint y: 111, distance: 7.2
click at [208, 111] on div "Debtor 1" at bounding box center [270, 103] width 295 height 18
click at [257, 154] on div "Life Insurance fiber_manual_record 0.00 $ Not deducted from paycheck" at bounding box center [269, 144] width 99 height 53
click at [267, 131] on input "0.00" at bounding box center [265, 132] width 77 height 13
drag, startPoint x: 262, startPoint y: 128, endPoint x: 195, endPoint y: 139, distance: 68.6
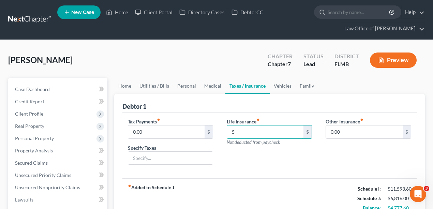
click at [195, 139] on div "Tax Payments fiber_manual_record 0.00 $ Specify Taxes Life Insurance fiber_manu…" at bounding box center [270, 144] width 298 height 53
type input "35"
click at [234, 160] on div "Life Insurance fiber_manual_record 35 $ Not deducted from paycheck" at bounding box center [269, 144] width 99 height 53
click at [280, 87] on link "Vehicles" at bounding box center [283, 86] width 26 height 16
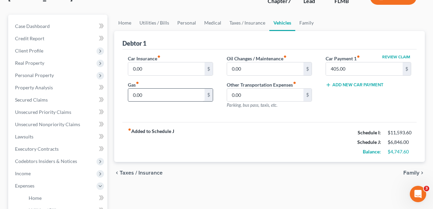
scroll to position [68, 0]
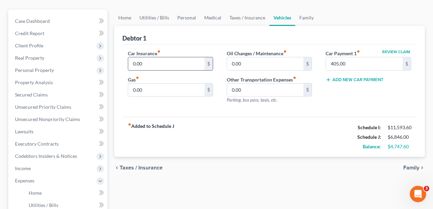
click at [176, 61] on input "0.00" at bounding box center [166, 63] width 77 height 13
type input "160"
click at [234, 137] on div "fiber_manual_record Added to Schedule J Schedule I: $11,593.60 Schedule J: $7,0…" at bounding box center [270, 137] width 295 height 40
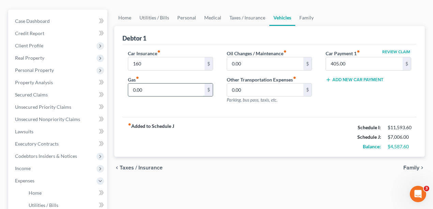
click at [173, 90] on input "0.00" at bounding box center [166, 90] width 77 height 13
type input "45"
click at [194, 104] on div "Car Insurance fiber_manual_record 160 $ Gas fiber_manual_record 45 $" at bounding box center [170, 79] width 99 height 59
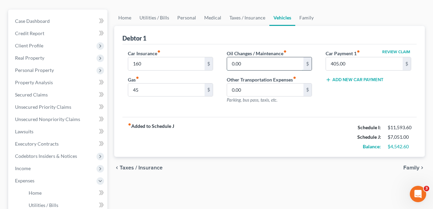
click at [262, 61] on input "0.00" at bounding box center [265, 63] width 77 height 13
type input "80"
drag, startPoint x: 306, startPoint y: 136, endPoint x: 301, endPoint y: 128, distance: 9.4
click at [306, 137] on div "fiber_manual_record Added to Schedule J Schedule I: $11,593.60 Schedule J: $7,1…" at bounding box center [270, 137] width 295 height 40
click at [287, 90] on input "0.00" at bounding box center [265, 90] width 77 height 13
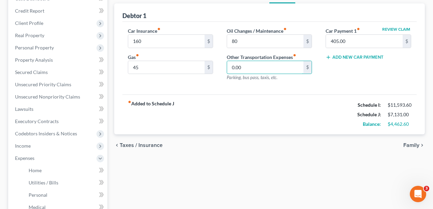
scroll to position [0, 0]
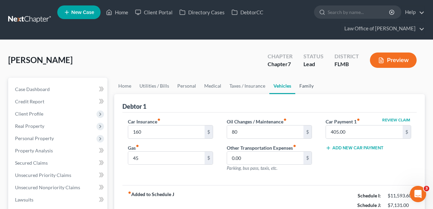
click at [303, 86] on link "Family" at bounding box center [307, 86] width 23 height 16
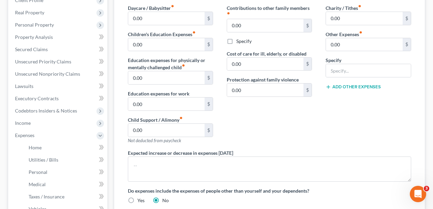
scroll to position [91, 0]
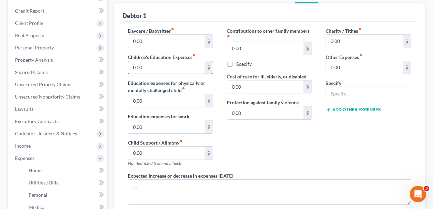
click at [173, 69] on input "0.00" at bounding box center [166, 67] width 77 height 13
click at [261, 155] on div "Contributions to other family members fiber_manual_record 0.00 $ Specify Cost o…" at bounding box center [269, 99] width 99 height 145
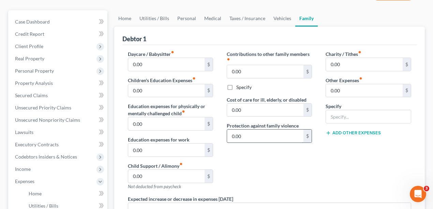
scroll to position [45, 0]
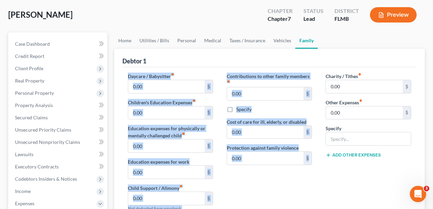
click at [333, 66] on div "Debtor 1 Daycare / Babysitter fiber_manual_record 0.00 $ Children's Education E…" at bounding box center [269, 187] width 311 height 277
click at [369, 57] on div "Debtor 1" at bounding box center [270, 58] width 295 height 18
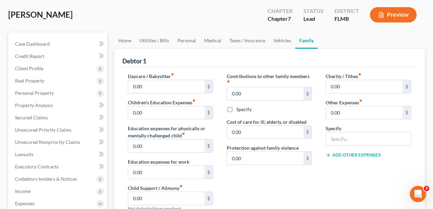
click at [342, 189] on div "Charity / Tithes fiber_manual_record 0.00 $ Other Expenses fiber_manual_record …" at bounding box center [368, 145] width 99 height 145
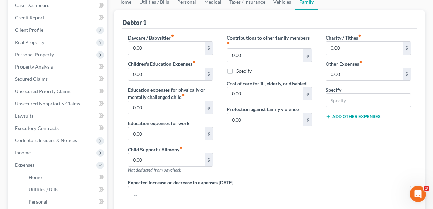
scroll to position [23, 0]
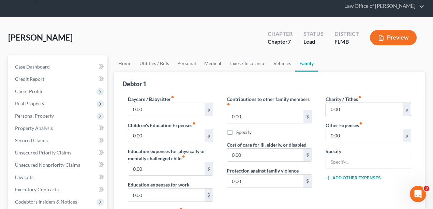
click at [362, 108] on input "0.00" at bounding box center [364, 109] width 77 height 13
click at [365, 82] on div "Debtor 1" at bounding box center [270, 81] width 295 height 18
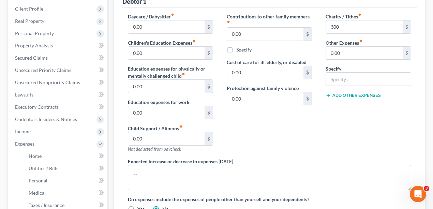
scroll to position [182, 0]
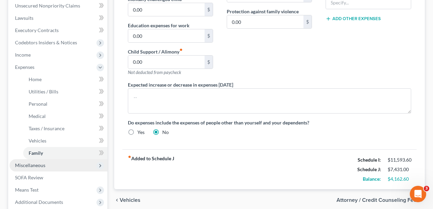
click at [60, 168] on span "Miscellaneous" at bounding box center [59, 165] width 98 height 12
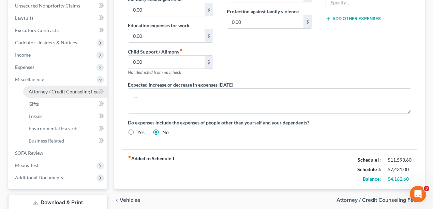
click at [51, 92] on span "Attorney / Credit Counseling Fees" at bounding box center [65, 92] width 72 height 6
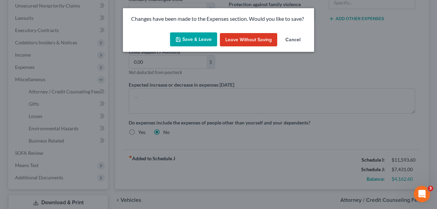
click at [205, 38] on button "Save & Leave" at bounding box center [193, 39] width 47 height 14
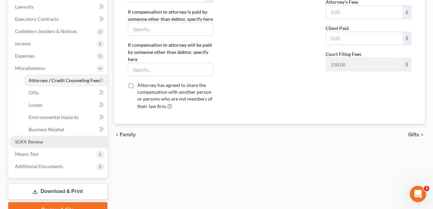
scroll to position [226, 0]
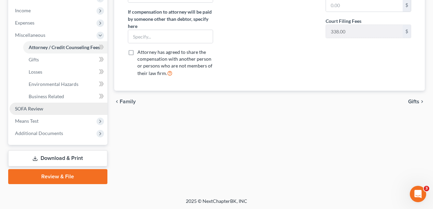
click at [40, 111] on span "SOFA Review" at bounding box center [29, 109] width 28 height 6
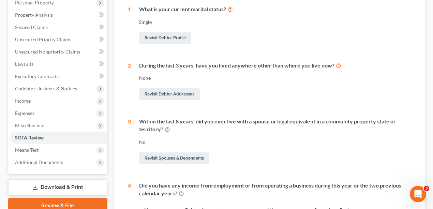
scroll to position [137, 0]
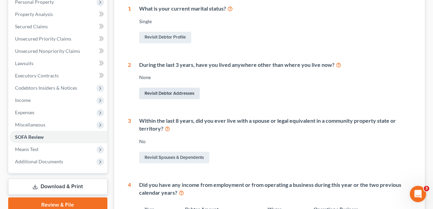
click at [177, 90] on link "Revisit Debtor Addresses" at bounding box center [169, 94] width 61 height 12
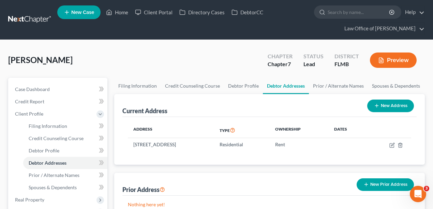
click at [391, 182] on button "New Prior Address" at bounding box center [385, 184] width 57 height 13
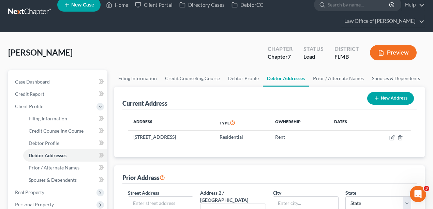
scroll to position [137, 0]
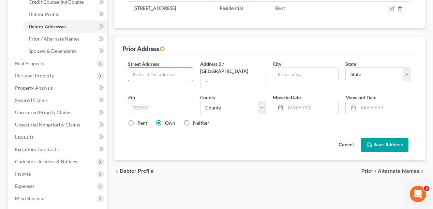
click at [163, 73] on input "text" at bounding box center [160, 74] width 65 height 13
drag, startPoint x: 188, startPoint y: 73, endPoint x: 11, endPoint y: 68, distance: 177.5
click at [11, 68] on div "Petition Navigation Case Dashboard Payments Invoices Payments Payments Credit R…" at bounding box center [217, 113] width 424 height 345
click at [179, 101] on input "text" at bounding box center [161, 108] width 66 height 14
click at [202, 138] on div "Cancel Save Address" at bounding box center [270, 142] width 284 height 20
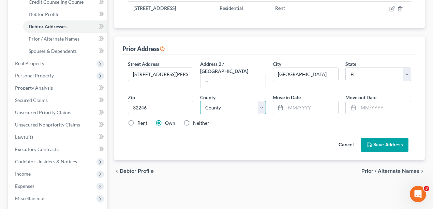
click at [248, 103] on select "County" at bounding box center [233, 108] width 66 height 14
click at [200, 101] on select "County Alachua County Baker County Bay County Bradford County Brevard County Br…" at bounding box center [233, 108] width 66 height 14
click at [365, 101] on input "text" at bounding box center [385, 107] width 53 height 13
drag, startPoint x: 310, startPoint y: 133, endPoint x: 308, endPoint y: 116, distance: 17.5
click at [310, 134] on div "Cancel Save Address" at bounding box center [270, 142] width 284 height 20
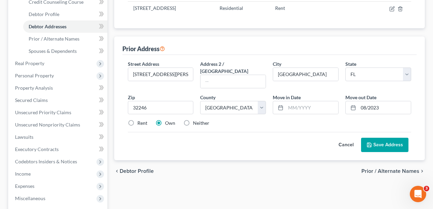
click at [378, 138] on button "Save Address" at bounding box center [384, 145] width 47 height 14
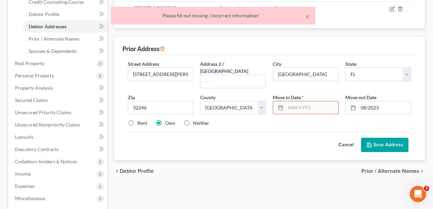
click at [314, 101] on input "text" at bounding box center [312, 107] width 53 height 13
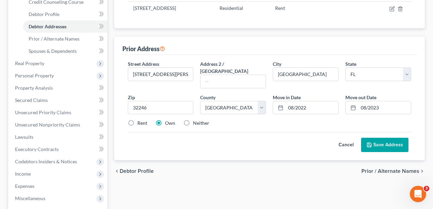
click at [375, 142] on button "Save Address" at bounding box center [384, 145] width 47 height 14
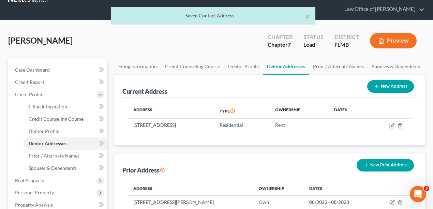
scroll to position [0, 0]
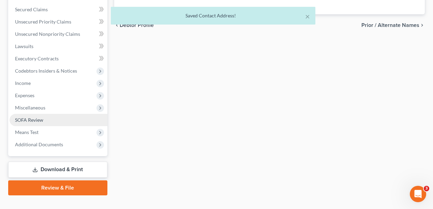
click at [23, 119] on span "SOFA Review" at bounding box center [29, 120] width 28 height 6
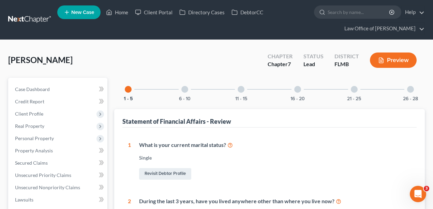
click at [178, 93] on div "6 - 10" at bounding box center [184, 89] width 23 height 23
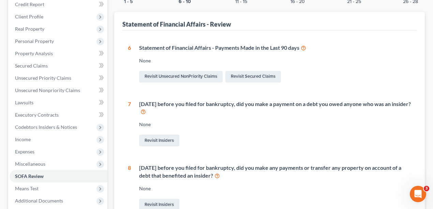
scroll to position [20, 0]
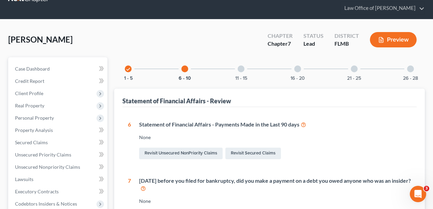
click at [244, 68] on div at bounding box center [241, 69] width 7 height 7
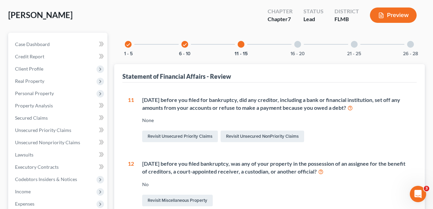
scroll to position [0, 0]
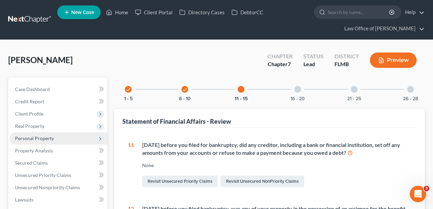
click at [45, 139] on span "Personal Property" at bounding box center [34, 138] width 39 height 6
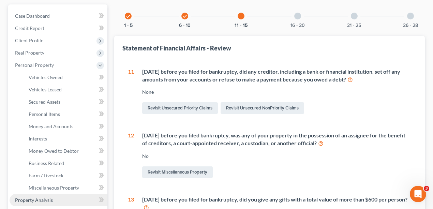
scroll to position [114, 0]
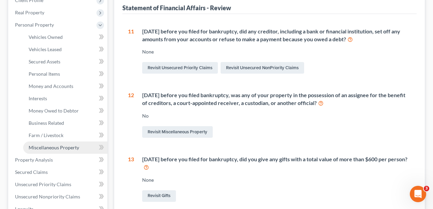
click at [50, 149] on span "Miscellaneous Property" at bounding box center [54, 148] width 51 height 6
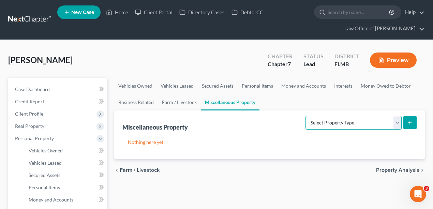
click at [390, 123] on select "Select Property Type Assigned for Creditor Benefit Within 1 Year Holding for An…" at bounding box center [354, 123] width 96 height 14
click at [306, 116] on select "Select Property Type Assigned for Creditor Benefit Within 1 Year Holding for An…" at bounding box center [354, 123] width 96 height 14
click at [411, 123] on icon "submit" at bounding box center [410, 122] width 5 height 5
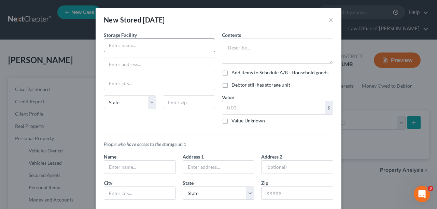
click at [155, 48] on input "text" at bounding box center [159, 45] width 111 height 13
click at [165, 46] on input "text" at bounding box center [159, 45] width 111 height 13
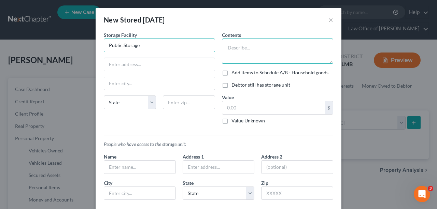
click at [243, 53] on textarea at bounding box center [277, 51] width 111 height 25
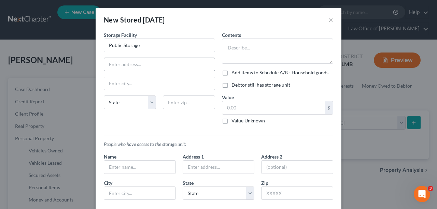
click at [143, 70] on div at bounding box center [159, 65] width 111 height 14
click at [141, 68] on input "text" at bounding box center [159, 64] width 111 height 13
paste input "94-559 Ukee Street, Waipahu, HI"
drag, startPoint x: 186, startPoint y: 65, endPoint x: 165, endPoint y: 64, distance: 21.9
click at [164, 64] on input "94-559 Ukee Street, Waipahu, HI" at bounding box center [159, 64] width 111 height 13
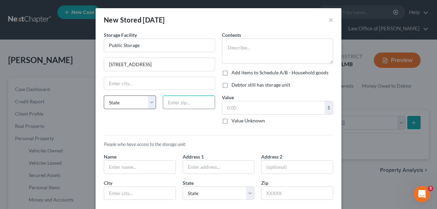
drag, startPoint x: 180, startPoint y: 98, endPoint x: 141, endPoint y: 100, distance: 39.6
click at [180, 98] on input "text" at bounding box center [189, 103] width 52 height 14
click at [135, 99] on select "State AL AK AR AZ CA CO CT DE DC FL GA GU HI ID IL IN IA KS KY LA ME MD MA MI M…" at bounding box center [130, 103] width 52 height 14
click at [104, 96] on select "State AL AK AR AZ CA CO CT DE DC FL GA GU HI ID IL IN IA KS KY LA ME MD MA MI M…" at bounding box center [130, 103] width 52 height 14
click at [175, 84] on input "text" at bounding box center [159, 83] width 111 height 13
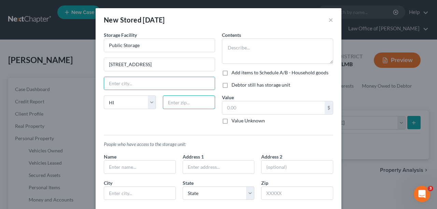
click at [184, 101] on input "text" at bounding box center [189, 103] width 52 height 14
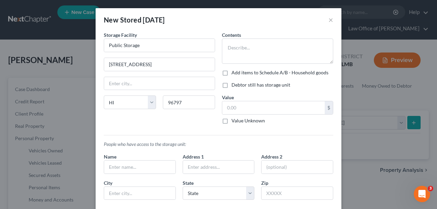
drag, startPoint x: 186, startPoint y: 113, endPoint x: 182, endPoint y: 114, distance: 4.9
click at [186, 113] on div "State AL AK AR AZ CA CO CT DE DC FL GA GU HI ID IL IN IA KS KY LA ME MD MA MI M…" at bounding box center [159, 105] width 118 height 19
drag, startPoint x: 163, startPoint y: 66, endPoint x: 149, endPoint y: 68, distance: 14.1
click at [149, 68] on input "94-559 Ukee Street, Waipahu, HI" at bounding box center [159, 64] width 111 height 13
click at [159, 113] on div "State AL AK AR AZ CA CO CT DE DC FL GA GU HI ID IL IN IA KS KY LA ME MD MA MI M…" at bounding box center [159, 105] width 118 height 19
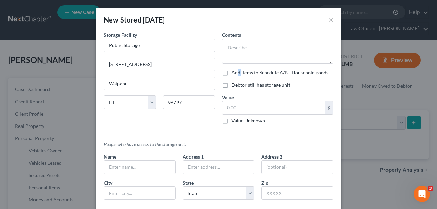
drag, startPoint x: 239, startPoint y: 72, endPoint x: 235, endPoint y: 73, distance: 4.6
click at [235, 73] on label "Add items to Schedule A/B - Household goods" at bounding box center [279, 72] width 97 height 7
click at [231, 74] on label "Add items to Schedule A/B - Household goods" at bounding box center [279, 72] width 97 height 7
click at [234, 74] on input "Add items to Schedule A/B - Household goods" at bounding box center [236, 71] width 4 height 4
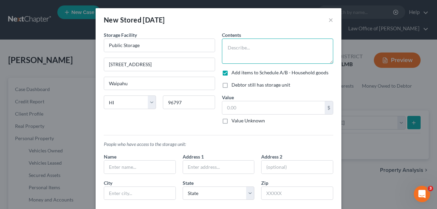
click at [233, 49] on textarea at bounding box center [277, 51] width 111 height 25
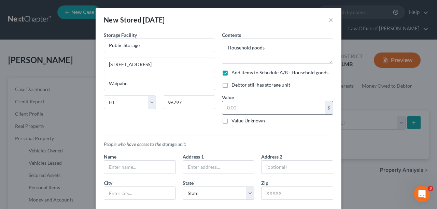
click at [280, 101] on div "$" at bounding box center [277, 108] width 111 height 14
click at [277, 109] on input "text" at bounding box center [273, 107] width 102 height 13
click at [311, 130] on div "People who have access to the storage unit: Name Address 1 Address 2 City State…" at bounding box center [218, 168] width 236 height 76
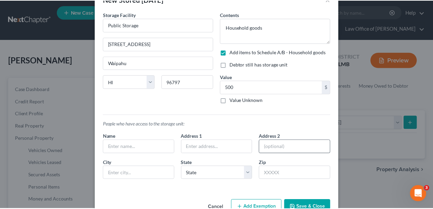
scroll to position [38, 0]
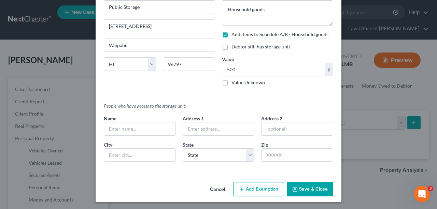
click at [318, 192] on button "Save & Close" at bounding box center [310, 189] width 46 height 14
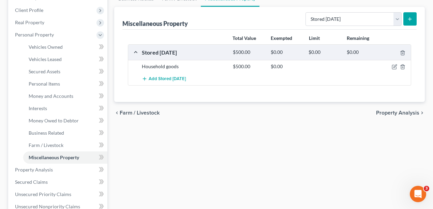
scroll to position [114, 0]
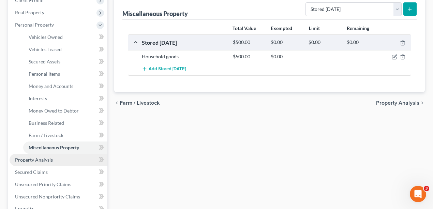
click at [29, 164] on link "Property Analysis" at bounding box center [59, 160] width 98 height 12
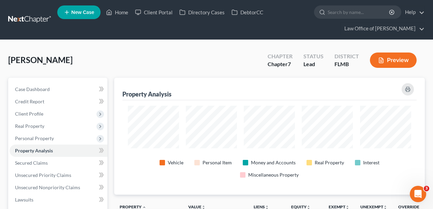
scroll to position [117, 311]
click at [44, 141] on span "Personal Property" at bounding box center [34, 138] width 39 height 6
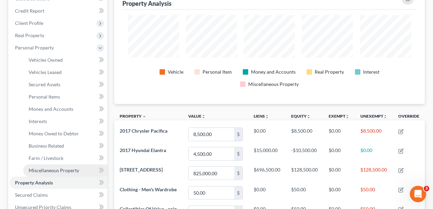
click at [52, 170] on span "Miscellaneous Property" at bounding box center [54, 171] width 51 height 6
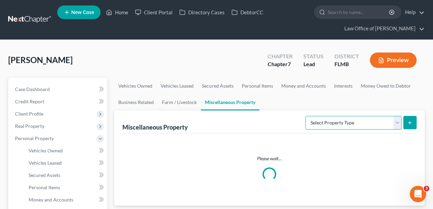
click at [371, 121] on select "Select Property Type Assigned for Creditor Benefit Within 1 Year Holding for An…" at bounding box center [354, 123] width 96 height 14
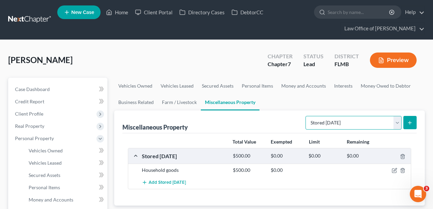
click at [306, 116] on select "Select Property Type Assigned for Creditor Benefit Within 1 Year Holding for An…" at bounding box center [354, 123] width 96 height 14
click at [324, 98] on ul "Vehicles Owned Vehicles Leased Secured Assets Personal Items Money and Accounts…" at bounding box center [269, 94] width 311 height 33
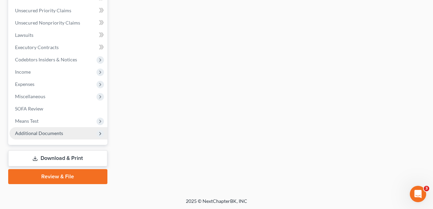
click at [56, 132] on span "Additional Documents" at bounding box center [39, 133] width 48 height 6
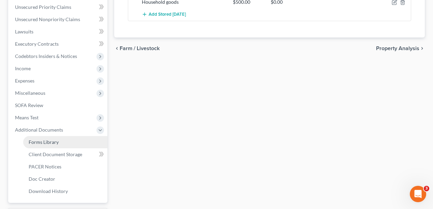
scroll to position [165, 0]
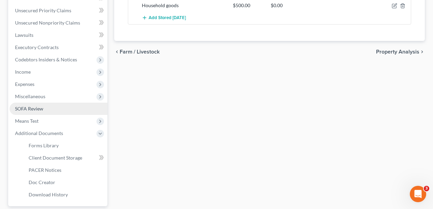
click at [45, 106] on link "SOFA Review" at bounding box center [59, 109] width 98 height 12
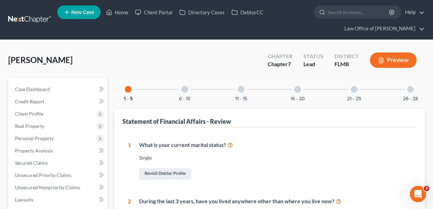
click at [408, 88] on div at bounding box center [411, 89] width 7 height 7
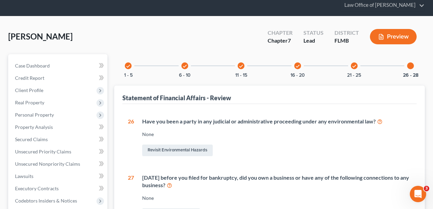
scroll to position [23, 0]
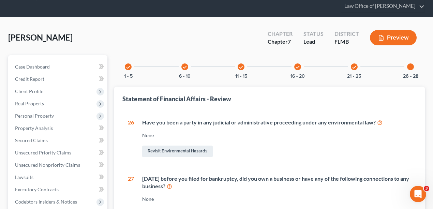
click at [353, 69] on icon "check" at bounding box center [354, 67] width 5 height 5
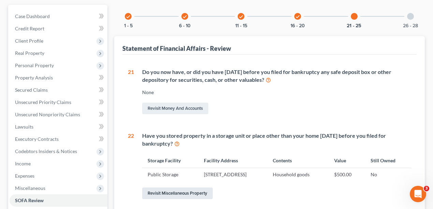
scroll to position [68, 0]
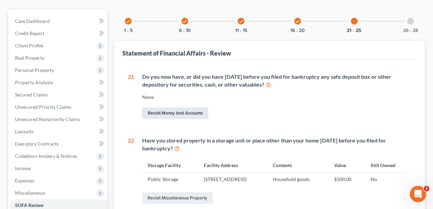
click at [181, 112] on link "Revisit Money and Accounts" at bounding box center [175, 114] width 66 height 12
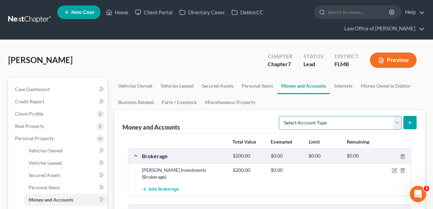
click at [350, 117] on select "Select Account Type Brokerage Cash on Hand Certificates of Deposit Checking Acc…" at bounding box center [340, 123] width 123 height 14
click at [281, 116] on select "Select Account Type Brokerage Cash on Hand Certificates of Deposit Checking Acc…" at bounding box center [340, 123] width 123 height 14
click at [411, 120] on icon "submit" at bounding box center [410, 122] width 5 height 5
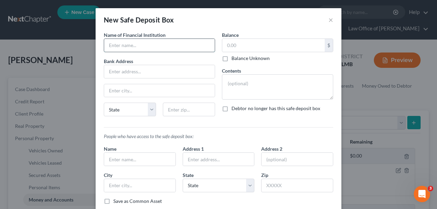
click at [178, 45] on input "text" at bounding box center [159, 45] width 111 height 13
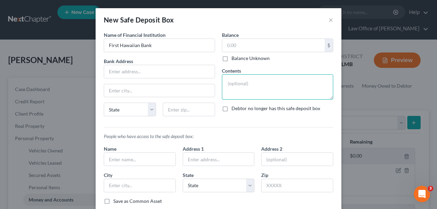
click at [290, 83] on textarea at bounding box center [277, 86] width 111 height 25
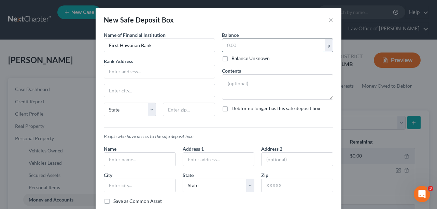
click at [259, 45] on input "text" at bounding box center [273, 45] width 102 height 13
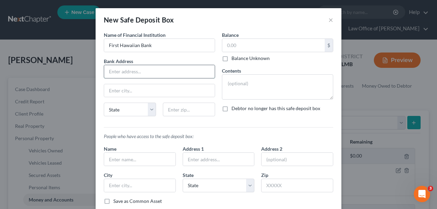
click at [151, 67] on input "text" at bounding box center [159, 71] width 111 height 13
click at [132, 72] on input "text" at bounding box center [159, 71] width 111 height 13
paste input "730 California Ave, Wahiawa, HI 96786"
drag, startPoint x: 190, startPoint y: 73, endPoint x: 177, endPoint y: 72, distance: 13.0
click at [176, 71] on input "730 California Ave, Wahiawa, HI 96786" at bounding box center [159, 71] width 111 height 13
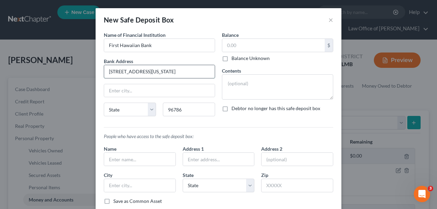
click at [187, 67] on input "730 California Ave, Wahiawa, HI" at bounding box center [159, 71] width 111 height 13
drag, startPoint x: 195, startPoint y: 65, endPoint x: 146, endPoint y: 70, distance: 49.8
click at [146, 70] on input "730 California Ave, Wahiawa, HI" at bounding box center [159, 71] width 111 height 13
click at [247, 130] on div "Common Asset Select Name of Financial Institution * First Hawaiian Bank Bank Ad…" at bounding box center [218, 117] width 229 height 173
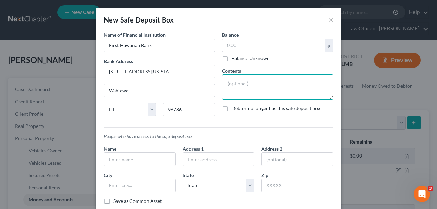
drag, startPoint x: 259, startPoint y: 84, endPoint x: 266, endPoint y: 82, distance: 7.4
click at [259, 84] on textarea at bounding box center [277, 86] width 111 height 25
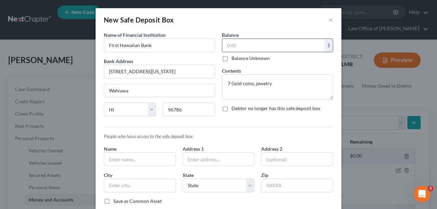
click at [270, 46] on input "text" at bounding box center [273, 45] width 102 height 13
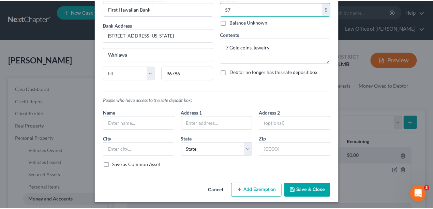
scroll to position [37, 0]
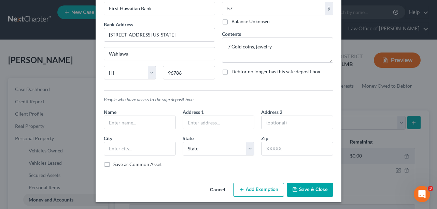
click at [312, 188] on button "Save & Close" at bounding box center [310, 190] width 46 height 14
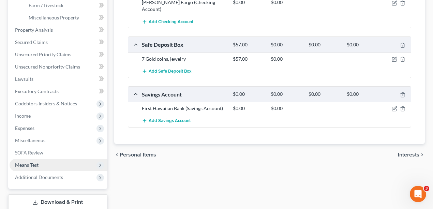
scroll to position [288, 0]
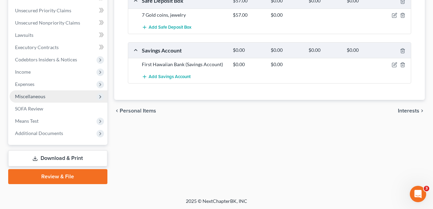
click at [43, 96] on span "Miscellaneous" at bounding box center [30, 97] width 30 height 6
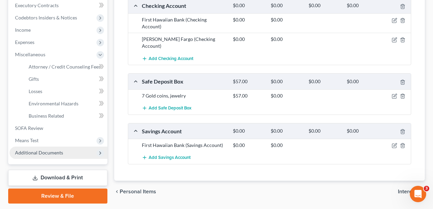
scroll to position [210, 0]
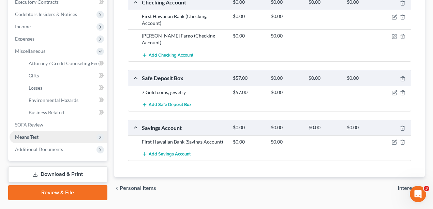
click at [47, 135] on span "Means Test" at bounding box center [59, 137] width 98 height 12
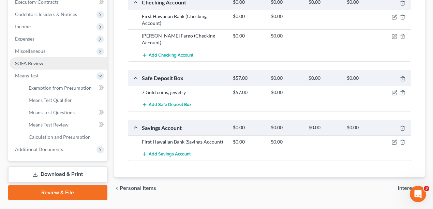
click at [39, 63] on span "SOFA Review" at bounding box center [29, 63] width 28 height 6
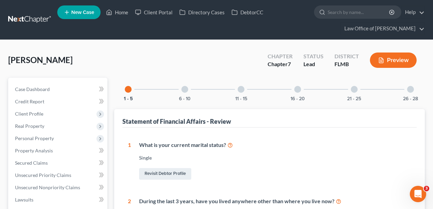
click at [191, 87] on div "6 - 10" at bounding box center [184, 89] width 23 height 23
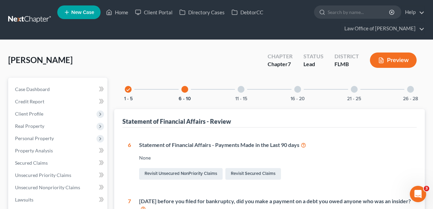
click at [244, 91] on div "11 - 15" at bounding box center [241, 89] width 23 height 23
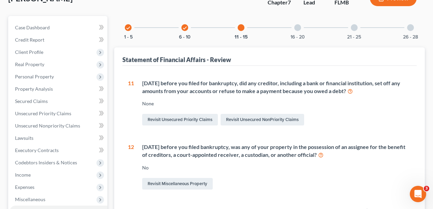
scroll to position [57, 0]
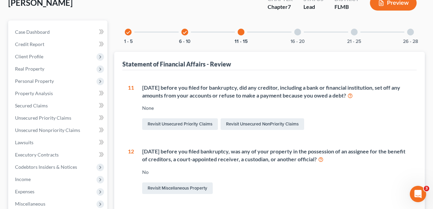
click at [300, 34] on div "16 - 20" at bounding box center [297, 31] width 23 height 23
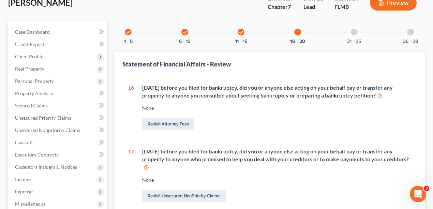
click at [358, 36] on div "21 - 25" at bounding box center [354, 31] width 23 height 23
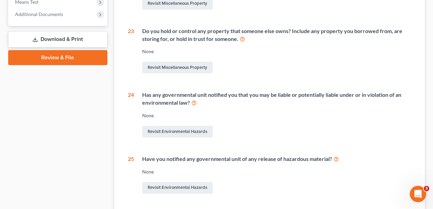
scroll to position [318, 0]
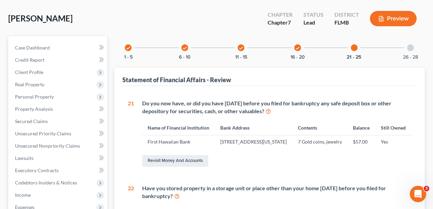
scroll to position [0, 0]
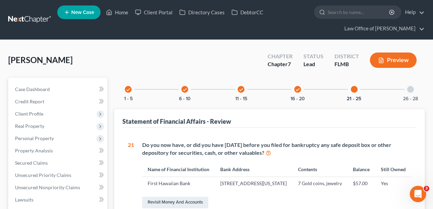
click at [38, 18] on link at bounding box center [30, 20] width 44 height 12
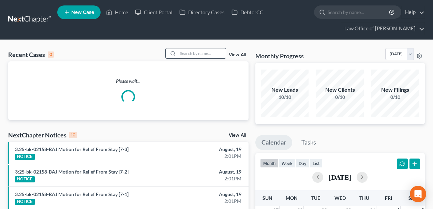
click at [203, 54] on input "search" at bounding box center [202, 53] width 48 height 10
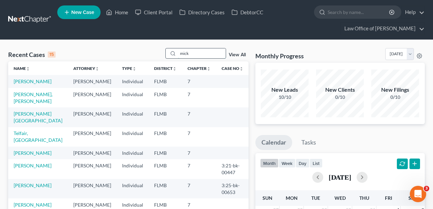
type input "mick"
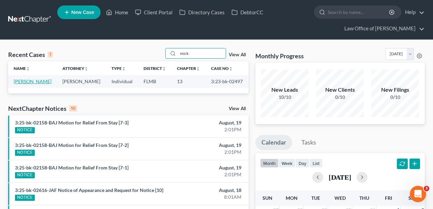
click at [27, 81] on link "[PERSON_NAME]" at bounding box center [33, 81] width 38 height 6
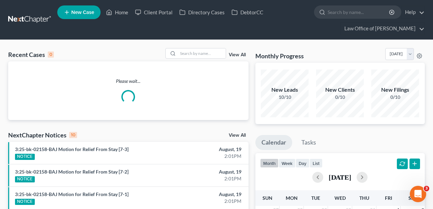
click at [237, 54] on link "View All" at bounding box center [237, 55] width 17 height 5
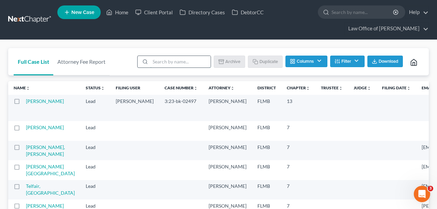
click at [186, 63] on input "search" at bounding box center [180, 62] width 60 height 12
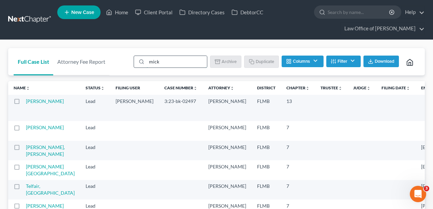
type input "mick"
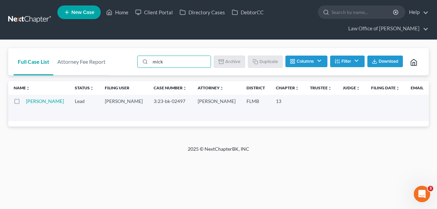
click at [23, 103] on label at bounding box center [23, 103] width 0 height 0
click at [26, 100] on input "checkbox" at bounding box center [28, 100] width 4 height 4
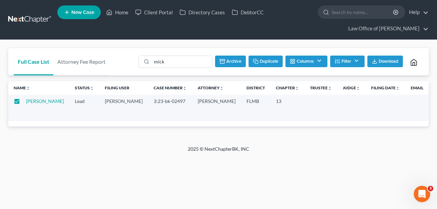
click at [275, 58] on button "Duplicate" at bounding box center [265, 62] width 34 height 12
checkbox input "false"
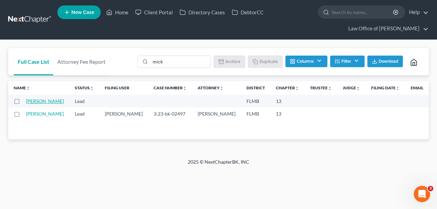
click at [32, 104] on link "[PERSON_NAME]" at bounding box center [45, 101] width 38 height 6
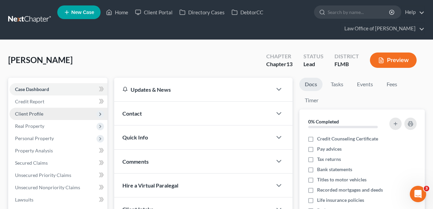
click at [43, 114] on span "Client Profile" at bounding box center [59, 114] width 98 height 12
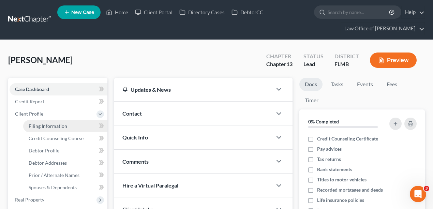
click at [53, 125] on span "Filing Information" at bounding box center [48, 126] width 39 height 6
select select "1"
select select "0"
select select "3"
select select "15"
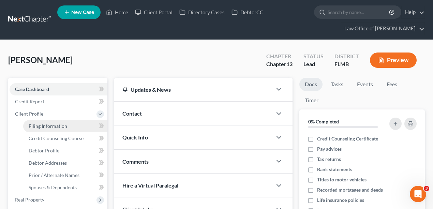
select select "0"
select select "9"
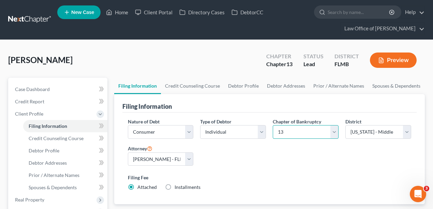
click at [303, 133] on select "Select 7 11 12 13" at bounding box center [306, 132] width 66 height 14
select select "0"
click at [273, 125] on select "Select 7 11 12 13" at bounding box center [306, 132] width 66 height 14
click at [184, 85] on link "Credit Counseling Course" at bounding box center [192, 86] width 63 height 16
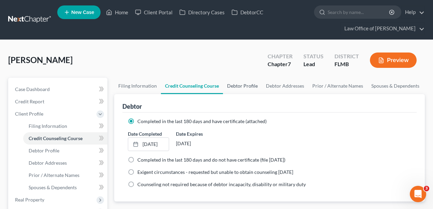
click at [245, 88] on link "Debtor Profile" at bounding box center [242, 86] width 39 height 16
select select "0"
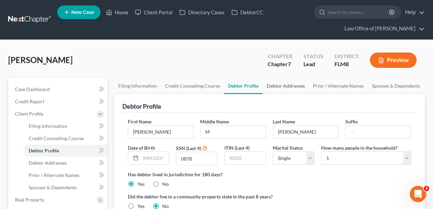
click at [278, 85] on link "Debtor Addresses" at bounding box center [286, 86] width 46 height 16
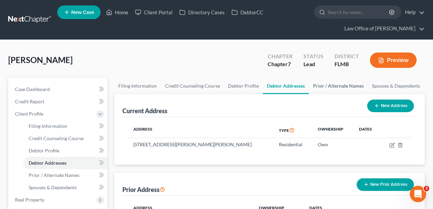
click at [320, 86] on link "Prior / Alternate Names" at bounding box center [338, 86] width 59 height 16
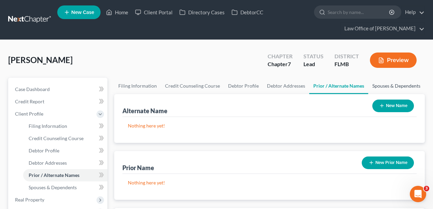
click at [386, 89] on link "Spouses & Dependents" at bounding box center [397, 86] width 56 height 16
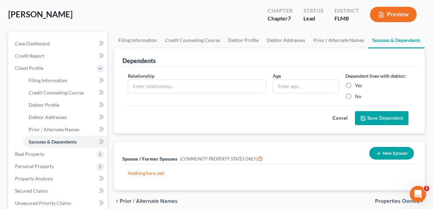
scroll to position [137, 0]
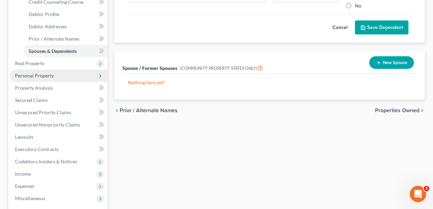
click at [32, 76] on span "Personal Property" at bounding box center [34, 76] width 39 height 6
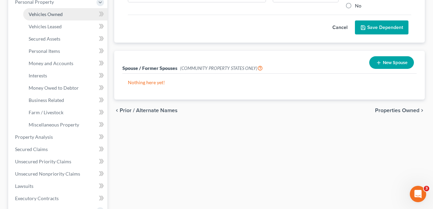
click at [46, 13] on span "Vehicles Owned" at bounding box center [46, 14] width 34 height 6
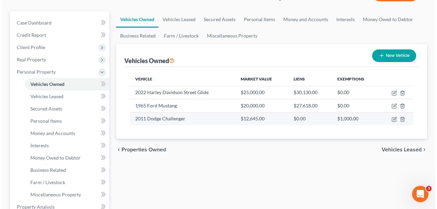
scroll to position [68, 0]
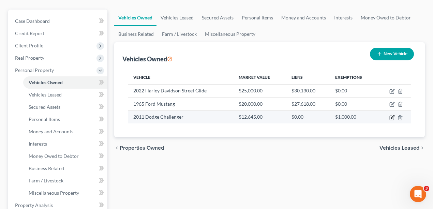
click at [392, 117] on icon "button" at bounding box center [392, 116] width 3 height 3
select select "0"
select select "15"
select select "1"
select select "0"
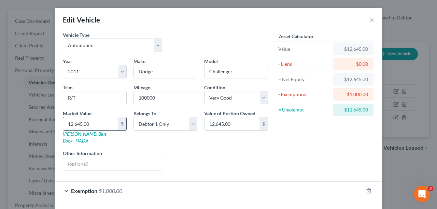
click at [113, 124] on input "12,645.00" at bounding box center [90, 123] width 55 height 13
type input "5"
type input "5.00"
type input "50"
type input "50.00"
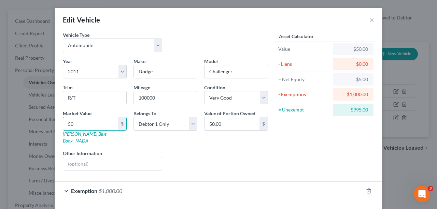
type input "50"
click at [158, 99] on input "100000" at bounding box center [165, 97] width 63 height 13
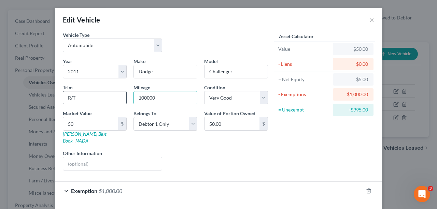
drag, startPoint x: 172, startPoint y: 97, endPoint x: 120, endPoint y: 98, distance: 51.5
click at [120, 98] on div "Year Select 2026 2025 2024 2023 2022 2021 2020 2019 2018 2017 2016 2015 2014 20…" at bounding box center [165, 117] width 212 height 118
drag, startPoint x: 155, startPoint y: 99, endPoint x: 141, endPoint y: 98, distance: 14.4
click at [141, 98] on input "11500" at bounding box center [165, 97] width 63 height 13
type input "150000"
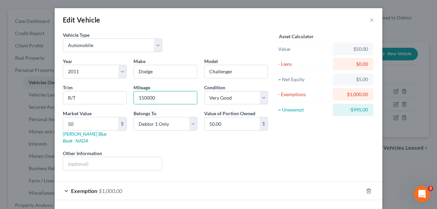
click at [187, 150] on div "Liens Select" at bounding box center [219, 160] width 106 height 21
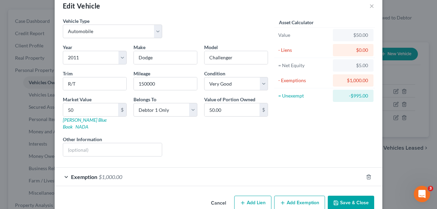
scroll to position [20, 0]
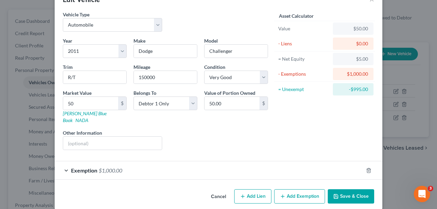
click at [119, 167] on span "$1,000.00" at bounding box center [111, 170] width 24 height 6
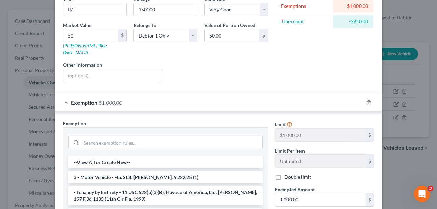
scroll to position [157, 0]
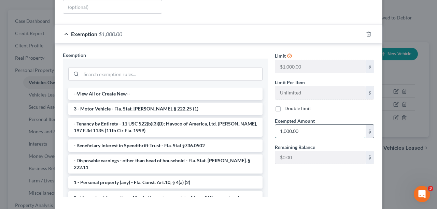
click at [309, 125] on input "1,000.00" at bounding box center [320, 131] width 90 height 13
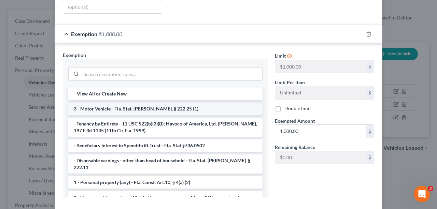
click at [212, 103] on li "3 - Motor Vehicle - Fla. Stat. [PERSON_NAME]. § 222.25 (1)" at bounding box center [165, 109] width 194 height 12
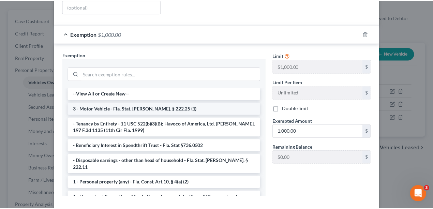
scroll to position [152, 0]
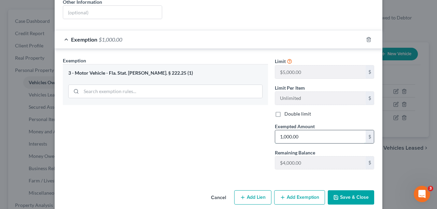
click at [342, 130] on input "1,000.00" at bounding box center [320, 136] width 90 height 13
type input "5,000"
click at [343, 123] on div "Exempted Amount * 5,000 $" at bounding box center [324, 133] width 106 height 21
click at [356, 190] on button "Save & Close" at bounding box center [351, 197] width 46 height 14
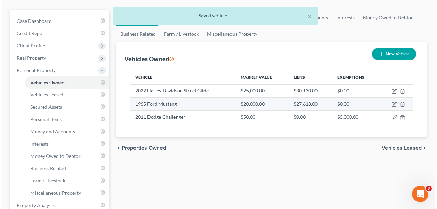
scroll to position [45, 0]
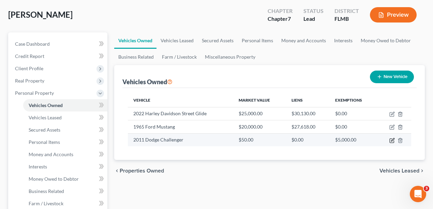
click at [392, 140] on icon "button" at bounding box center [392, 139] width 3 height 3
select select "0"
select select "15"
select select "1"
select select "0"
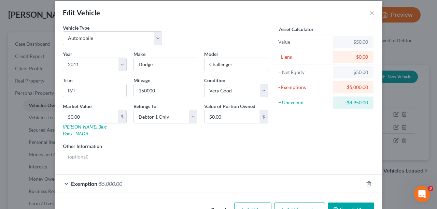
scroll to position [0, 0]
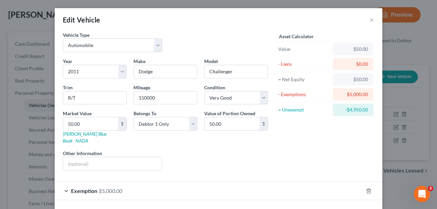
click at [222, 44] on div "Vehicle Type Select Automobile Truck Trailer Watercraft Aircraft Motor Home Atv…" at bounding box center [165, 44] width 212 height 26
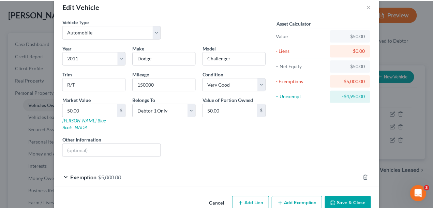
scroll to position [20, 0]
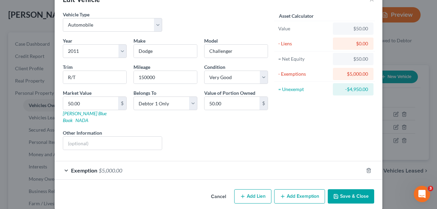
click at [344, 189] on button "Save & Close" at bounding box center [351, 196] width 46 height 14
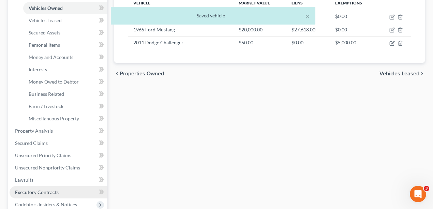
scroll to position [227, 0]
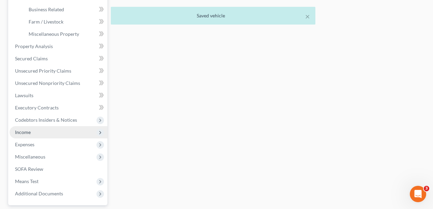
click at [33, 131] on span "Income" at bounding box center [59, 132] width 98 height 12
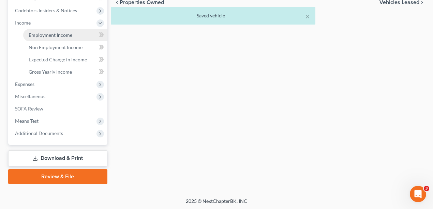
click at [42, 35] on span "Employment Income" at bounding box center [51, 35] width 44 height 6
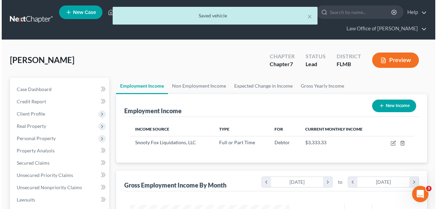
scroll to position [122, 173]
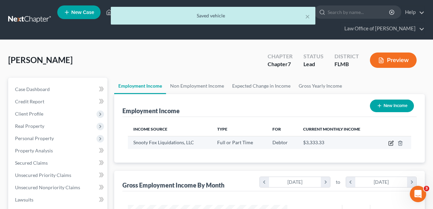
click at [389, 141] on td at bounding box center [394, 142] width 33 height 13
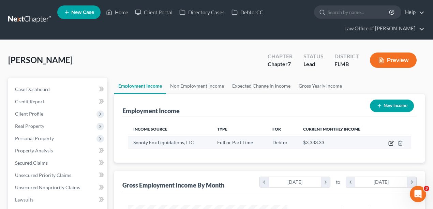
click at [392, 142] on icon "button" at bounding box center [391, 143] width 5 height 5
select select "0"
select select "9"
select select "2"
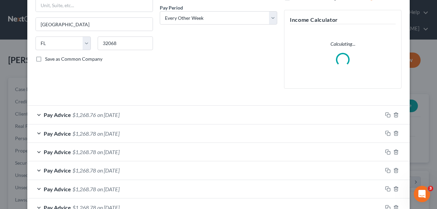
scroll to position [159, 0]
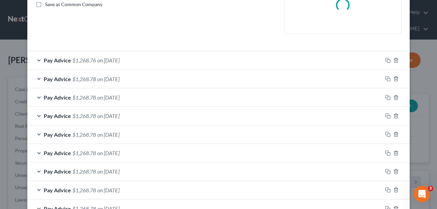
click at [175, 60] on div "Pay Advice $1,268.76 on [DATE]" at bounding box center [204, 60] width 355 height 18
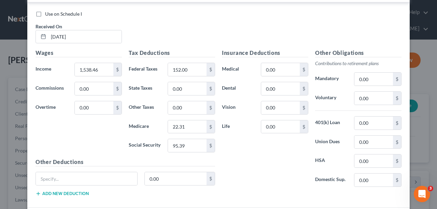
scroll to position [250, 0]
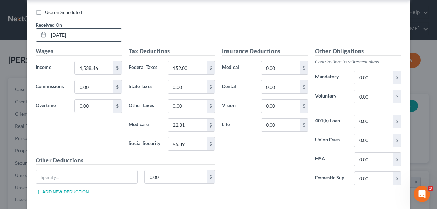
click at [54, 34] on input "[DATE]" at bounding box center [84, 35] width 73 height 13
drag, startPoint x: 80, startPoint y: 30, endPoint x: -12, endPoint y: 31, distance: 91.5
click at [0, 31] on html "Home New Case Client Portal Directory Cases DebtorCC Law Office of [PERSON_NAME…" at bounding box center [218, 212] width 437 height 424
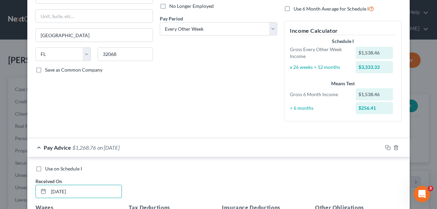
scroll to position [45, 0]
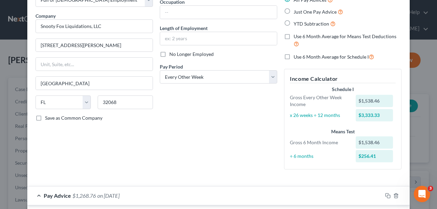
type input "[DATE]"
click at [294, 13] on span "Just One Pay Advice" at bounding box center [315, 12] width 43 height 6
click at [296, 12] on input "Just One Pay Advice" at bounding box center [298, 10] width 4 height 4
radio input "true"
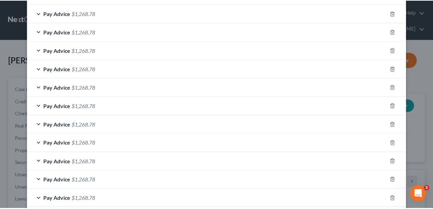
scroll to position [445, 0]
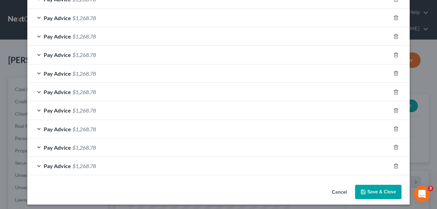
click at [376, 190] on button "Save & Close" at bounding box center [378, 192] width 46 height 14
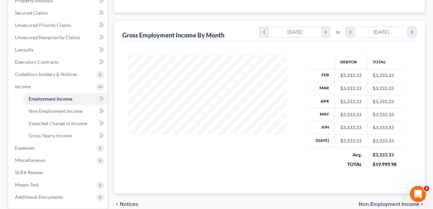
scroll to position [182, 0]
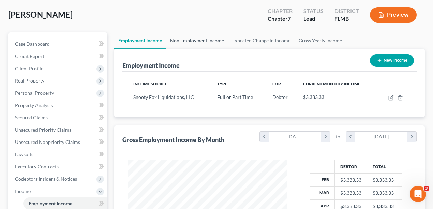
click at [173, 42] on link "Non Employment Income" at bounding box center [197, 40] width 62 height 16
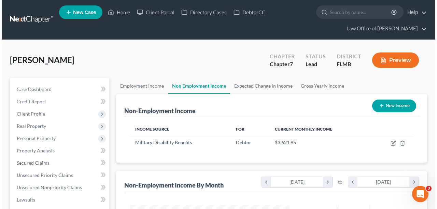
scroll to position [122, 173]
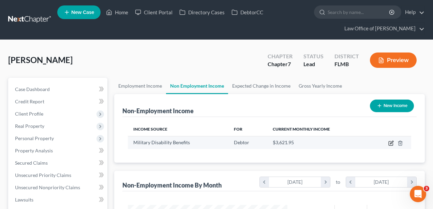
click at [391, 142] on icon "button" at bounding box center [391, 142] width 3 height 3
select select "12"
select select "0"
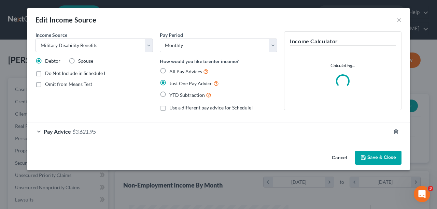
scroll to position [122, 175]
click at [102, 128] on div "Pay Advice $3,621.95" at bounding box center [208, 132] width 363 height 18
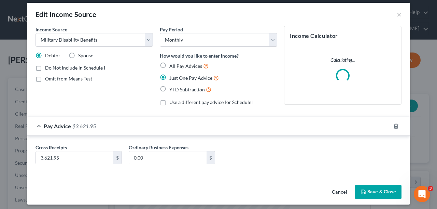
scroll to position [9, 0]
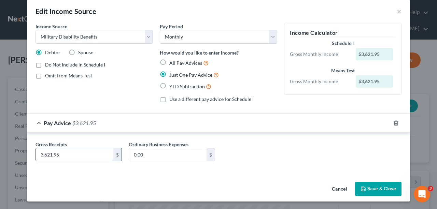
click at [78, 153] on input "3,621.95" at bounding box center [74, 154] width 77 height 13
click at [371, 188] on button "Save & Close" at bounding box center [378, 189] width 46 height 14
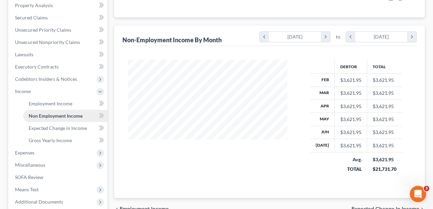
scroll to position [55, 0]
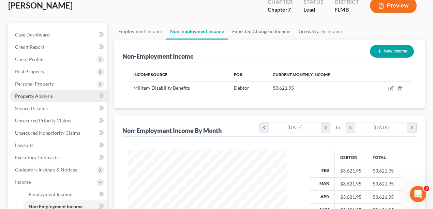
click at [41, 98] on span "Property Analysis" at bounding box center [34, 96] width 38 height 6
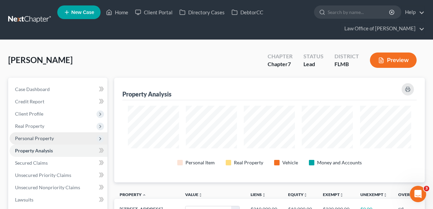
click at [55, 138] on span "Personal Property" at bounding box center [59, 138] width 98 height 12
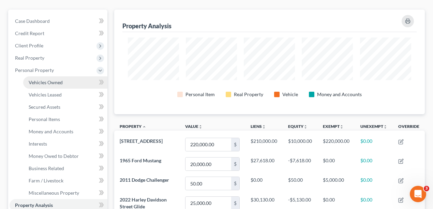
click at [42, 80] on span "Vehicles Owned" at bounding box center [46, 83] width 34 height 6
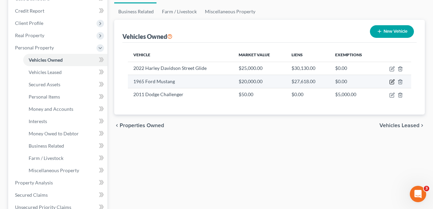
click at [393, 81] on icon "button" at bounding box center [392, 81] width 3 height 3
select select "0"
select select "61"
select select "0"
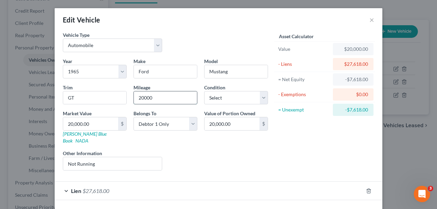
click at [166, 99] on input "20000" at bounding box center [165, 97] width 63 height 13
click at [100, 124] on input "20,000.00" at bounding box center [90, 123] width 55 height 13
type input "1"
type input "1.00"
type input "17"
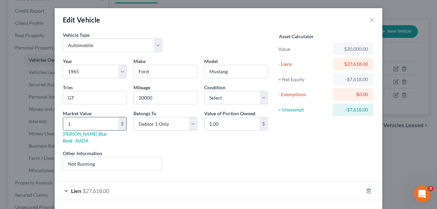
type input "17.00"
type input "170"
type input "170.00"
type input "1700"
type input "1,700.00"
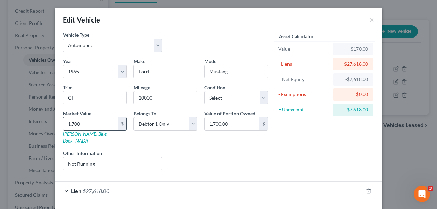
type input "1,7000"
type input "17,000.00"
click at [220, 150] on div "Liens Select" at bounding box center [219, 160] width 106 height 21
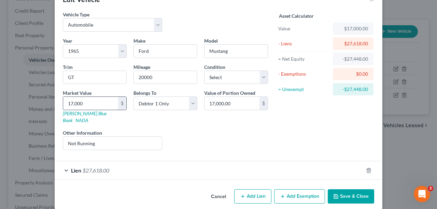
type input "2"
type input "2.00"
type input "20"
type input "20.00"
type input "200"
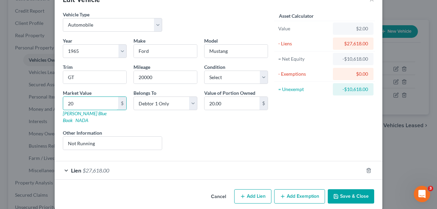
type input "200.00"
type input "2000"
type input "2,000.00"
type input "2,0000"
type input "20,000.00"
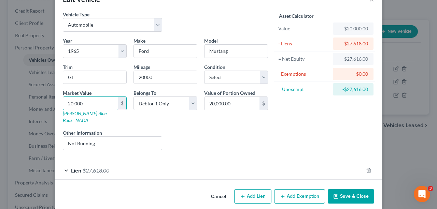
type input "20,000"
click at [117, 161] on div "Lien $27,618.00" at bounding box center [209, 170] width 309 height 18
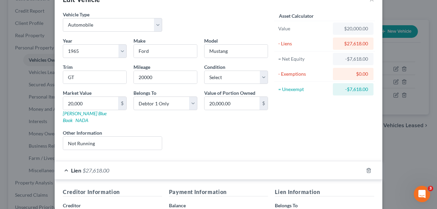
scroll to position [157, 0]
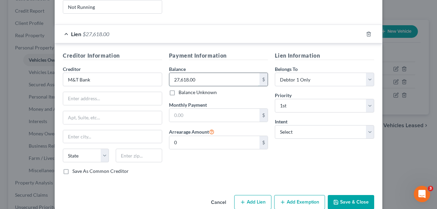
click at [212, 73] on input "27,618.00" at bounding box center [214, 79] width 90 height 13
type input "17,000"
click at [346, 195] on button "Save & Close" at bounding box center [351, 202] width 46 height 14
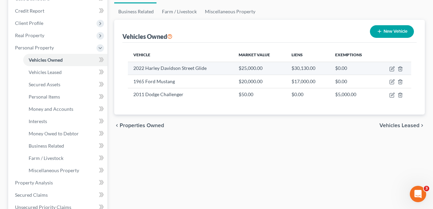
click at [199, 68] on td "2022 Harley Davidson Street Glide" at bounding box center [180, 68] width 105 height 13
click at [392, 68] on icon "button" at bounding box center [392, 68] width 5 height 5
select select "0"
select select "4"
select select "0"
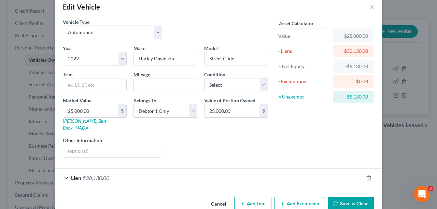
scroll to position [20, 0]
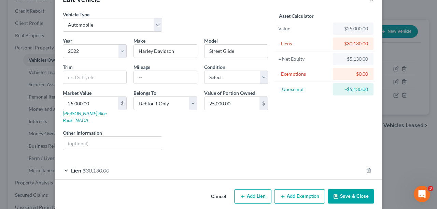
click at [173, 163] on div "Lien $30,130.00" at bounding box center [209, 170] width 309 height 18
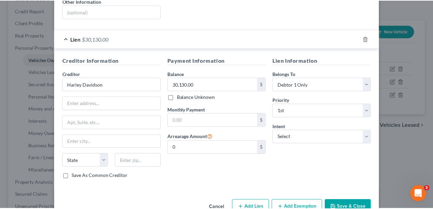
scroll to position [161, 0]
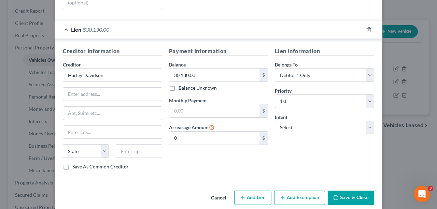
click at [346, 191] on button "Save & Close" at bounding box center [351, 198] width 46 height 14
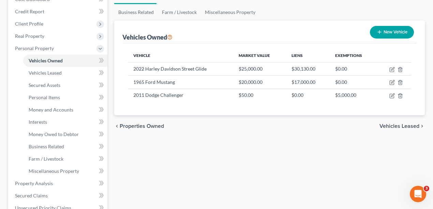
scroll to position [91, 0]
click at [194, 145] on div "Vehicles Owned Vehicles Leased Secured Assets Personal Items Money and Accounts…" at bounding box center [270, 184] width 318 height 394
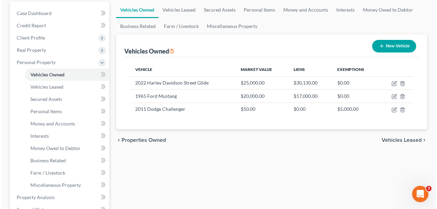
scroll to position [68, 0]
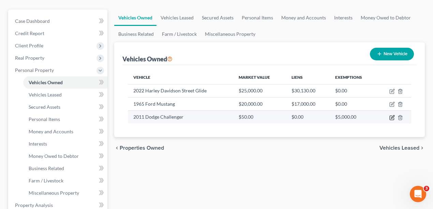
click at [393, 117] on icon "button" at bounding box center [392, 117] width 5 height 5
select select "0"
select select "15"
select select "1"
select select "0"
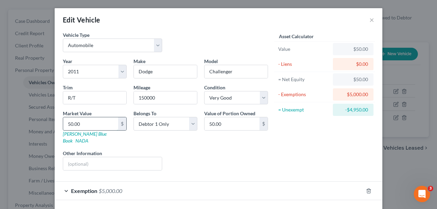
click at [71, 125] on input "50.00" at bounding box center [90, 123] width 55 height 13
click at [72, 126] on input "50.00" at bounding box center [90, 123] width 55 height 13
type input "500.00"
type input "5000.00"
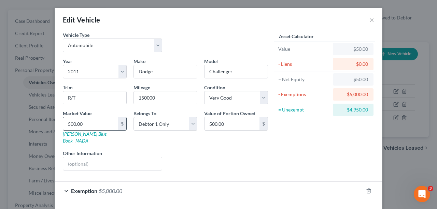
type input "5,000.00"
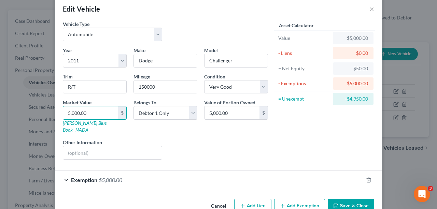
scroll to position [20, 0]
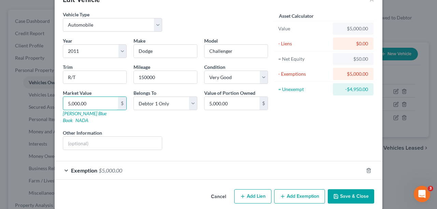
type input "5,000.00"
click at [361, 189] on button "Save & Close" at bounding box center [351, 196] width 46 height 14
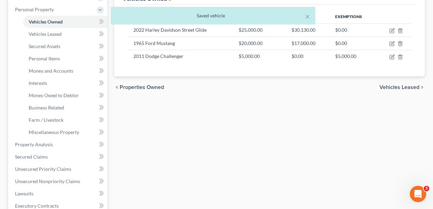
scroll to position [205, 0]
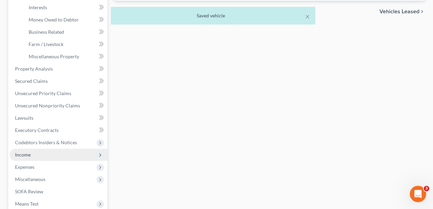
click at [37, 151] on span "Income" at bounding box center [59, 155] width 98 height 12
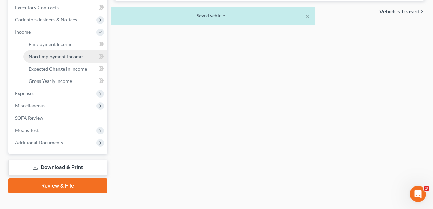
click at [55, 56] on span "Non Employment Income" at bounding box center [56, 57] width 54 height 6
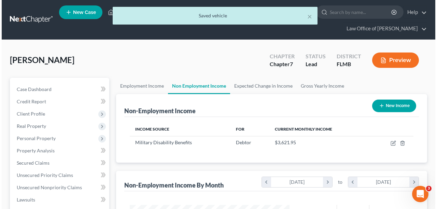
scroll to position [122, 173]
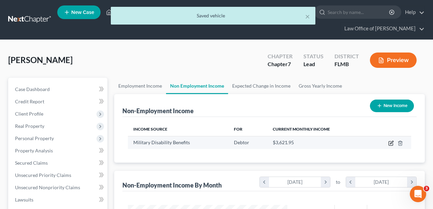
click at [391, 142] on icon "button" at bounding box center [391, 144] width 4 height 4
select select "12"
select select "0"
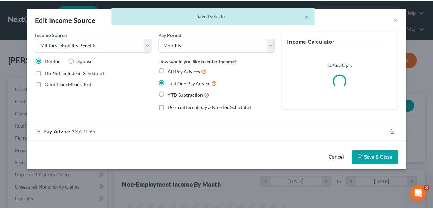
scroll to position [122, 175]
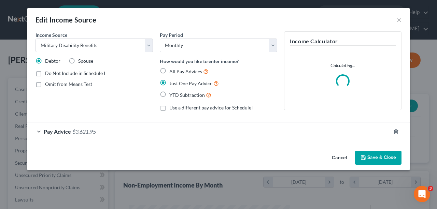
click at [83, 138] on div "Pay Advice $3,621.95" at bounding box center [208, 132] width 363 height 18
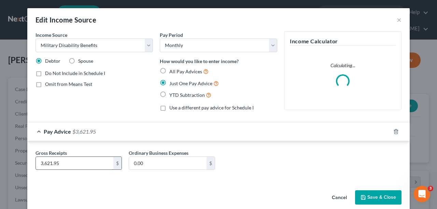
click at [87, 159] on input "3,621.95" at bounding box center [74, 163] width 77 height 13
type input "3,831.30"
click at [369, 194] on button "Save & Close" at bounding box center [378, 197] width 46 height 14
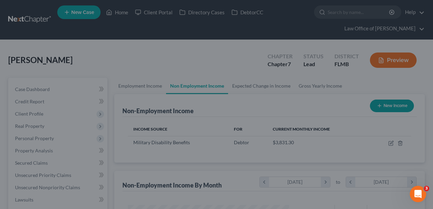
scroll to position [341171, 341118]
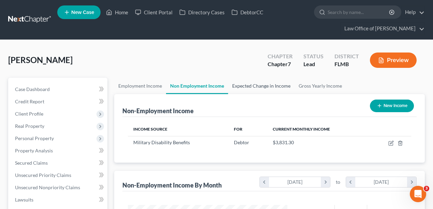
click at [261, 85] on link "Expected Change in Income" at bounding box center [261, 86] width 67 height 16
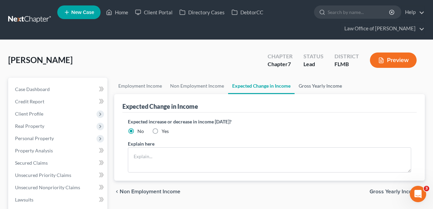
click at [301, 89] on link "Gross Yearly Income" at bounding box center [321, 86] width 52 height 16
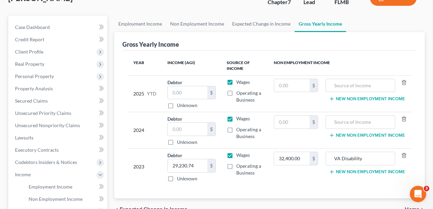
scroll to position [137, 0]
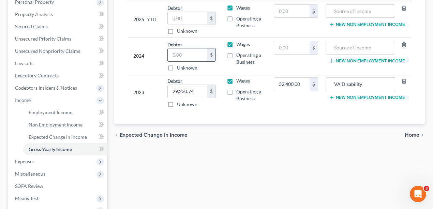
click at [186, 52] on input "text" at bounding box center [188, 54] width 40 height 13
click at [359, 181] on div "Employment Income Non Employment Income Expected Change in Income Gross Yearly …" at bounding box center [270, 101] width 318 height 320
click at [186, 56] on input "text" at bounding box center [188, 54] width 40 height 13
type input "40,000"
click at [215, 154] on div "Employment Income Non Employment Income Expected Change in Income Gross Yearly …" at bounding box center [270, 101] width 318 height 320
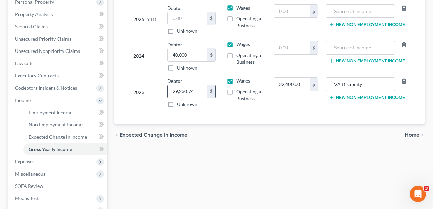
click at [195, 91] on input "29,230.74" at bounding box center [188, 91] width 40 height 13
click at [304, 84] on input "32,400.00" at bounding box center [291, 84] width 35 height 13
click at [290, 48] on input "text" at bounding box center [291, 47] width 35 height 13
paste input "32,400.00"
click at [300, 148] on div "Employment Income Non Employment Income Expected Change in Income Gross Yearly …" at bounding box center [270, 101] width 318 height 320
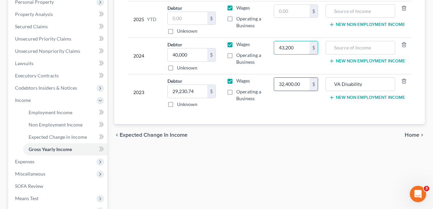
type input "43,200"
click at [300, 85] on input "32,400.00" at bounding box center [291, 84] width 35 height 13
type input "43,200"
click at [268, 140] on div "chevron_left Expected Change in Income Home chevron_right" at bounding box center [269, 135] width 311 height 22
click at [300, 10] on input "text" at bounding box center [291, 11] width 35 height 13
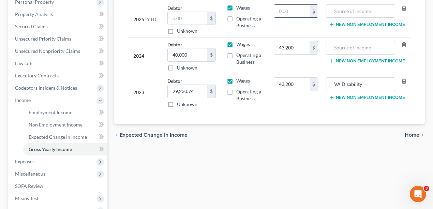
click at [307, 6] on input "text" at bounding box center [291, 11] width 35 height 13
type input "30,650.40"
click at [365, 81] on input "VA Disability" at bounding box center [361, 84] width 62 height 13
drag, startPoint x: 378, startPoint y: 81, endPoint x: 269, endPoint y: 80, distance: 108.9
click at [269, 80] on tr "2023 Debtor 29,230.74 $ Unknown Balance Undetermined 29,230.74 $ Unknown Wages …" at bounding box center [270, 92] width 284 height 37
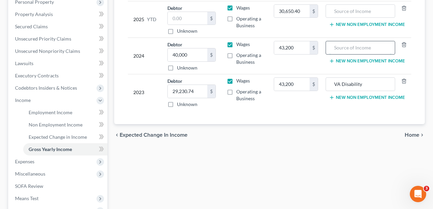
click at [371, 44] on input "text" at bounding box center [361, 47] width 62 height 13
paste input "VA Disability"
type input "VA Disability"
click at [357, 11] on input "text" at bounding box center [361, 11] width 62 height 13
paste input "VA Disability"
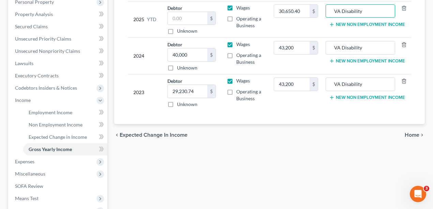
type input "VA Disability"
click at [315, 137] on div "chevron_left Expected Change in Income Home chevron_right" at bounding box center [269, 135] width 311 height 22
click at [198, 87] on input "29,230.74" at bounding box center [188, 91] width 40 height 13
click at [251, 156] on div "Employment Income Non Employment Income Expected Change in Income Gross Yearly …" at bounding box center [270, 101] width 318 height 320
click at [203, 90] on input "29,230.74" at bounding box center [188, 91] width 40 height 13
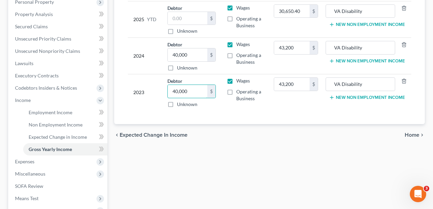
type input "40,000"
click at [217, 137] on div "chevron_left Expected Change in Income Home chevron_right" at bounding box center [269, 135] width 311 height 22
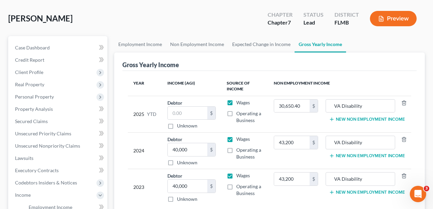
scroll to position [0, 0]
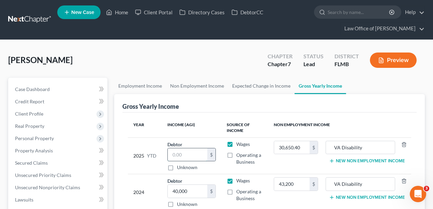
click at [194, 150] on input "text" at bounding box center [188, 154] width 40 height 13
click at [193, 153] on input "text" at bounding box center [188, 154] width 40 height 13
type input "1"
type input "23,076.90"
click at [186, 51] on div "Mick, Landon Upgraded Chapter Chapter 7 Status Lead District FLMB Preview" at bounding box center [216, 63] width 417 height 30
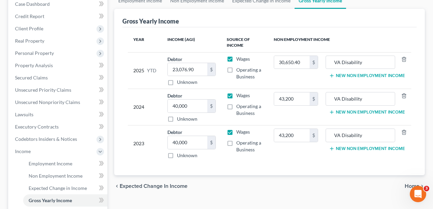
scroll to position [182, 0]
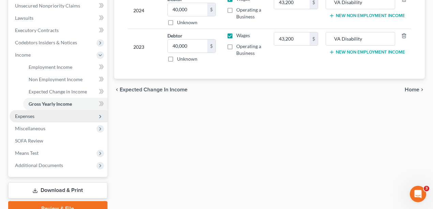
click at [44, 112] on span "Expenses" at bounding box center [59, 116] width 98 height 12
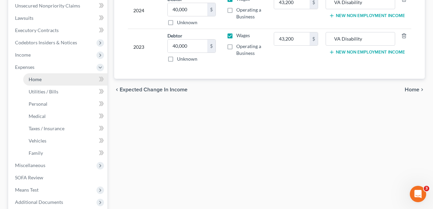
click at [49, 75] on link "Home" at bounding box center [65, 79] width 84 height 12
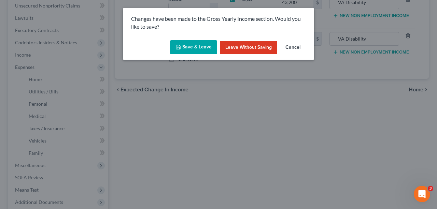
click at [206, 49] on button "Save & Leave" at bounding box center [193, 47] width 47 height 14
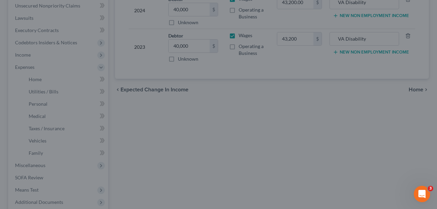
type input "43,200.00"
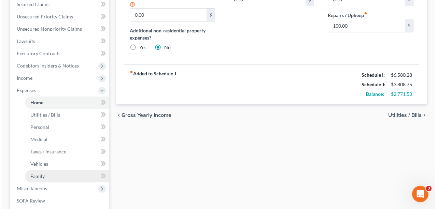
scroll to position [205, 0]
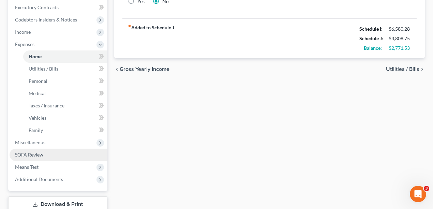
click at [39, 154] on span "SOFA Review" at bounding box center [29, 155] width 28 height 6
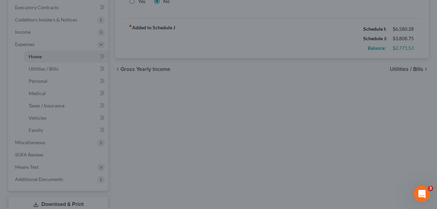
click at [303, 147] on div at bounding box center [218, 104] width 437 height 209
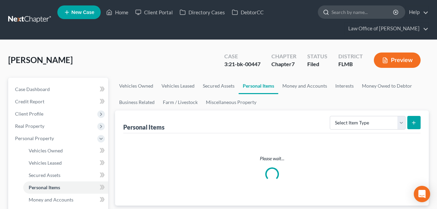
click at [363, 11] on input "search" at bounding box center [362, 12] width 62 height 13
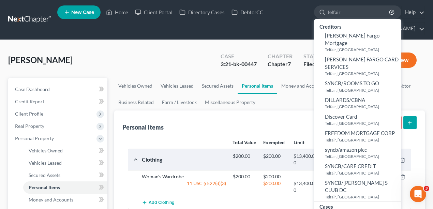
type input "telfair"
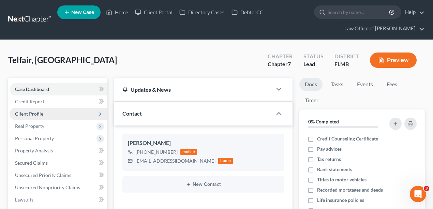
click at [36, 115] on span "Client Profile" at bounding box center [29, 114] width 28 height 6
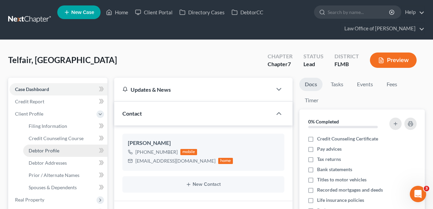
click at [37, 150] on span "Debtor Profile" at bounding box center [44, 151] width 31 height 6
select select "0"
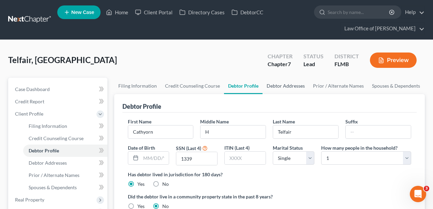
click at [290, 78] on link "Debtor Addresses" at bounding box center [286, 86] width 46 height 16
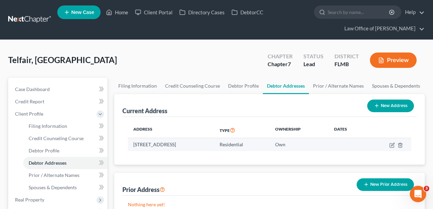
drag, startPoint x: 233, startPoint y: 145, endPoint x: 131, endPoint y: 144, distance: 102.4
click at [131, 144] on td "[STREET_ADDRESS]" at bounding box center [171, 144] width 86 height 13
copy td "[STREET_ADDRESS]"
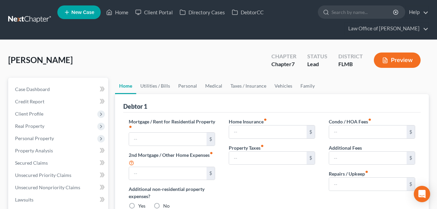
type input "1,200.00"
type input "0.00"
radio input "true"
type input "0.00"
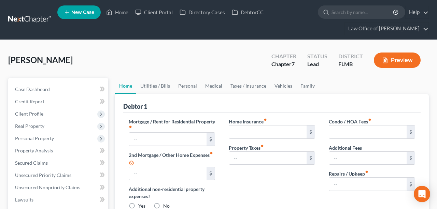
type input "0.00"
type input "100.00"
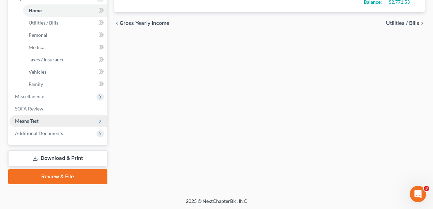
click at [40, 120] on span "Means Test" at bounding box center [59, 121] width 98 height 12
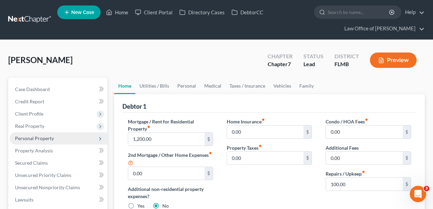
click at [45, 137] on span "Personal Property" at bounding box center [34, 138] width 39 height 6
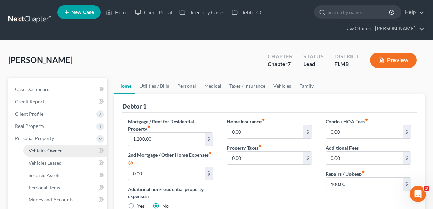
click at [44, 151] on span "Vehicles Owned" at bounding box center [46, 151] width 34 height 6
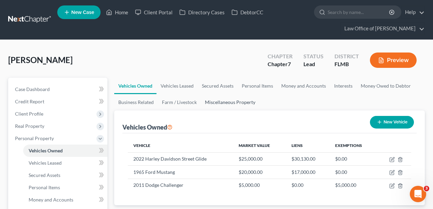
click at [210, 98] on link "Miscellaneous Property" at bounding box center [230, 102] width 59 height 16
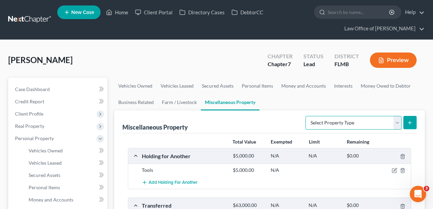
click at [363, 123] on select "Select Property Type Assigned for Creditor Benefit [DATE] Holding for Another N…" at bounding box center [354, 123] width 96 height 14
select select "transferred"
click at [306, 116] on select "Select Property Type Assigned for Creditor Benefit [DATE] Holding for Another N…" at bounding box center [354, 123] width 96 height 14
click at [411, 122] on icon "submit" at bounding box center [410, 122] width 5 height 5
select select "Ordinary ([DATE])"
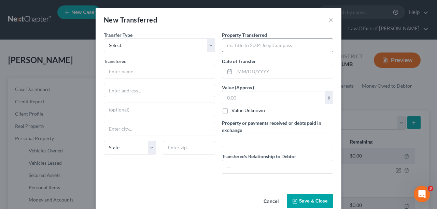
click at [269, 46] on input "text" at bounding box center [277, 45] width 111 height 13
type input "1973 Gran Turino"
click at [143, 66] on input "text" at bounding box center [159, 71] width 111 height 13
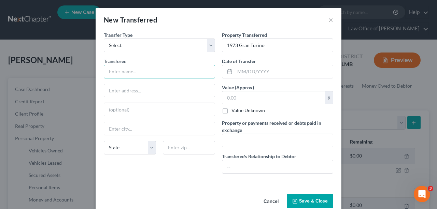
click at [158, 172] on div "Transfer Type * Select Ordinary ([DATE]) [DATE] Transferee * State [US_STATE] A…" at bounding box center [159, 105] width 118 height 148
click at [187, 70] on input "text" at bounding box center [159, 71] width 111 height 13
type input "[PERSON_NAME]"
click at [155, 190] on div "An exemption set must first be selected from the Filing Information section. Tr…" at bounding box center [219, 111] width 246 height 160
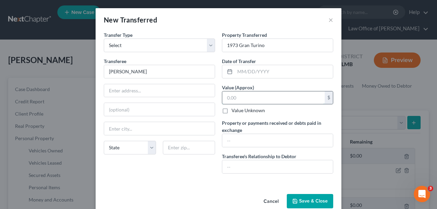
click at [268, 98] on input "text" at bounding box center [273, 97] width 102 height 13
type input "2,000"
click at [197, 174] on div "Transfer Type * Select Ordinary ([DATE]) [DATE] Transferee * [PERSON_NAME] Stat…" at bounding box center [159, 105] width 118 height 148
click at [246, 143] on input "text" at bounding box center [277, 140] width 111 height 13
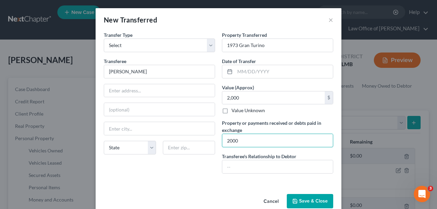
type input "2000"
drag, startPoint x: 208, startPoint y: 175, endPoint x: 215, endPoint y: 170, distance: 8.8
click at [208, 175] on div "Transfer Type * Select Ordinary ([DATE]) [DATE] Transferee * [PERSON_NAME] Stat…" at bounding box center [159, 105] width 118 height 148
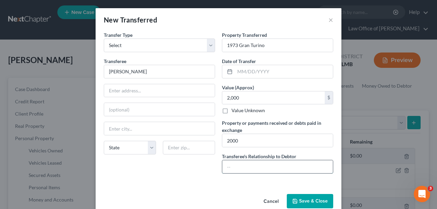
click at [231, 167] on input "text" at bounding box center [277, 166] width 111 height 13
type input "Father"
click at [258, 72] on input "text" at bounding box center [284, 71] width 98 height 13
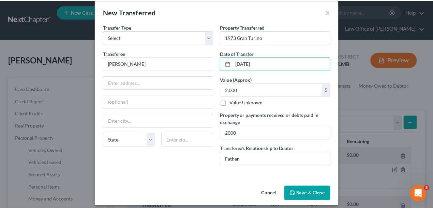
scroll to position [12, 0]
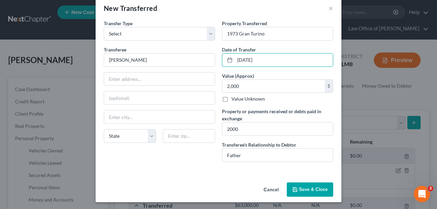
click at [310, 188] on button "Save & Close" at bounding box center [310, 190] width 46 height 14
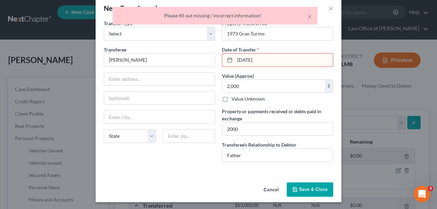
click at [275, 63] on input "[DATE]" at bounding box center [284, 60] width 98 height 13
click at [251, 62] on input "[DATE]" at bounding box center [284, 60] width 98 height 13
type input "[DATE]"
click at [309, 184] on button "Save & Close" at bounding box center [310, 190] width 46 height 14
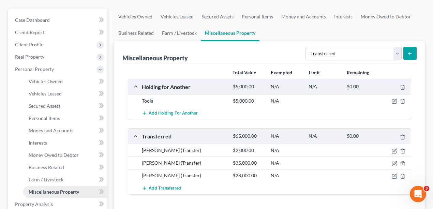
scroll to position [159, 0]
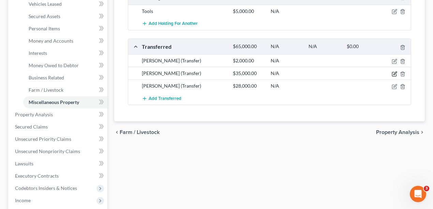
click at [396, 72] on icon "button" at bounding box center [395, 73] width 3 height 3
select select "Ordinary ([DATE])"
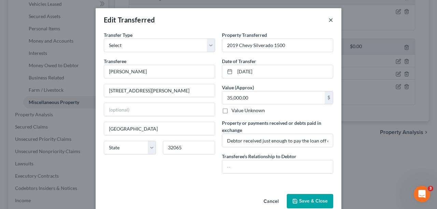
click at [330, 21] on button "×" at bounding box center [330, 20] width 5 height 8
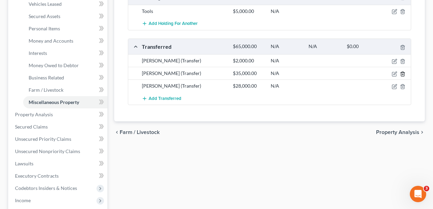
click at [403, 72] on icon "button" at bounding box center [402, 73] width 5 height 5
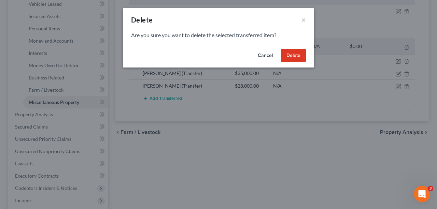
click at [296, 56] on button "Delete" at bounding box center [293, 56] width 25 height 14
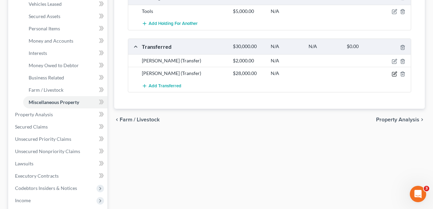
click at [396, 73] on icon "button" at bounding box center [394, 73] width 5 height 5
select select "Ordinary ([DATE])"
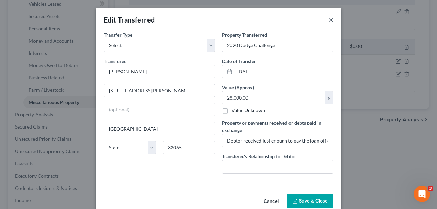
click at [331, 18] on button "×" at bounding box center [330, 20] width 5 height 8
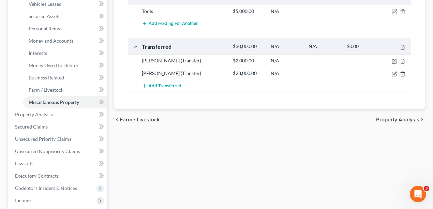
click at [405, 74] on icon "button" at bounding box center [402, 73] width 5 height 5
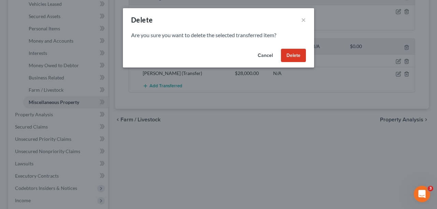
click at [292, 53] on button "Delete" at bounding box center [293, 56] width 25 height 14
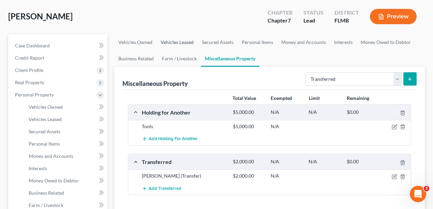
scroll to position [0, 0]
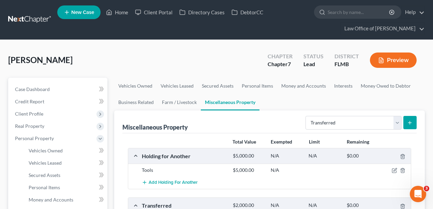
click at [392, 170] on div at bounding box center [397, 170] width 30 height 7
click at [394, 170] on icon "button" at bounding box center [394, 170] width 5 height 5
select select "9"
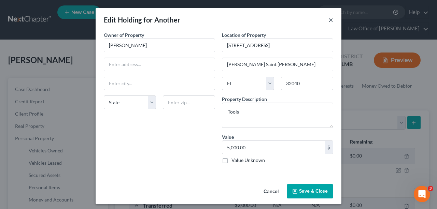
click at [328, 20] on button "×" at bounding box center [330, 20] width 5 height 8
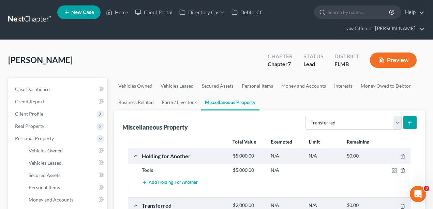
click at [404, 169] on icon "button" at bounding box center [402, 170] width 5 height 5
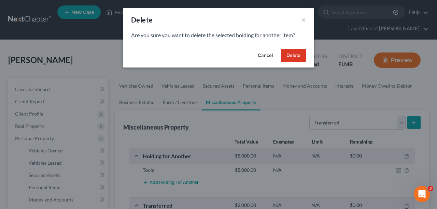
click at [296, 55] on button "Delete" at bounding box center [293, 56] width 25 height 14
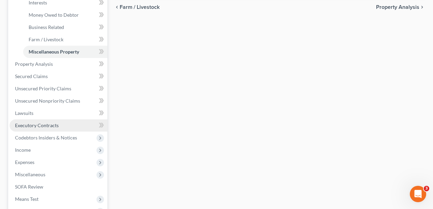
scroll to position [227, 0]
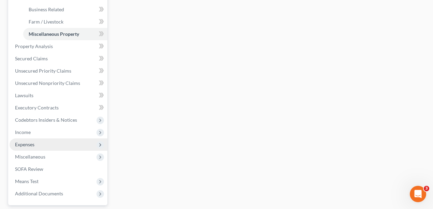
click at [31, 147] on span "Expenses" at bounding box center [59, 145] width 98 height 12
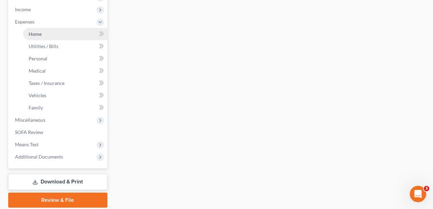
click at [43, 34] on link "Home" at bounding box center [65, 34] width 84 height 12
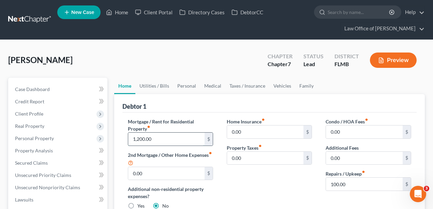
click at [192, 138] on input "1,200.00" at bounding box center [166, 139] width 77 height 13
type input "1,351.89"
click at [266, 176] on div "Home Insurance fiber_manual_record 0.00 $ Property Taxes fiber_manual_record 0.…" at bounding box center [269, 166] width 99 height 97
click at [360, 183] on input "100.00" at bounding box center [364, 184] width 77 height 13
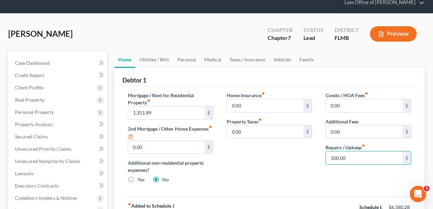
scroll to position [68, 0]
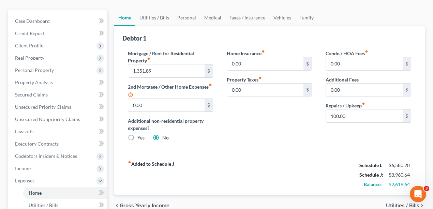
click at [337, 134] on div "Condo / HOA Fees fiber_manual_record 0.00 $ Additional Fees 0.00 $ Repairs / Up…" at bounding box center [368, 98] width 99 height 97
click at [267, 134] on div "Home Insurance fiber_manual_record 0.00 $ Property Taxes fiber_manual_record 0.…" at bounding box center [269, 98] width 99 height 97
click at [375, 117] on input "100.00" at bounding box center [364, 116] width 77 height 13
type input "200"
click at [347, 128] on div "Condo / HOA Fees fiber_manual_record 0.00 $ Additional Fees 0.00 $ Repairs / Up…" at bounding box center [368, 98] width 99 height 97
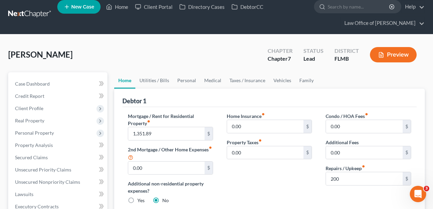
scroll to position [0, 0]
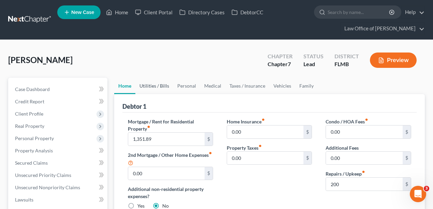
click at [156, 88] on link "Utilities / Bills" at bounding box center [154, 86] width 38 height 16
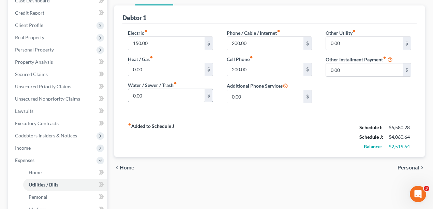
scroll to position [91, 0]
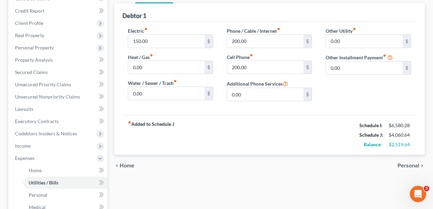
click at [212, 125] on div "fiber_manual_record Added to Schedule J Schedule I: $6,580.28 Schedule J: $4,06…" at bounding box center [270, 135] width 295 height 40
click at [160, 40] on input "150.00" at bounding box center [166, 41] width 77 height 13
click at [252, 123] on div "fiber_manual_record Added to Schedule J Schedule I: $6,580.28 Schedule J: $4,06…" at bounding box center [270, 135] width 295 height 40
click at [278, 40] on input "200.00" at bounding box center [265, 41] width 77 height 13
drag, startPoint x: 254, startPoint y: 126, endPoint x: 257, endPoint y: 105, distance: 21.3
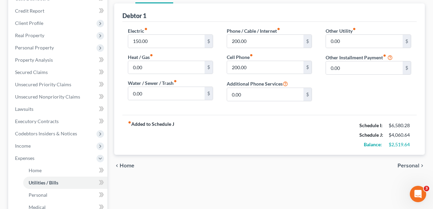
click at [254, 126] on div "fiber_manual_record Added to Schedule J Schedule I: $6,580.28 Schedule J: $4,06…" at bounding box center [270, 135] width 295 height 40
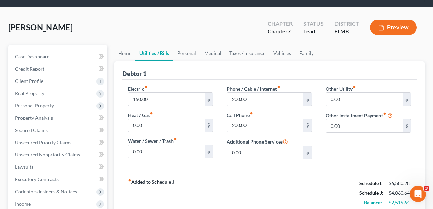
scroll to position [0, 0]
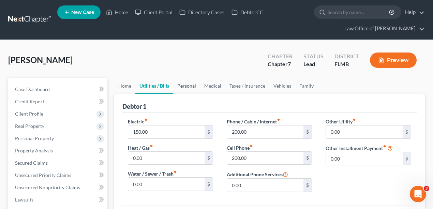
click at [190, 89] on link "Personal" at bounding box center [186, 86] width 27 height 16
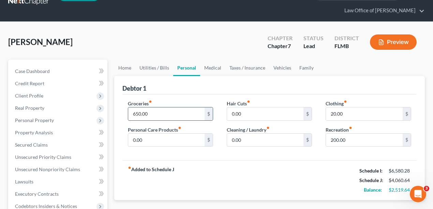
scroll to position [45, 0]
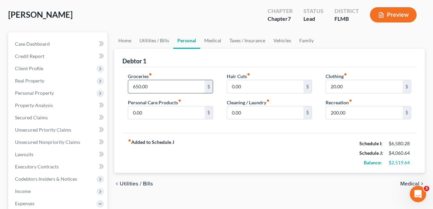
click at [160, 88] on input "650.00" at bounding box center [166, 86] width 77 height 13
click at [335, 183] on div "chevron_left Utilities / Bills Medical chevron_right" at bounding box center [269, 184] width 311 height 22
click at [356, 86] on input "20.00" at bounding box center [364, 86] width 77 height 13
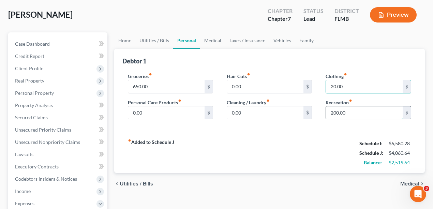
click at [355, 114] on input "200.00" at bounding box center [364, 112] width 77 height 13
click at [215, 40] on link "Medical" at bounding box center [212, 40] width 25 height 16
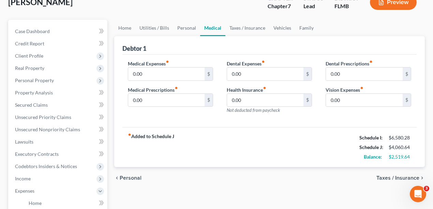
scroll to position [68, 0]
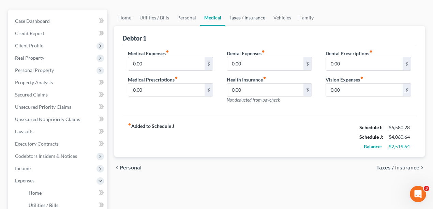
click at [244, 17] on link "Taxes / Insurance" at bounding box center [248, 18] width 44 height 16
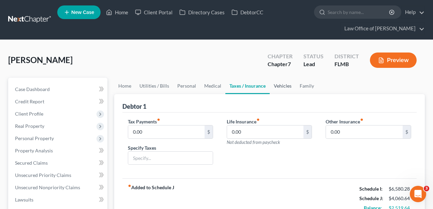
click at [276, 89] on link "Vehicles" at bounding box center [283, 86] width 26 height 16
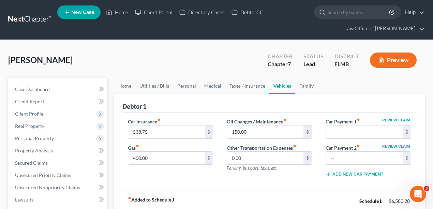
scroll to position [45, 0]
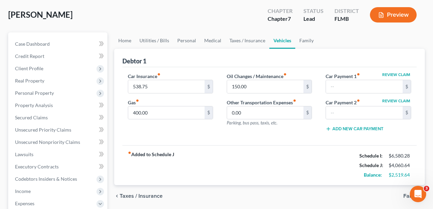
click at [195, 146] on div "fiber_manual_record Added to Schedule J Schedule I: $6,580.28 Schedule J: $4,06…" at bounding box center [270, 165] width 295 height 40
click at [261, 89] on input "150.00" at bounding box center [265, 86] width 77 height 13
click at [310, 43] on link "Family" at bounding box center [307, 40] width 23 height 16
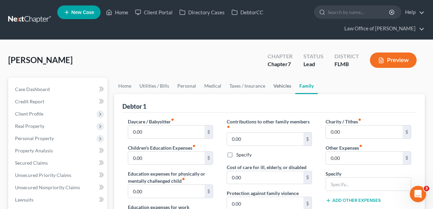
click at [282, 87] on link "Vehicles" at bounding box center [283, 86] width 26 height 16
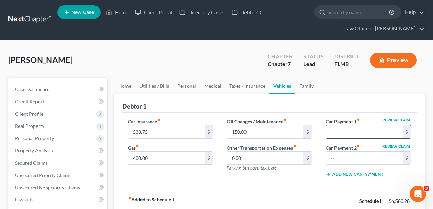
click at [353, 131] on input "text" at bounding box center [364, 132] width 77 height 13
type input "6"
click at [407, 118] on button "Review Claim" at bounding box center [397, 120] width 30 height 4
select select "0"
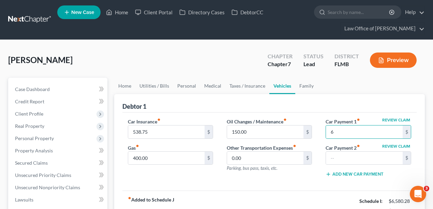
select select "0"
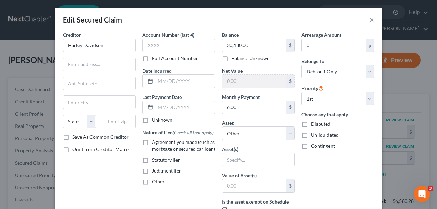
click at [371, 20] on button "×" at bounding box center [371, 20] width 5 height 8
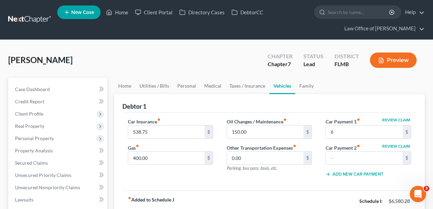
click at [404, 146] on button "Review Claim" at bounding box center [397, 146] width 30 height 4
select select "0"
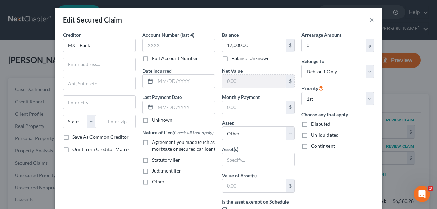
click at [370, 19] on button "×" at bounding box center [371, 20] width 5 height 8
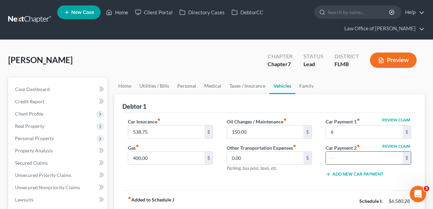
click at [354, 152] on input "text" at bounding box center [364, 158] width 77 height 13
type input "600"
click at [318, 180] on div "Oil Changes / Maintenance fiber_manual_record 150.00 $ Other Transportation Exp…" at bounding box center [269, 150] width 99 height 65
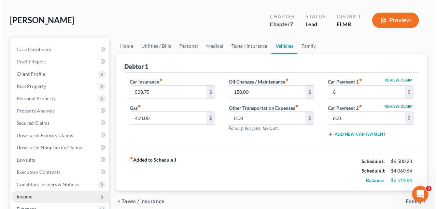
scroll to position [114, 0]
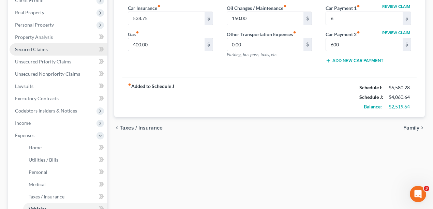
click at [51, 47] on link "Secured Claims" at bounding box center [59, 49] width 98 height 12
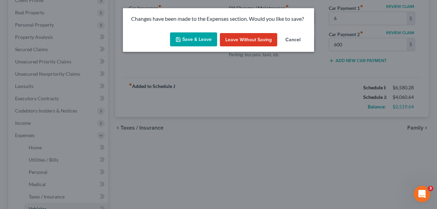
click at [202, 42] on button "Save & Leave" at bounding box center [193, 39] width 47 height 14
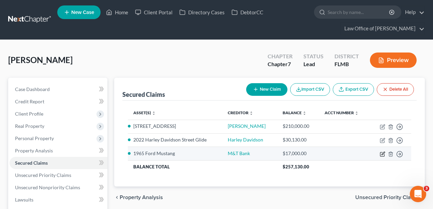
click at [383, 154] on icon "button" at bounding box center [382, 154] width 5 height 5
select select "11"
select select "0"
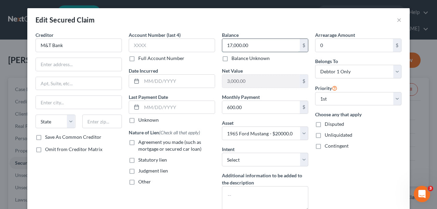
click at [262, 40] on input "17,000.00" at bounding box center [260, 45] width 77 height 13
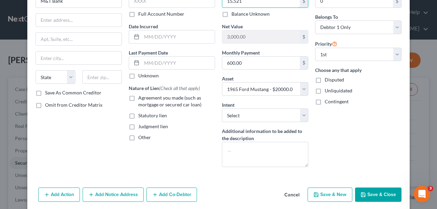
scroll to position [69, 0]
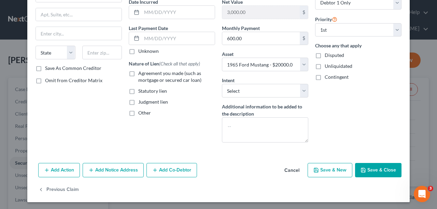
type input "15,521"
click at [368, 165] on button "Save & Close" at bounding box center [378, 170] width 46 height 14
select select
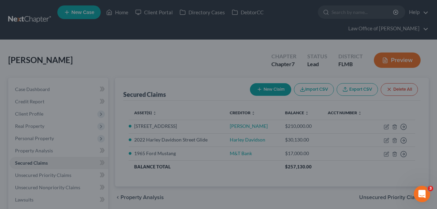
type input "15,521.00"
type input "4,479.00"
select select "11"
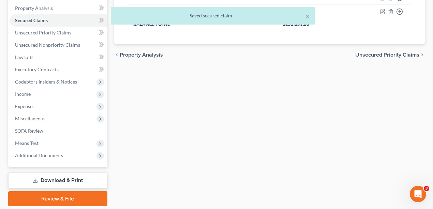
scroll to position [165, 0]
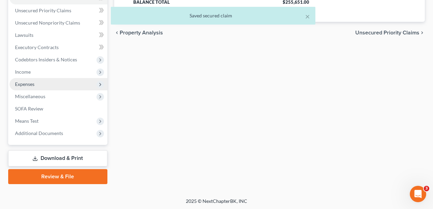
click at [34, 82] on span "Expenses" at bounding box center [24, 84] width 19 height 6
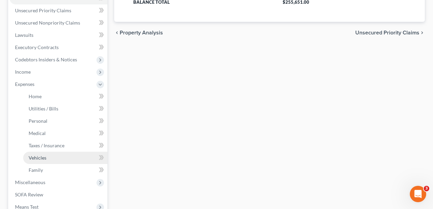
click at [41, 155] on span "Vehicles" at bounding box center [38, 158] width 18 height 6
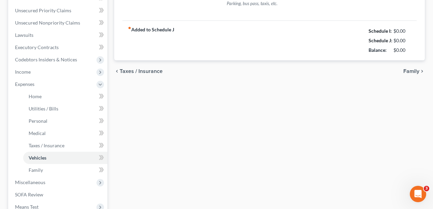
type input "538.75"
type input "400.00"
type input "150.00"
type input "0.00"
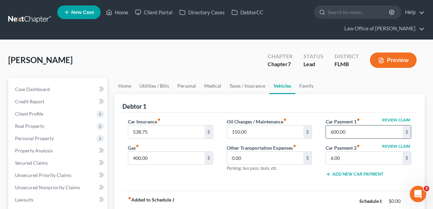
click at [357, 134] on input "600.00" at bounding box center [364, 132] width 77 height 13
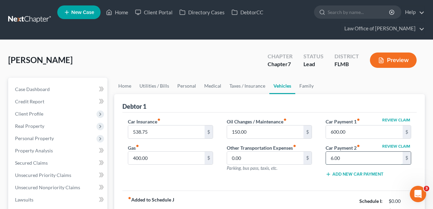
click at [348, 158] on input "6.00" at bounding box center [364, 158] width 77 height 13
type input "666"
click at [338, 185] on div "Car Insurance fiber_manual_record 538.75 $ Gas fiber_manual_record 400.00 $ Oil…" at bounding box center [270, 152] width 295 height 78
click at [395, 118] on button "Review Claim" at bounding box center [397, 120] width 30 height 4
select select "0"
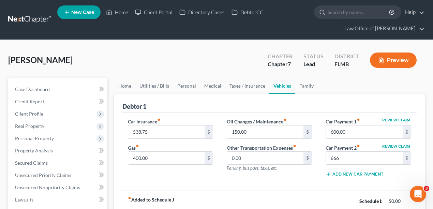
select select "0"
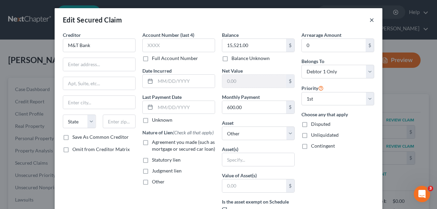
click at [371, 22] on button "×" at bounding box center [371, 20] width 5 height 8
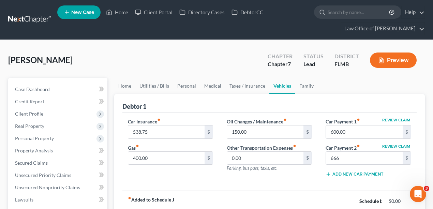
click at [396, 145] on button "Review Claim" at bounding box center [397, 146] width 30 height 4
select select "0"
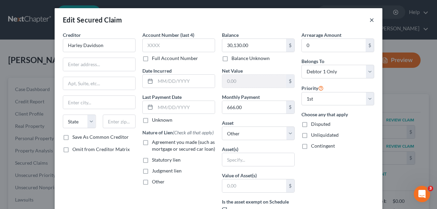
click at [370, 18] on button "×" at bounding box center [371, 20] width 5 height 8
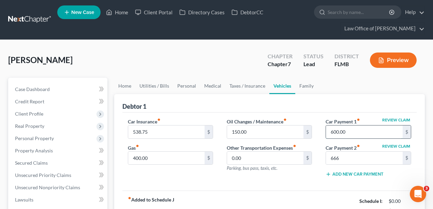
click at [383, 127] on input "600.00" at bounding box center [364, 132] width 77 height 13
type input "666"
click at [394, 146] on button "Review Claim" at bounding box center [397, 146] width 30 height 4
select select "0"
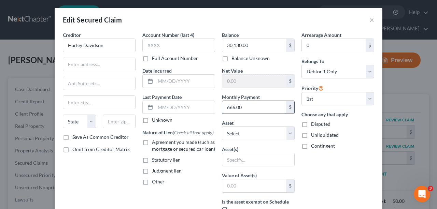
click at [256, 107] on input "666.00" at bounding box center [254, 107] width 64 height 13
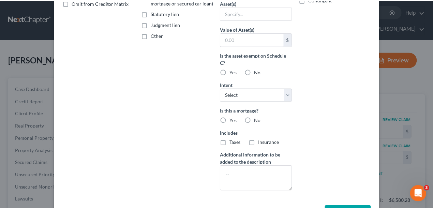
scroll to position [170, 0]
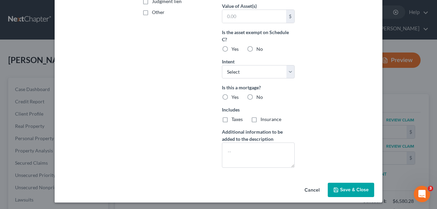
click at [340, 189] on span "Save & Close" at bounding box center [354, 190] width 29 height 6
type input "666.00"
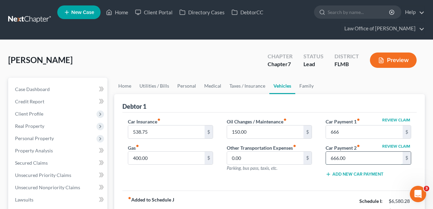
click at [353, 155] on input "666.00" at bounding box center [364, 158] width 77 height 13
click at [363, 80] on ul "Home Utilities / Bills Personal Medical Taxes / Insurance Vehicles Family" at bounding box center [269, 86] width 311 height 16
click at [300, 88] on link "Family" at bounding box center [307, 86] width 23 height 16
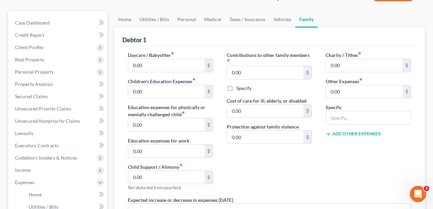
scroll to position [68, 0]
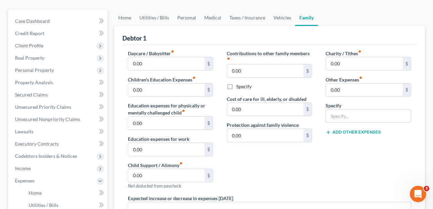
click at [320, 160] on div "Charity / Tithes fiber_manual_record 0.00 $ Other Expenses fiber_manual_record …" at bounding box center [368, 122] width 99 height 145
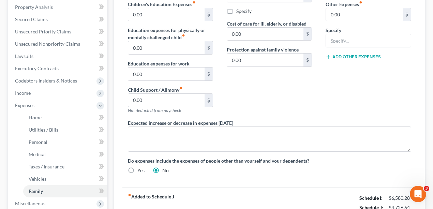
scroll to position [227, 0]
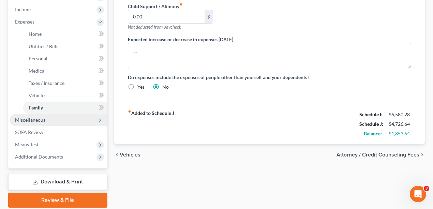
click at [33, 119] on span "Miscellaneous" at bounding box center [30, 120] width 30 height 6
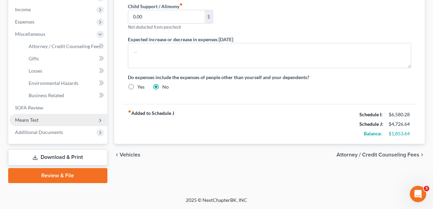
scroll to position [226, 0]
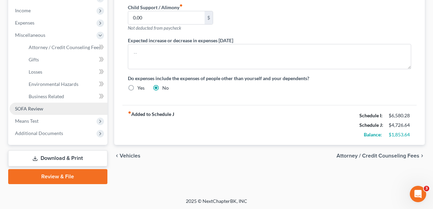
click at [39, 108] on span "SOFA Review" at bounding box center [29, 109] width 28 height 6
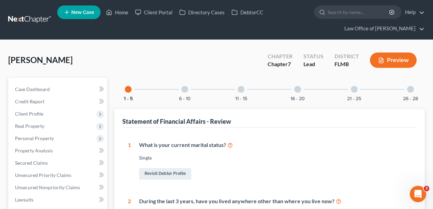
click at [28, 19] on link at bounding box center [30, 20] width 44 height 12
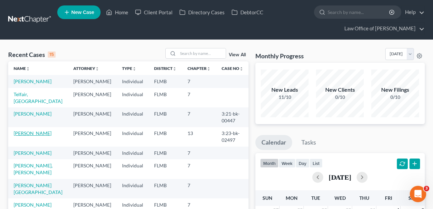
click at [25, 136] on link "[PERSON_NAME]" at bounding box center [33, 133] width 38 height 6
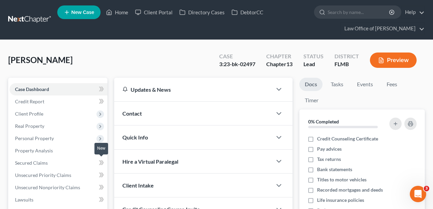
scroll to position [182, 0]
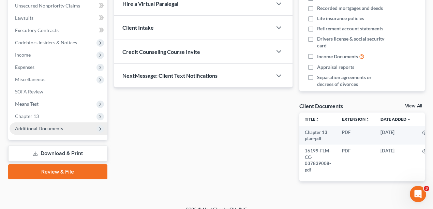
click at [40, 130] on span "Additional Documents" at bounding box center [39, 129] width 48 height 6
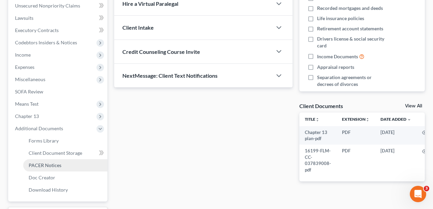
click at [51, 167] on span "PACER Notices" at bounding box center [45, 165] width 33 height 6
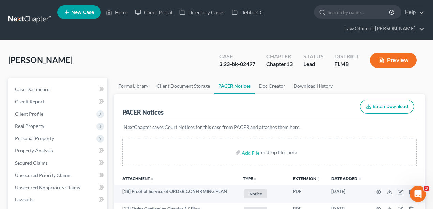
scroll to position [114, 0]
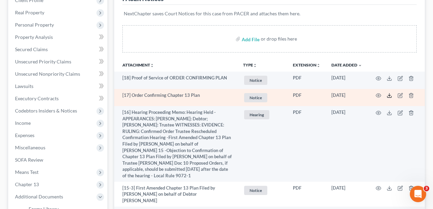
click at [390, 95] on icon at bounding box center [389, 95] width 5 height 5
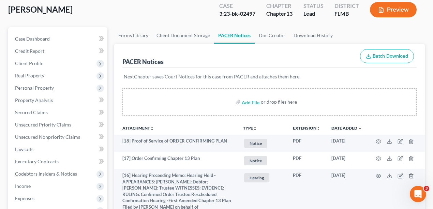
scroll to position [0, 0]
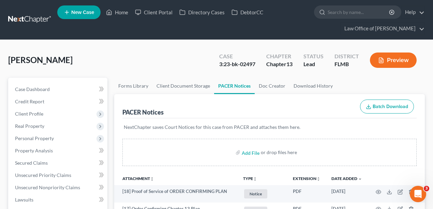
click at [31, 19] on link at bounding box center [30, 20] width 44 height 12
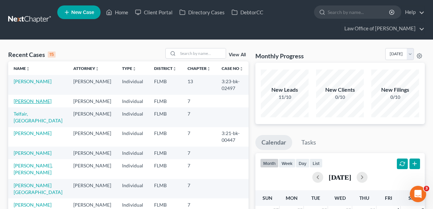
click at [32, 101] on link "[PERSON_NAME]" at bounding box center [33, 101] width 38 height 6
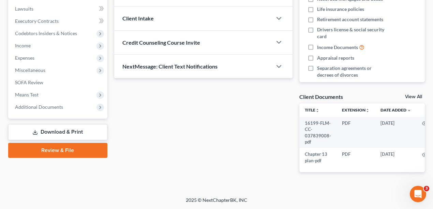
click at [75, 146] on link "Review & File" at bounding box center [57, 150] width 99 height 15
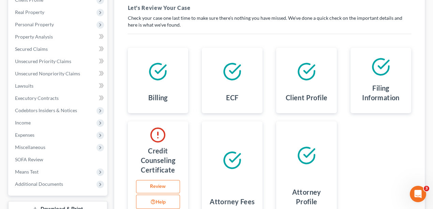
scroll to position [182, 0]
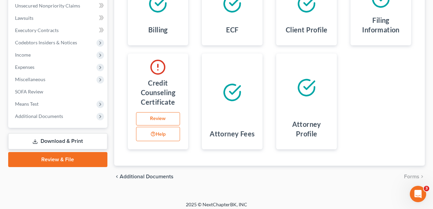
click at [162, 118] on link "Review" at bounding box center [158, 119] width 44 height 14
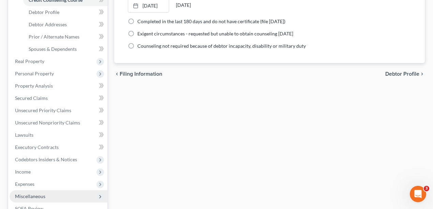
scroll to position [227, 0]
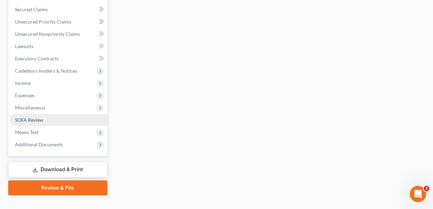
click at [43, 121] on link "SOFA Review" at bounding box center [59, 120] width 98 height 12
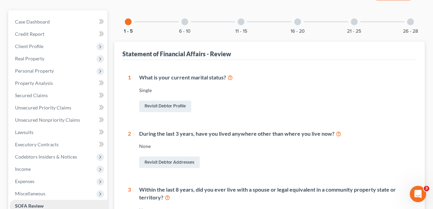
scroll to position [159, 0]
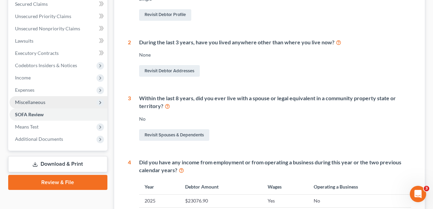
click at [44, 103] on span "Miscellaneous" at bounding box center [30, 102] width 30 height 6
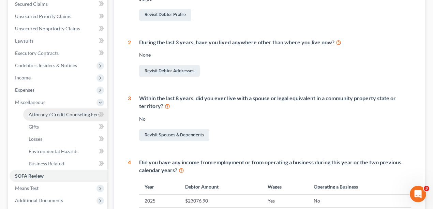
click at [57, 112] on span "Attorney / Credit Counseling Fees" at bounding box center [65, 115] width 72 height 6
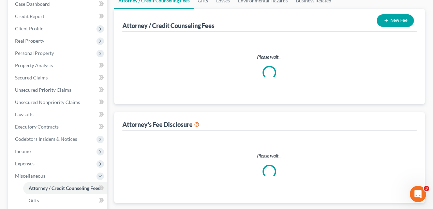
select select "0"
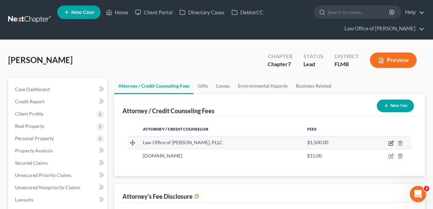
click at [391, 142] on icon "button" at bounding box center [391, 142] width 3 height 3
select select "9"
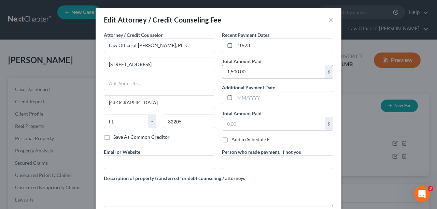
click at [272, 74] on input "1,500.00" at bounding box center [273, 71] width 102 height 13
type input "2,600"
click at [276, 44] on input "10/23" at bounding box center [284, 45] width 98 height 13
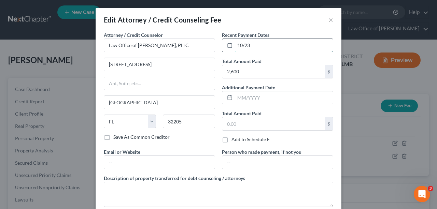
click at [265, 45] on input "10/23" at bounding box center [284, 45] width 98 height 13
drag, startPoint x: 259, startPoint y: 47, endPoint x: 219, endPoint y: 46, distance: 39.3
click at [219, 46] on div "Recent Payment Dates 10/23 Total Amount Paid 2,600 $ Additional Payment Date To…" at bounding box center [277, 89] width 118 height 117
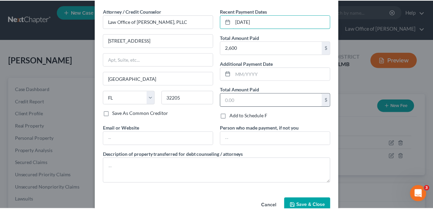
scroll to position [40, 0]
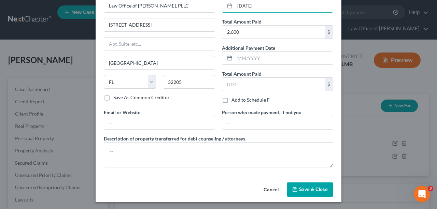
type input "08/19/2025"
click at [307, 192] on button "Save & Close" at bounding box center [310, 190] width 46 height 14
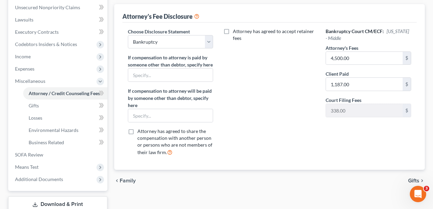
scroll to position [205, 0]
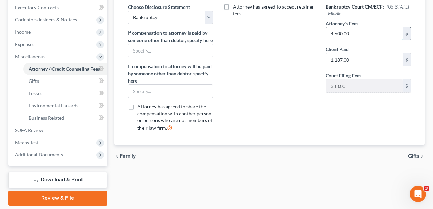
click at [373, 31] on input "4,500.00" at bounding box center [364, 33] width 77 height 13
type input "2,262"
click at [377, 61] on input "1,187.00" at bounding box center [364, 59] width 77 height 13
type input "2,600"
click at [300, 119] on div "Attorney has agreed to accept retainer fees" at bounding box center [269, 70] width 99 height 134
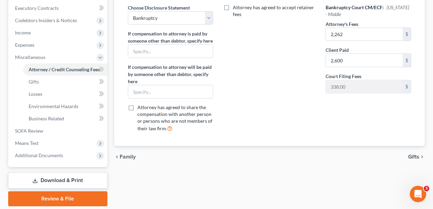
scroll to position [226, 0]
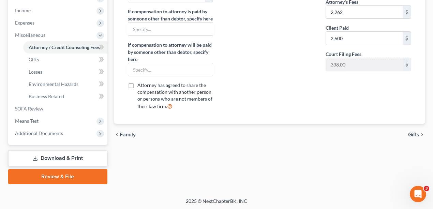
click at [84, 177] on link "Review & File" at bounding box center [57, 176] width 99 height 15
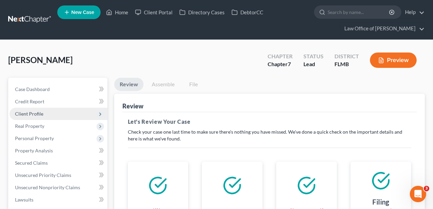
click at [51, 116] on span "Client Profile" at bounding box center [59, 114] width 98 height 12
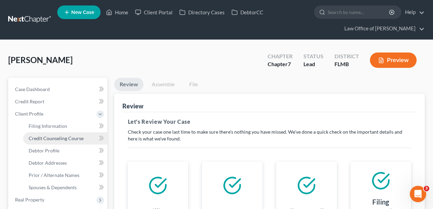
click at [53, 139] on span "Credit Counseling Course" at bounding box center [56, 138] width 55 height 6
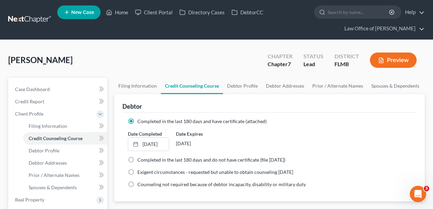
click at [138, 123] on label "Completed in the last 180 days and have certificate (attached)" at bounding box center [202, 121] width 129 height 7
click at [140, 123] on input "Completed in the last 180 days and have certificate (attached)" at bounding box center [142, 120] width 4 height 4
click at [138, 160] on label "Completed in the last 180 days and do not have certificate (file within 14 days)" at bounding box center [212, 160] width 148 height 7
click at [140, 160] on input "Completed in the last 180 days and do not have certificate (file within 14 days)" at bounding box center [142, 159] width 4 height 4
radio input "true"
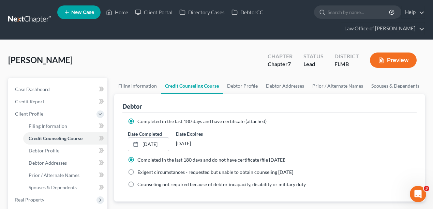
radio input "false"
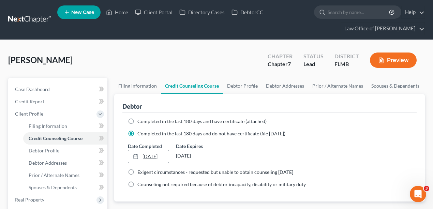
click at [154, 157] on link "10/10/2023" at bounding box center [148, 156] width 41 height 13
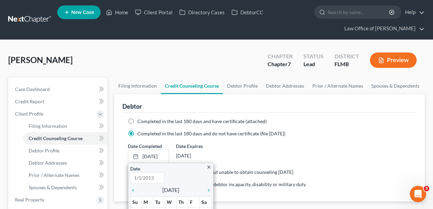
click at [277, 174] on label "Exigent circumstances - requested but unable to obtain counseling within 7 days" at bounding box center [216, 172] width 156 height 7
click at [145, 173] on input "Exigent circumstances - requested but unable to obtain counseling within 7 days" at bounding box center [142, 171] width 4 height 4
radio input "true"
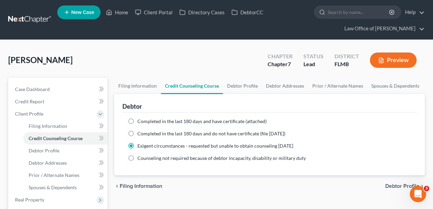
click at [195, 132] on span "Completed in the last 180 days and do not have certificate (file within 14 days)" at bounding box center [212, 134] width 148 height 6
click at [145, 132] on input "Completed in the last 180 days and do not have certificate (file within 14 days)" at bounding box center [142, 132] width 4 height 4
radio input "true"
radio input "false"
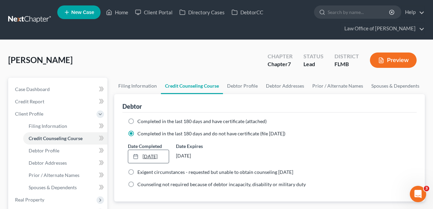
click at [152, 153] on link "10/10/2023" at bounding box center [148, 156] width 41 height 13
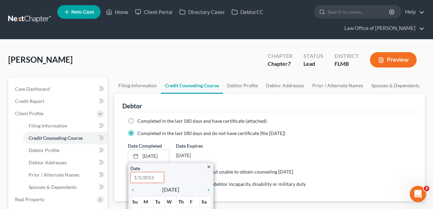
scroll to position [137, 0]
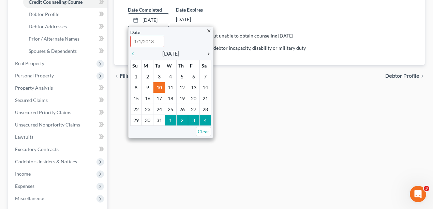
click at [208, 53] on icon "chevron_right" at bounding box center [207, 53] width 9 height 5
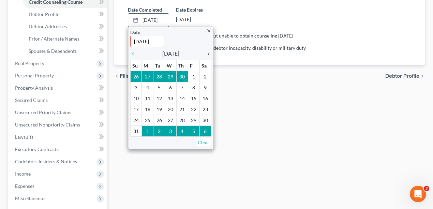
click at [208, 53] on icon "chevron_right" at bounding box center [207, 53] width 9 height 5
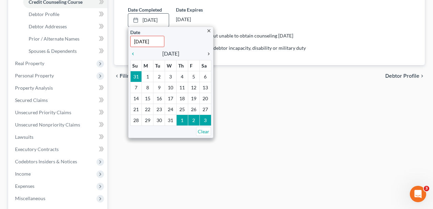
click at [208, 53] on icon "chevron_right" at bounding box center [207, 53] width 9 height 5
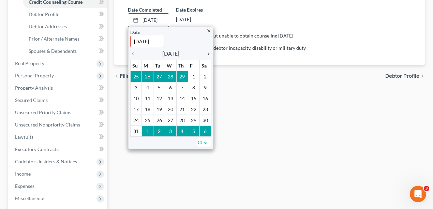
click at [208, 53] on icon "chevron_right" at bounding box center [207, 53] width 9 height 5
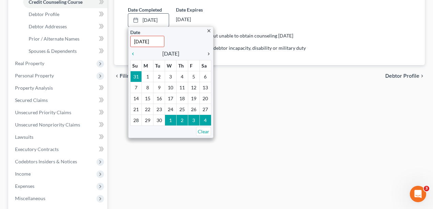
click at [208, 53] on icon "chevron_right" at bounding box center [207, 53] width 9 height 5
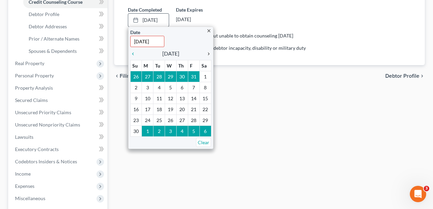
click at [208, 53] on icon "chevron_right" at bounding box center [207, 53] width 9 height 5
drag, startPoint x: 208, startPoint y: 53, endPoint x: 203, endPoint y: 52, distance: 4.5
click at [207, 53] on icon "chevron_right" at bounding box center [207, 53] width 9 height 5
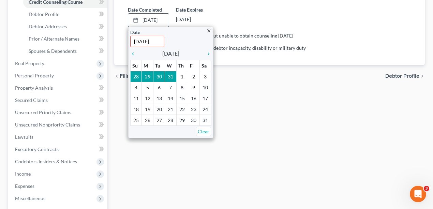
click at [159, 38] on input "10/10/2023" at bounding box center [147, 41] width 34 height 11
type input "10/10/2025"
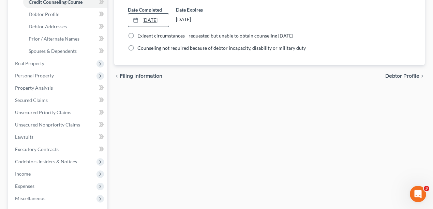
click at [156, 18] on link "10/10/2025" at bounding box center [148, 20] width 41 height 13
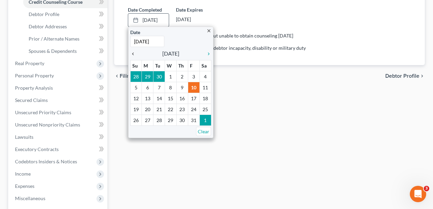
click at [133, 53] on icon "chevron_left" at bounding box center [134, 53] width 9 height 5
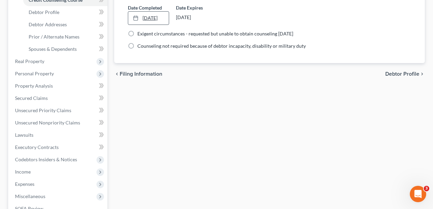
scroll to position [68, 0]
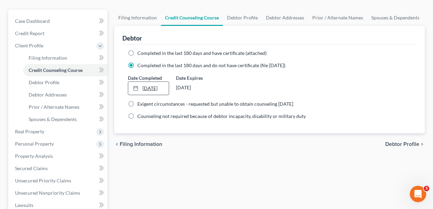
click at [154, 85] on link "8/18/2025" at bounding box center [148, 88] width 41 height 13
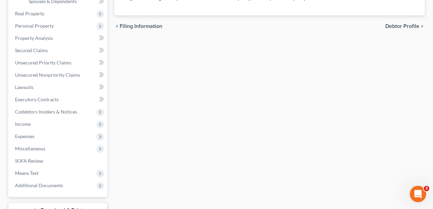
scroll to position [239, 0]
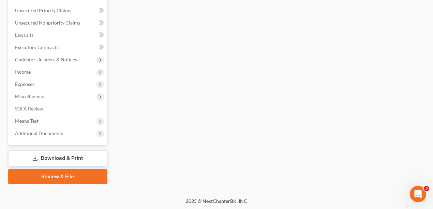
click at [63, 177] on link "Review & File" at bounding box center [57, 176] width 99 height 15
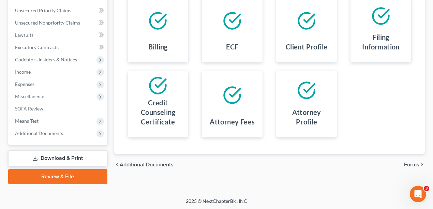
click at [62, 151] on link "Download & Print" at bounding box center [57, 159] width 99 height 16
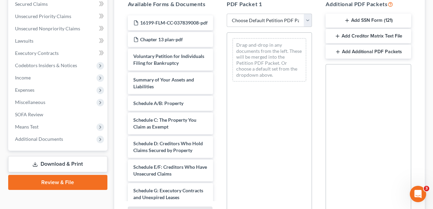
scroll to position [91, 0]
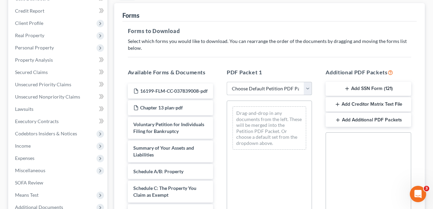
click at [260, 93] on select "Choose Default Petition PDF Packet Complete Bankruptcy Petition (all forms and …" at bounding box center [269, 89] width 85 height 14
select select "0"
click at [227, 82] on select "Choose Default Petition PDF Packet Complete Bankruptcy Petition (all forms and …" at bounding box center [269, 89] width 85 height 14
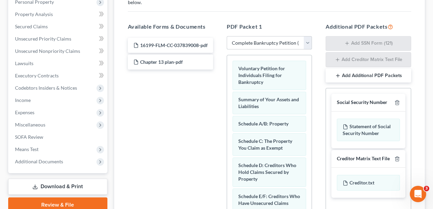
scroll to position [137, 0]
click at [397, 159] on line "button" at bounding box center [397, 159] width 0 height 1
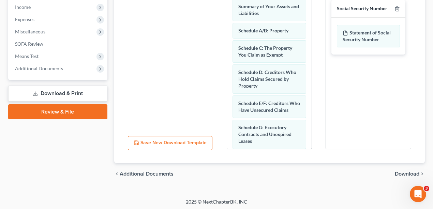
scroll to position [231, 0]
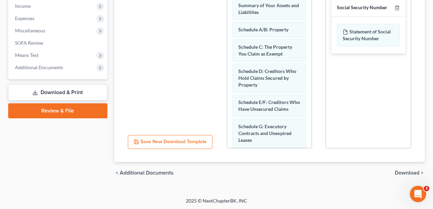
click at [407, 175] on span "Download" at bounding box center [407, 172] width 25 height 5
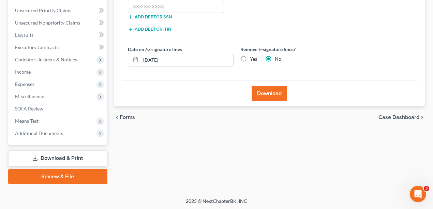
scroll to position [74, 0]
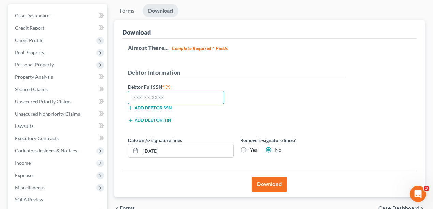
click at [181, 94] on input "text" at bounding box center [176, 98] width 97 height 14
type input "409-83-0878"
click at [250, 148] on label "Yes" at bounding box center [253, 150] width 7 height 7
click at [253, 148] on input "Yes" at bounding box center [255, 149] width 4 height 4
radio input "true"
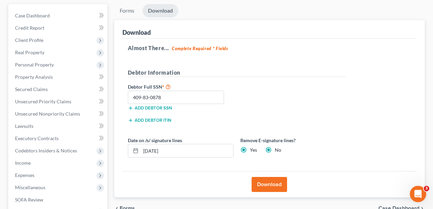
radio input "false"
click at [277, 182] on button "Download" at bounding box center [269, 184] width 35 height 15
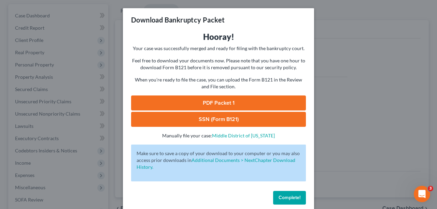
click at [283, 103] on link "PDF Packet 1" at bounding box center [218, 103] width 175 height 15
click at [171, 117] on link "SSN (Form B121)" at bounding box center [218, 119] width 175 height 15
click at [389, 105] on div "Download Bankruptcy Packet Hooray! Your case was successfully merged and ready …" at bounding box center [218, 104] width 437 height 209
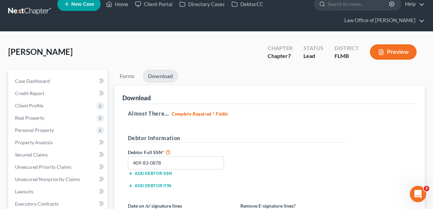
scroll to position [0, 0]
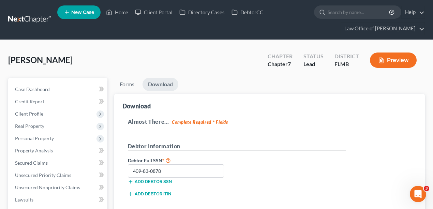
click at [39, 20] on link at bounding box center [30, 20] width 44 height 12
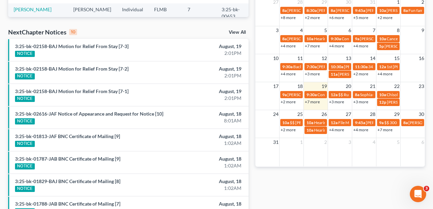
scroll to position [250, 0]
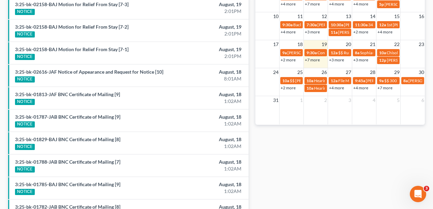
click at [385, 88] on link "+7 more" at bounding box center [385, 87] width 15 height 5
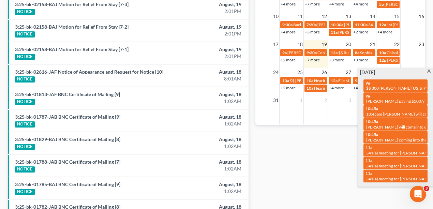
click at [339, 152] on div "Monthly Progress Bankruptcy Bankruptcy [DATE] [DATE] [DATE] [DATE] [DATE] [DATE…" at bounding box center [340, 15] width 177 height 435
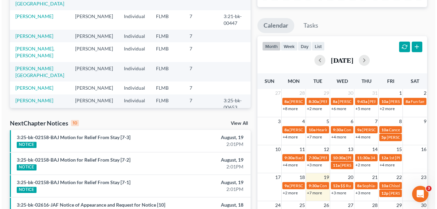
scroll to position [159, 0]
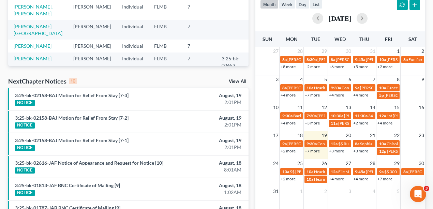
click at [340, 152] on link "+3 more" at bounding box center [336, 150] width 15 height 5
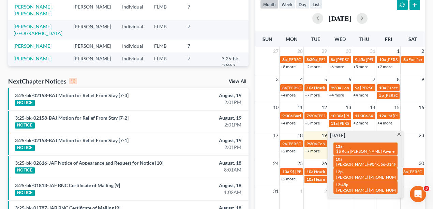
click at [283, 26] on div "[DATE]" at bounding box center [340, 18] width 160 height 16
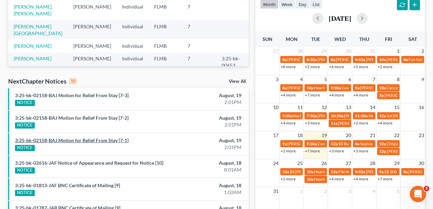
click at [73, 141] on link "3:25-bk-02158-BAJ Motion for Relief From Stay [7-1]" at bounding box center [72, 141] width 114 height 6
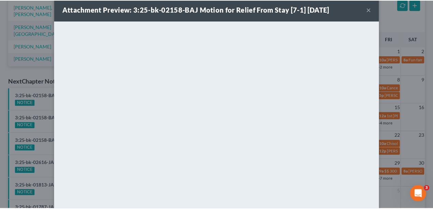
scroll to position [0, 0]
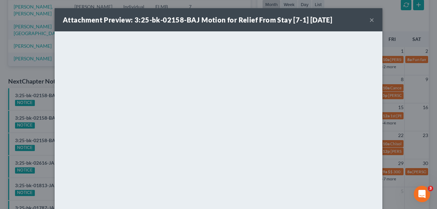
click at [369, 19] on button "×" at bounding box center [371, 20] width 5 height 8
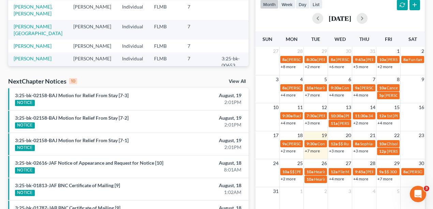
click at [338, 178] on link "+4 more" at bounding box center [336, 178] width 15 height 5
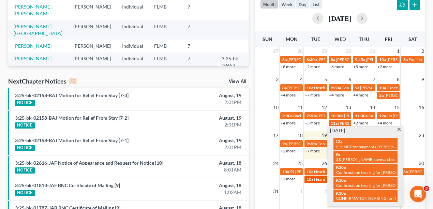
click at [315, 179] on span "Hearing for [PERSON_NAME][US_STATE] and [PERSON_NAME][US_STATE]" at bounding box center [381, 179] width 135 height 5
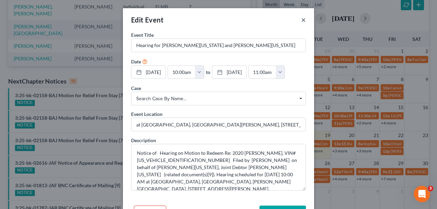
click at [303, 20] on button "×" at bounding box center [303, 20] width 5 height 8
